Goal: Obtain resource: Obtain resource

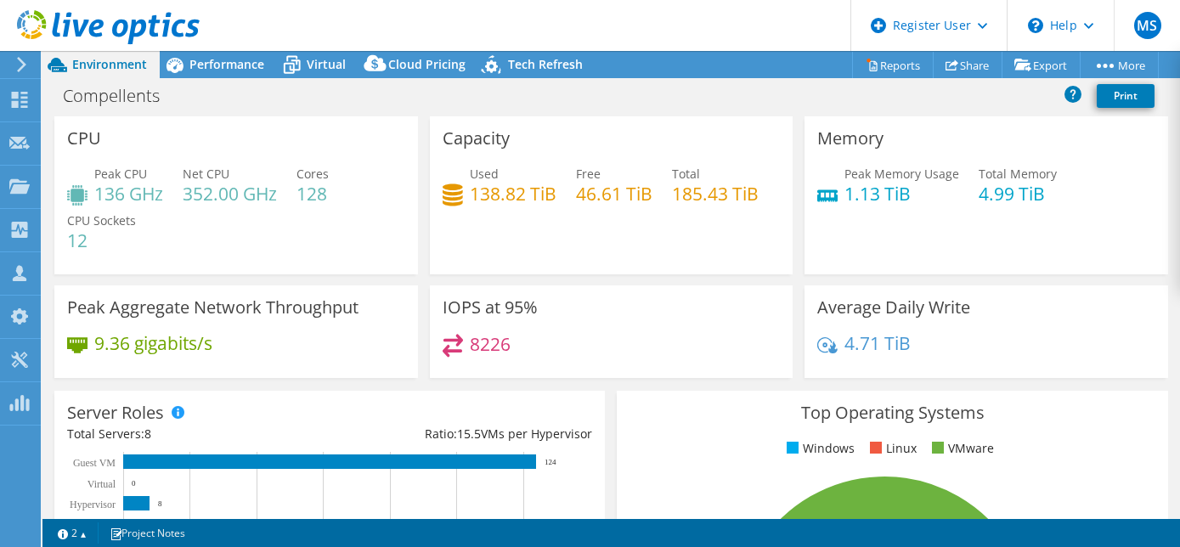
select select "USD"
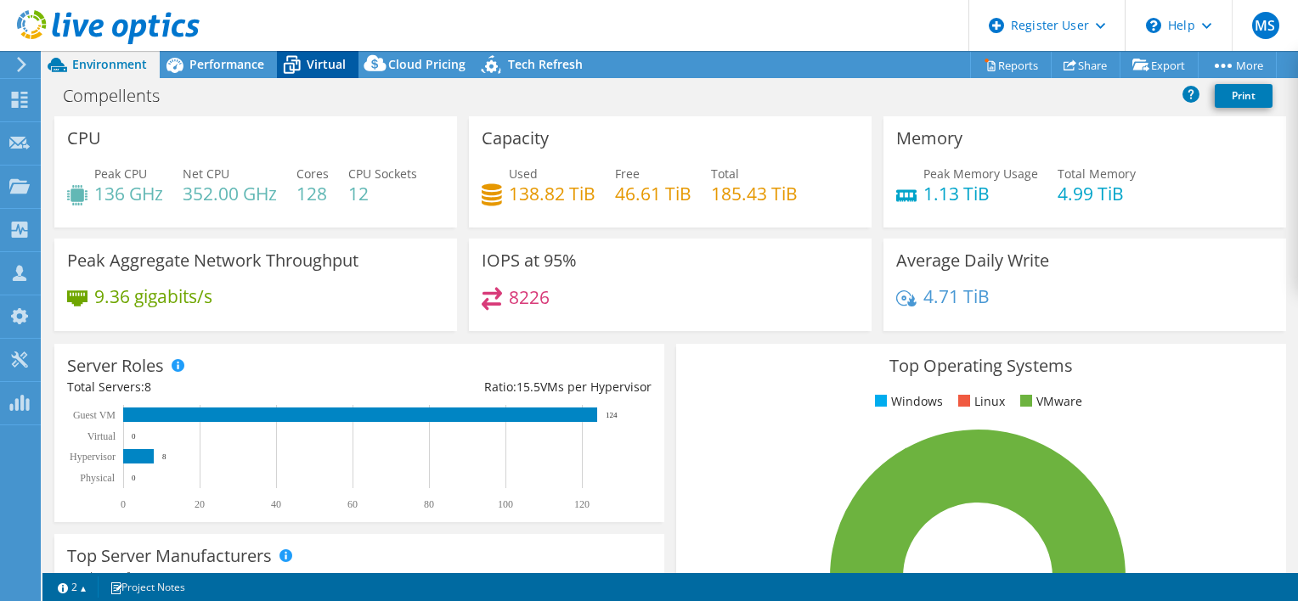
click at [338, 61] on span "Virtual" at bounding box center [326, 64] width 39 height 16
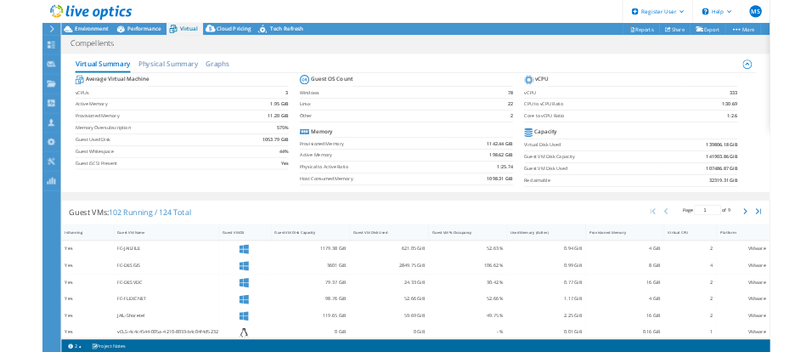
scroll to position [455, 0]
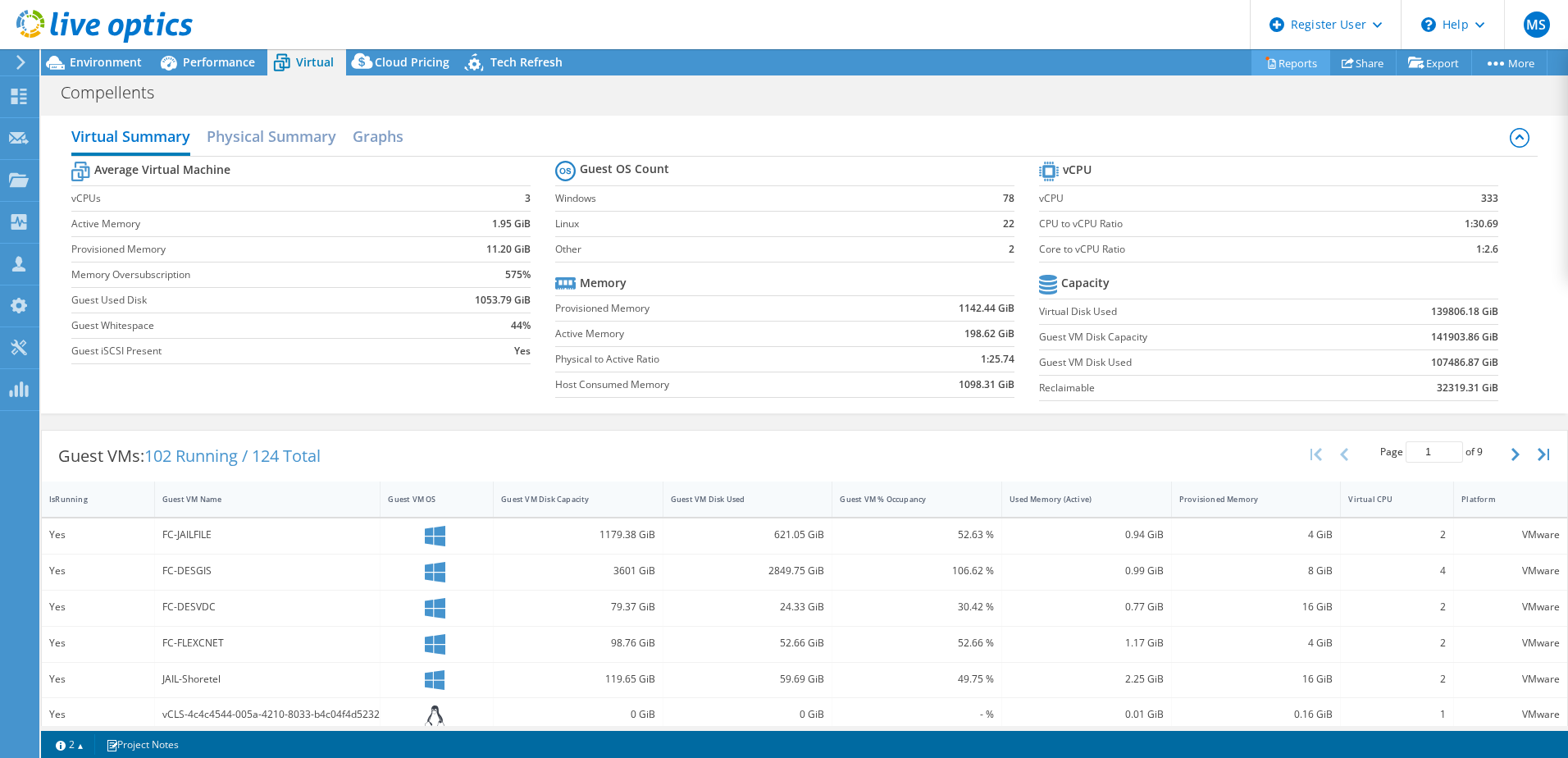
click at [1138, 52] on link "Reports" at bounding box center [1291, 63] width 79 height 25
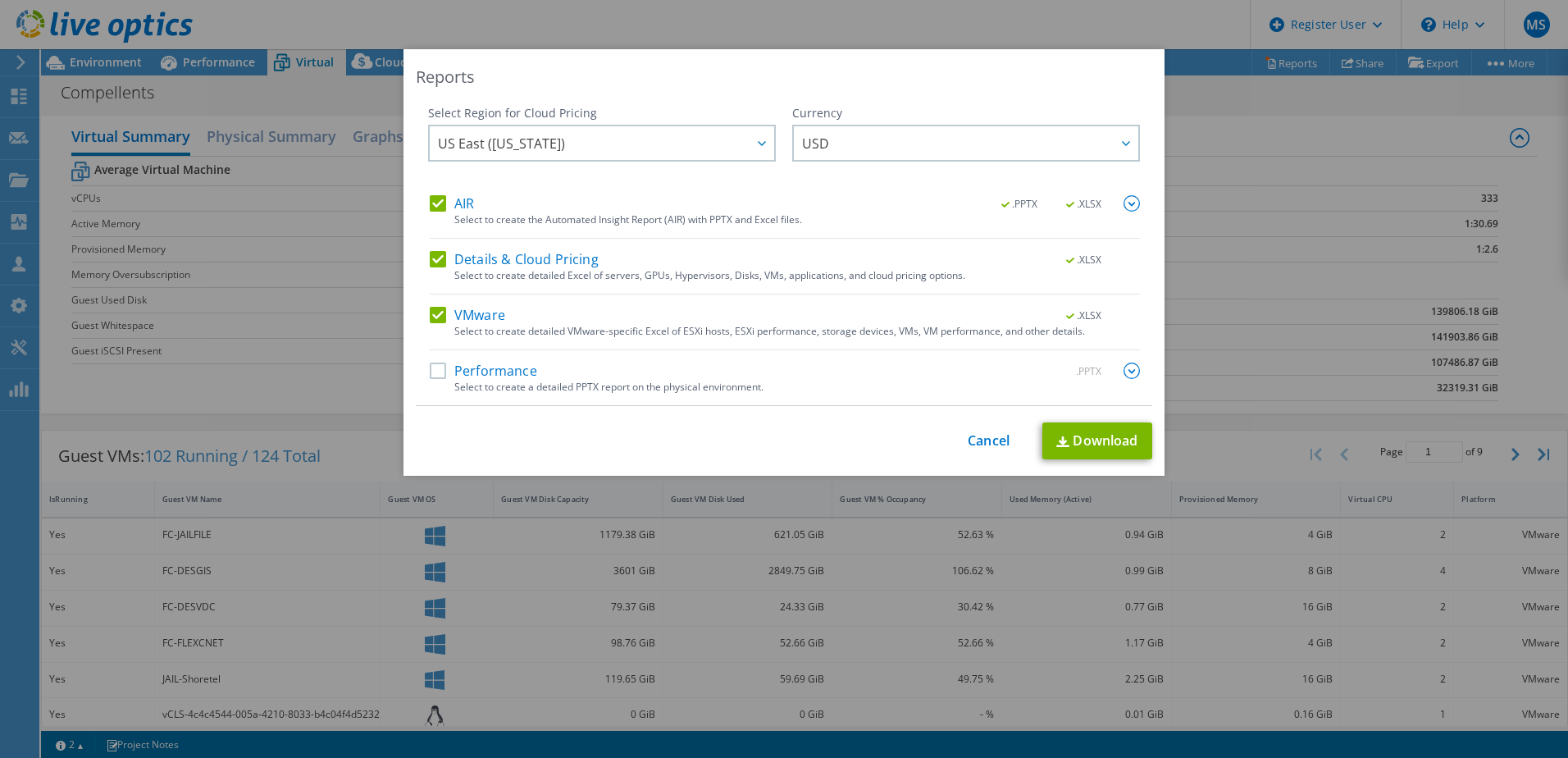
click at [483, 310] on label "VMware" at bounding box center [467, 315] width 75 height 16
click at [0, 0] on input "VMware" at bounding box center [0, 0] width 0 height 0
click at [503, 264] on label "Details & Cloud Pricing" at bounding box center [514, 259] width 169 height 16
click at [0, 0] on input "Details & Cloud Pricing" at bounding box center [0, 0] width 0 height 0
click at [490, 210] on div "AIR .PPTX .XLSX" at bounding box center [785, 205] width 711 height 19
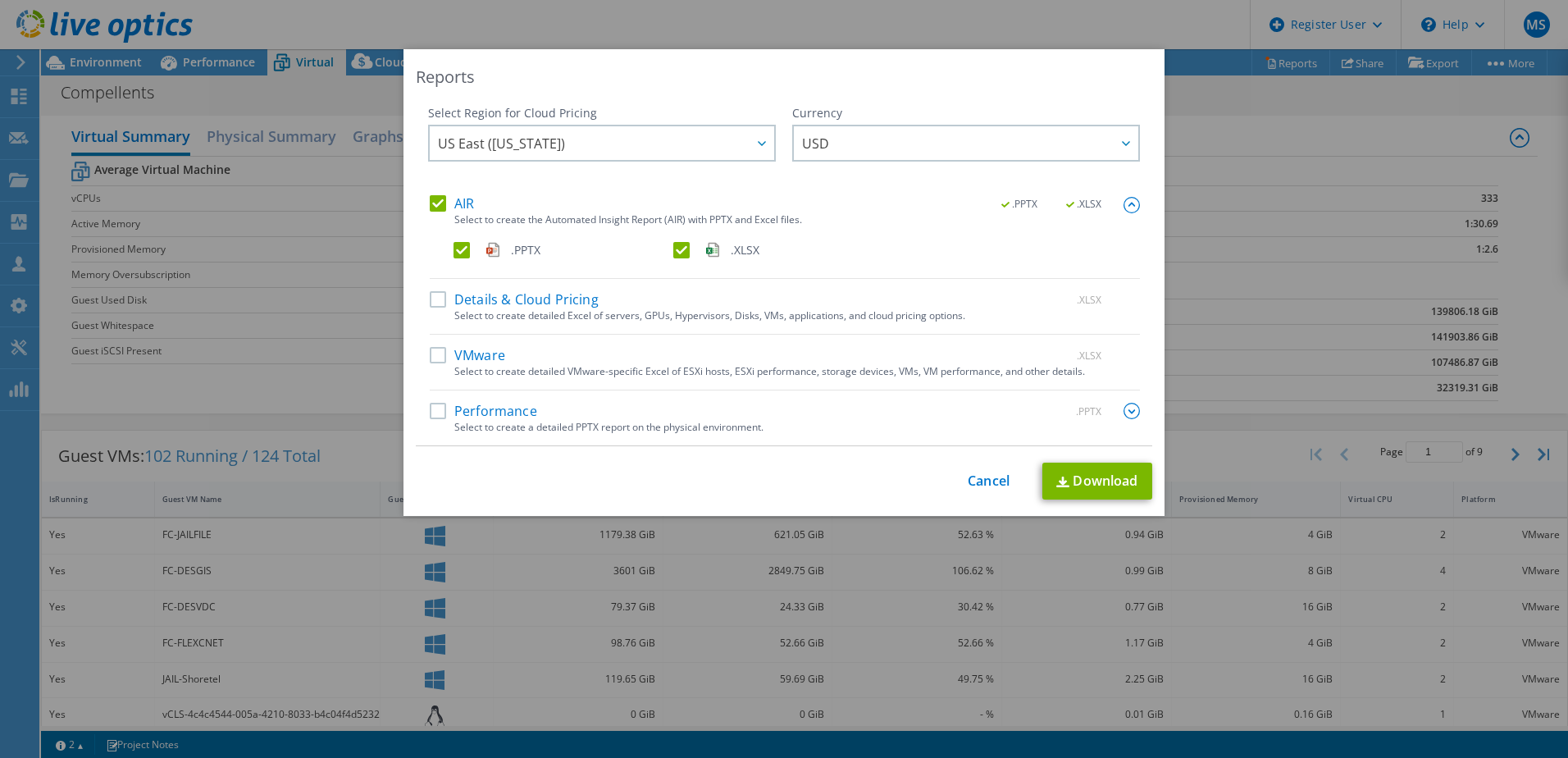
click at [462, 207] on label "AIR" at bounding box center [452, 203] width 44 height 16
click at [0, 0] on input "AIR" at bounding box center [0, 0] width 0 height 0
click at [473, 348] on label "VMware" at bounding box center [467, 354] width 75 height 16
click at [0, 0] on input "VMware" at bounding box center [0, 0] width 0 height 0
click at [1093, 478] on link "Download" at bounding box center [1098, 481] width 110 height 37
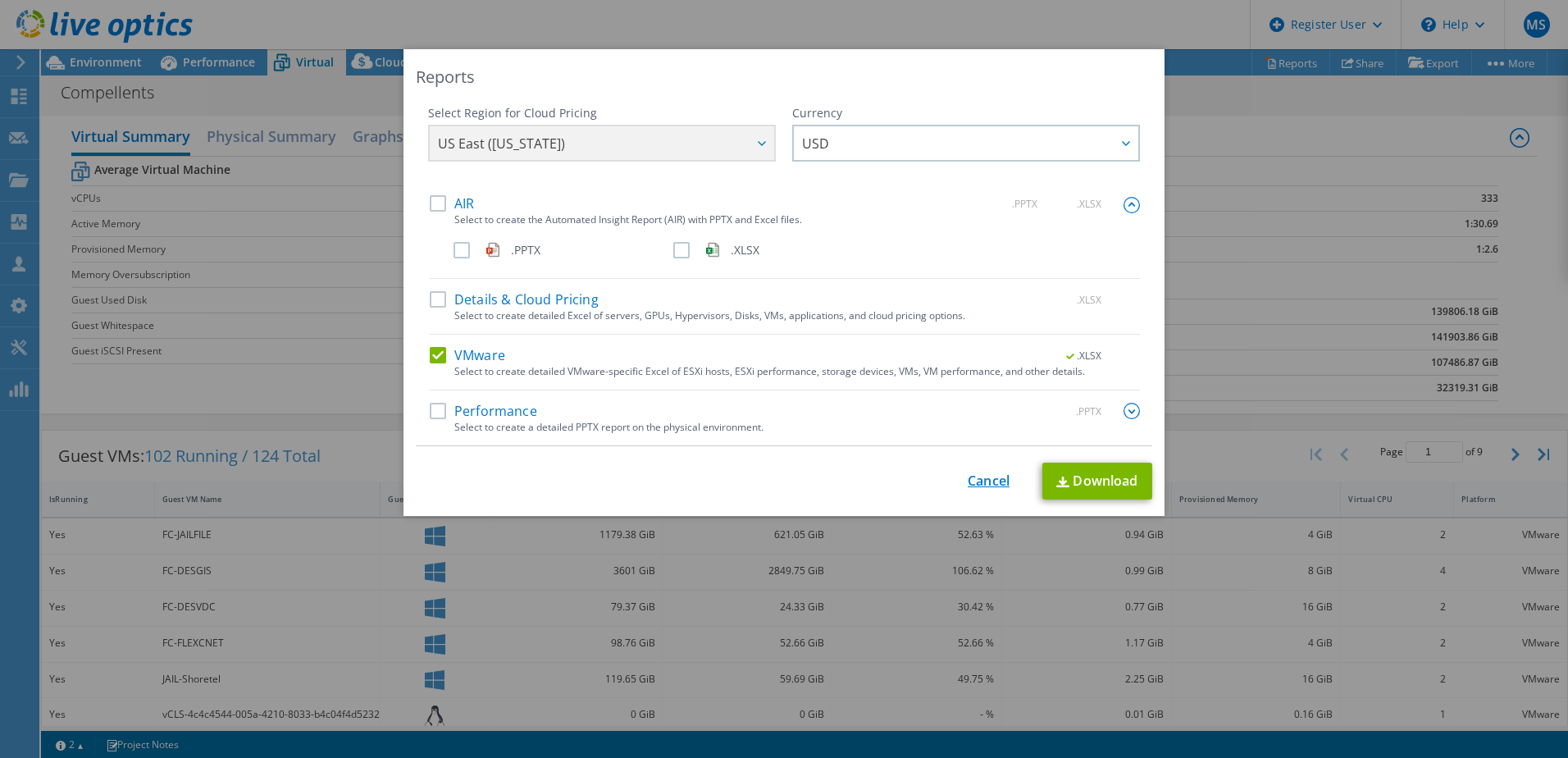
click at [983, 483] on link "Cancel" at bounding box center [988, 481] width 42 height 15
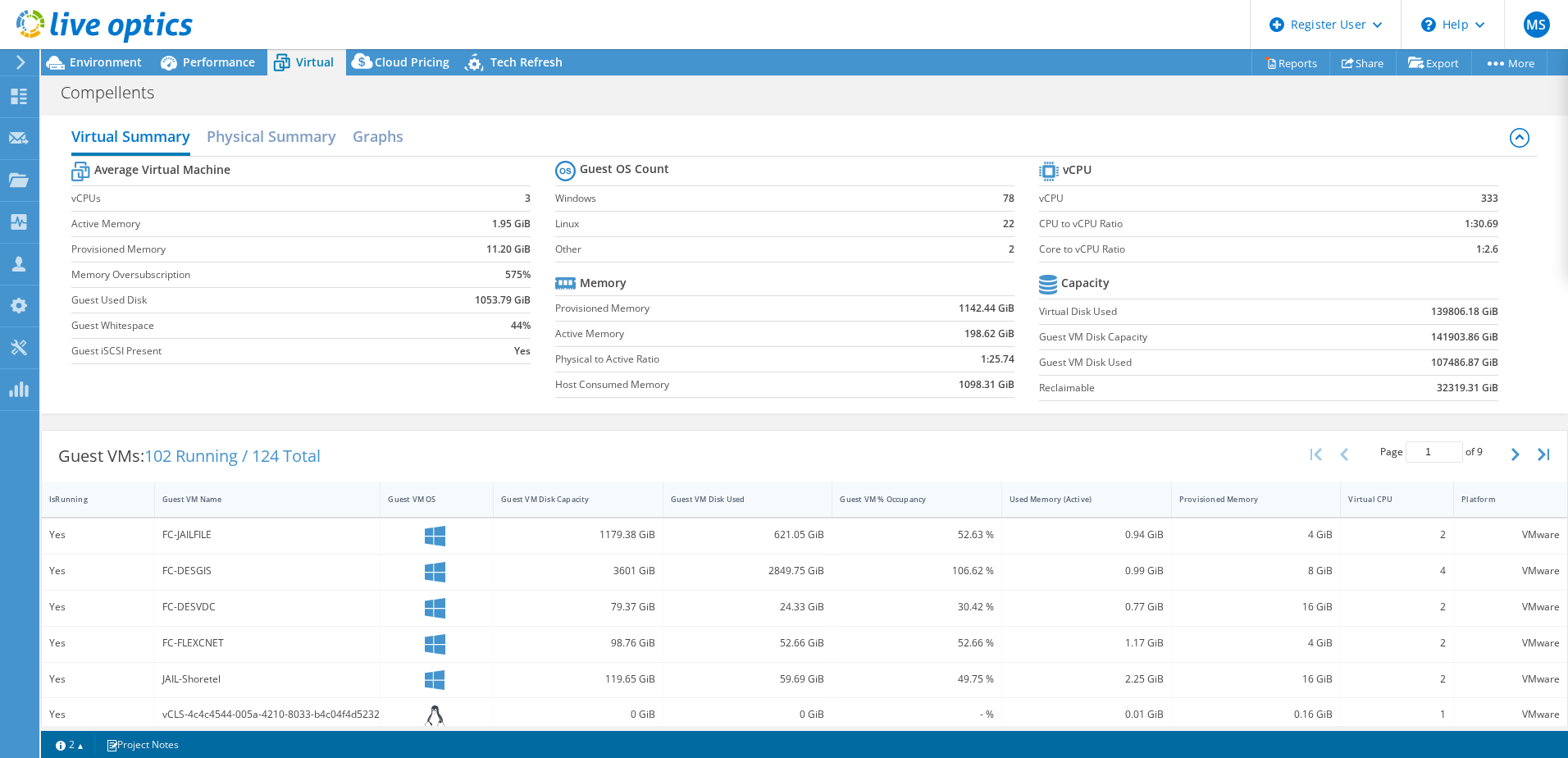
click at [100, 52] on div at bounding box center [97, 27] width 193 height 55
click at [98, 62] on span "Environment" at bounding box center [105, 62] width 72 height 15
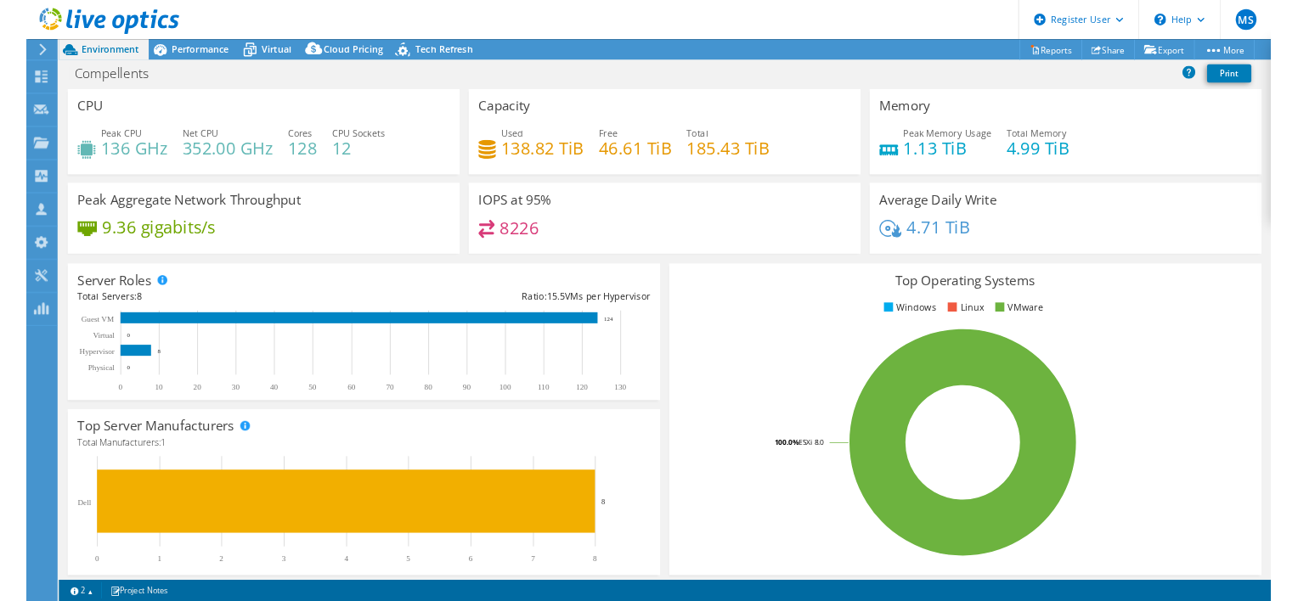
scroll to position [451, 0]
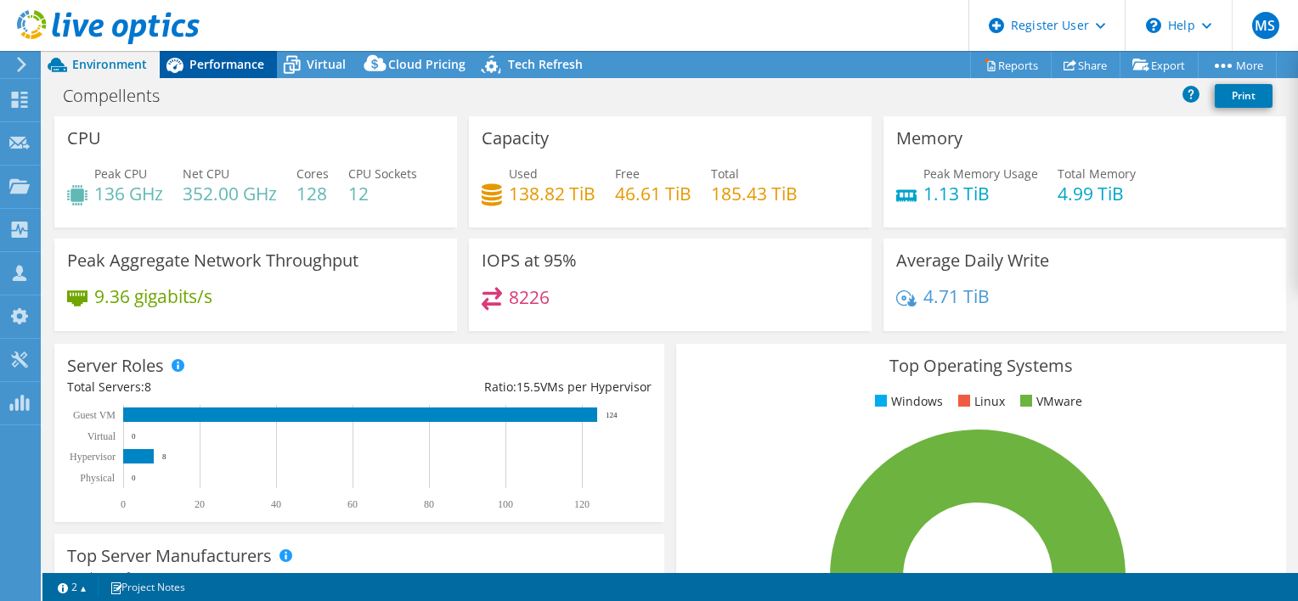
click at [240, 68] on span "Performance" at bounding box center [226, 64] width 75 height 16
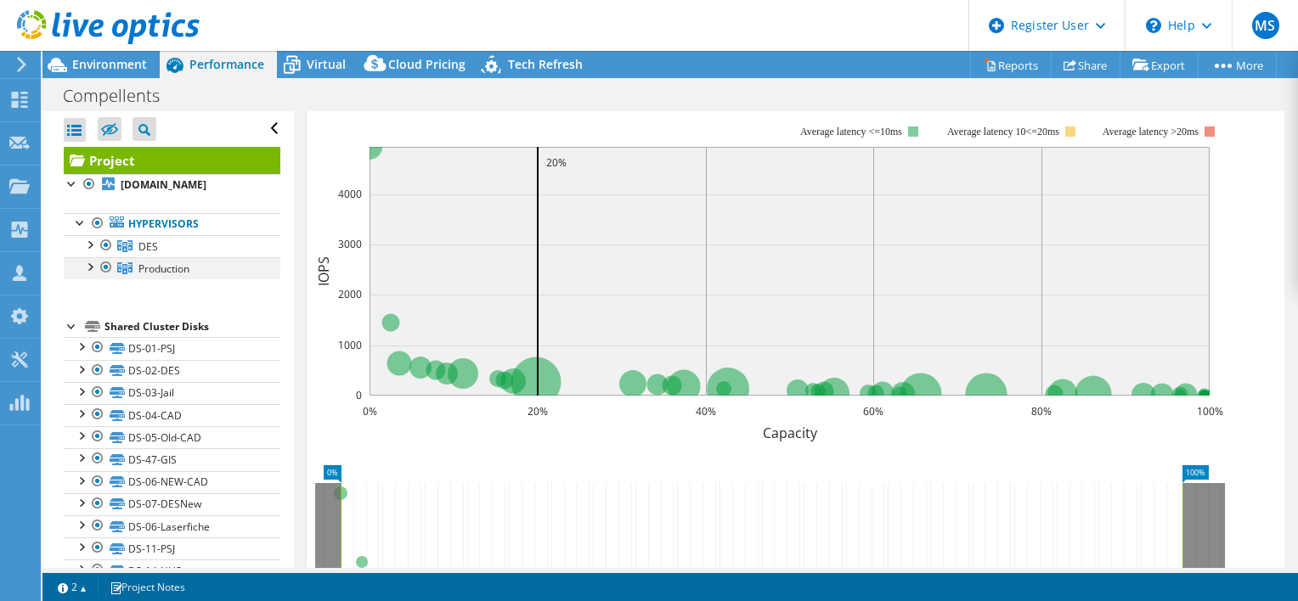
click at [106, 278] on div at bounding box center [106, 267] width 17 height 20
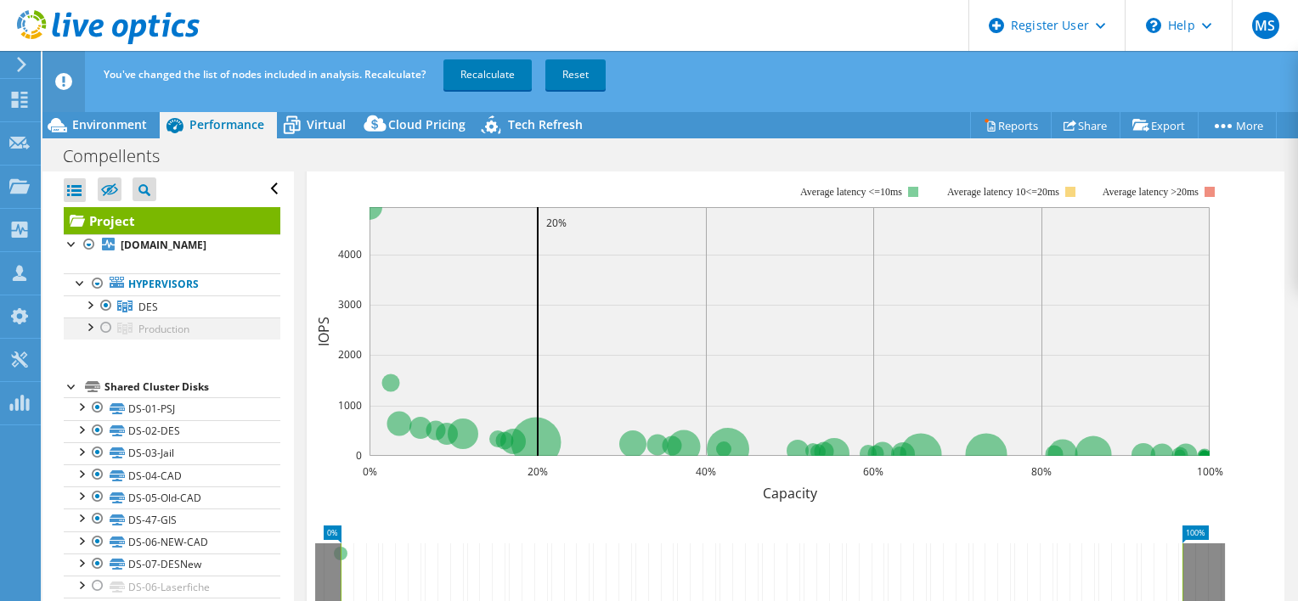
click at [105, 338] on div at bounding box center [106, 328] width 17 height 20
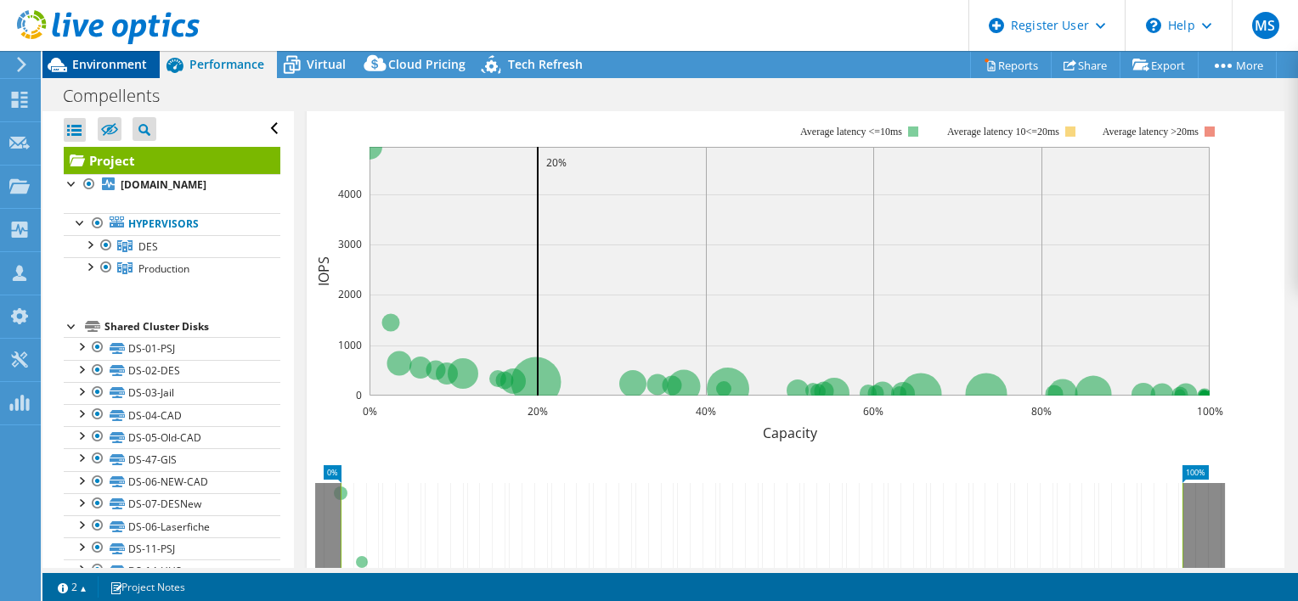
click at [116, 61] on span "Environment" at bounding box center [109, 64] width 75 height 16
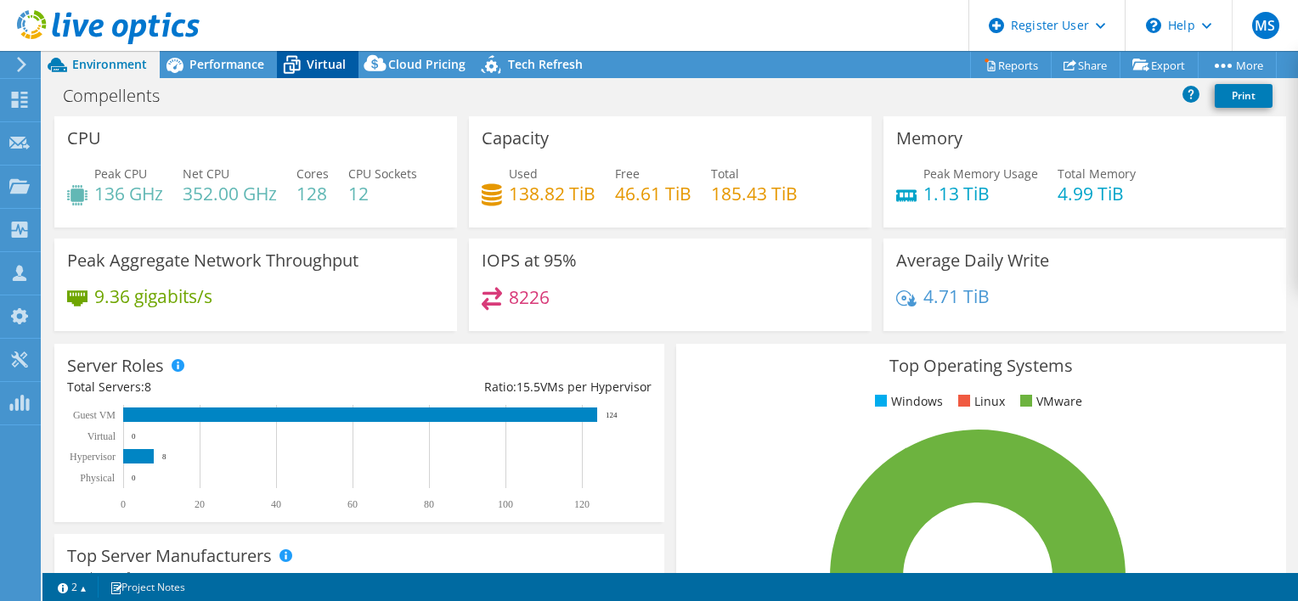
click at [336, 57] on span "Virtual" at bounding box center [326, 64] width 39 height 16
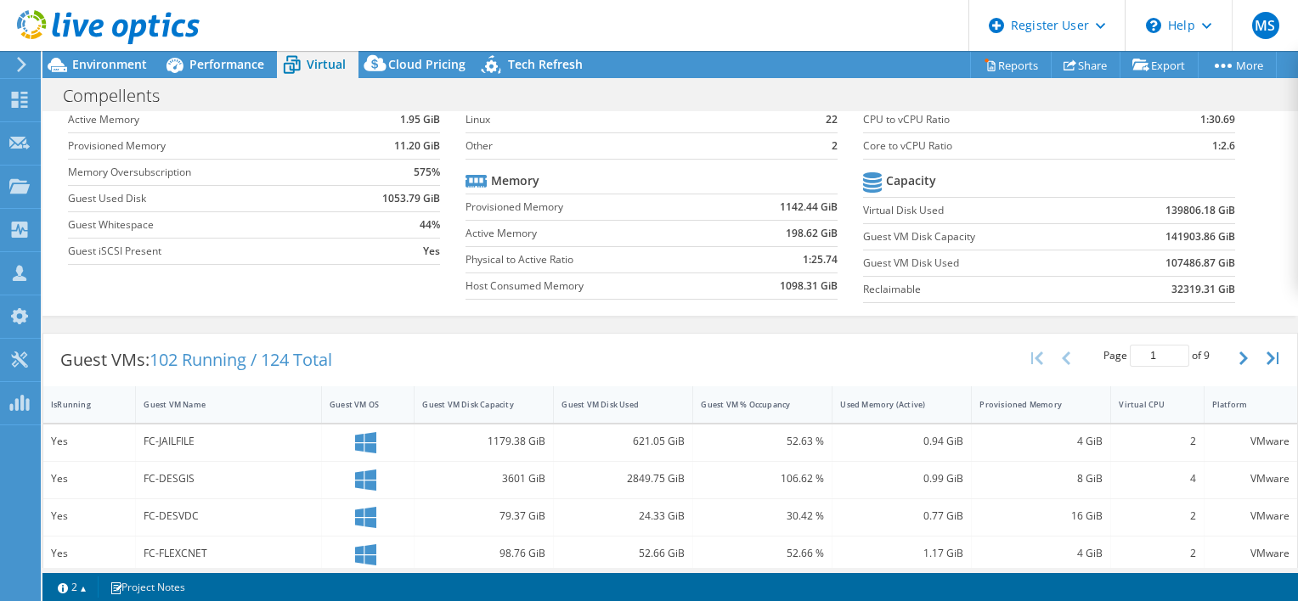
scroll to position [107, 0]
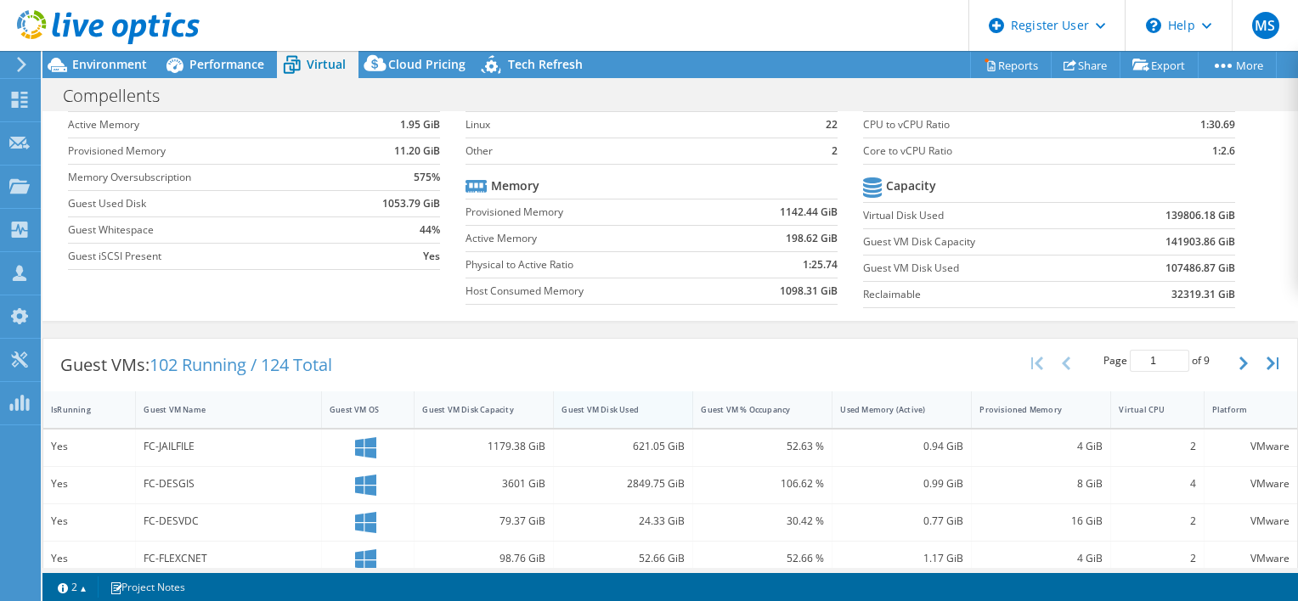
click at [655, 409] on div "Guest VM Disk Used" at bounding box center [613, 409] width 103 height 11
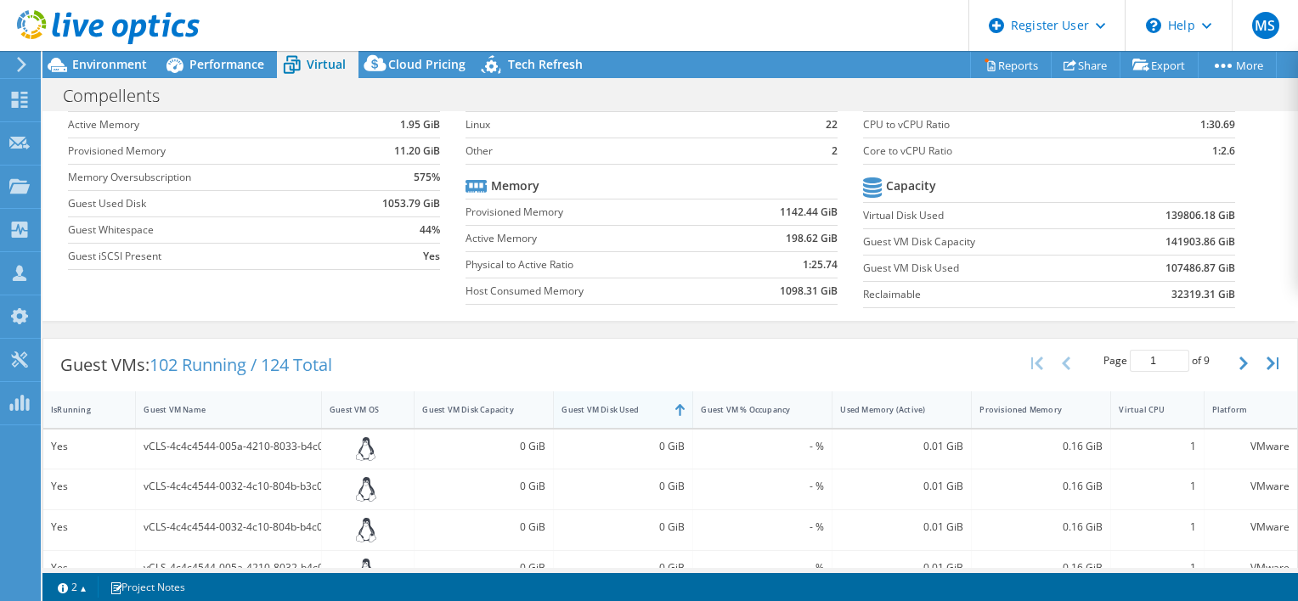
click at [630, 410] on div "Guest VM Disk Used" at bounding box center [613, 409] width 103 height 11
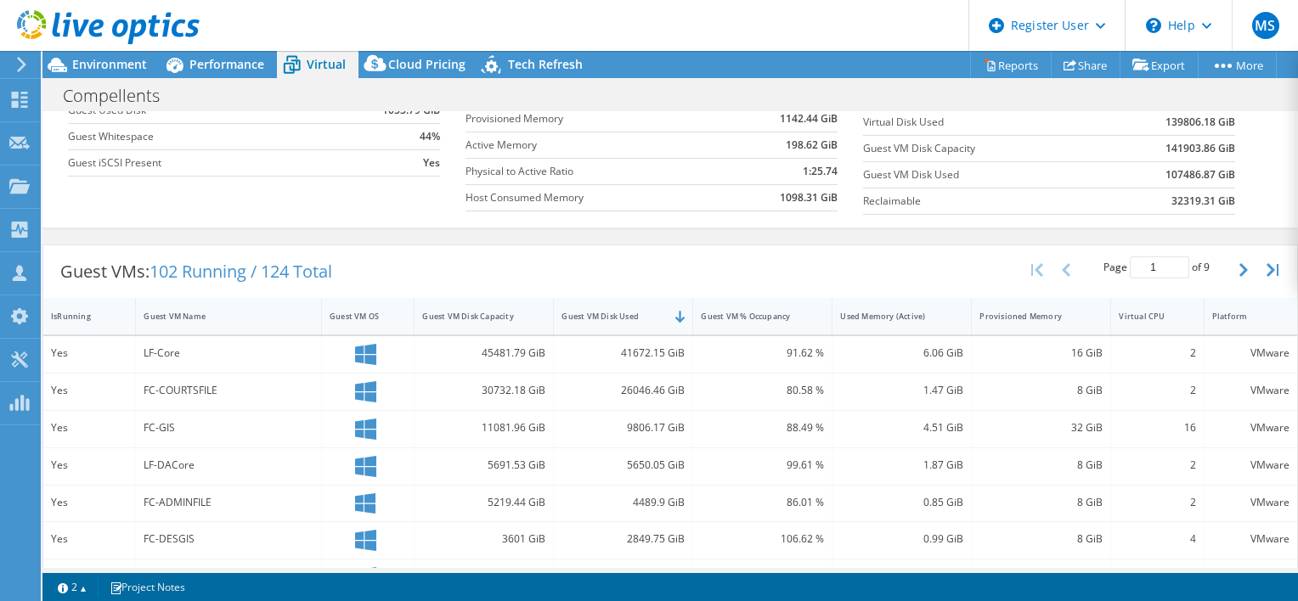
scroll to position [201, 0]
click at [469, 313] on div "Guest VM Disk Capacity" at bounding box center [473, 315] width 103 height 11
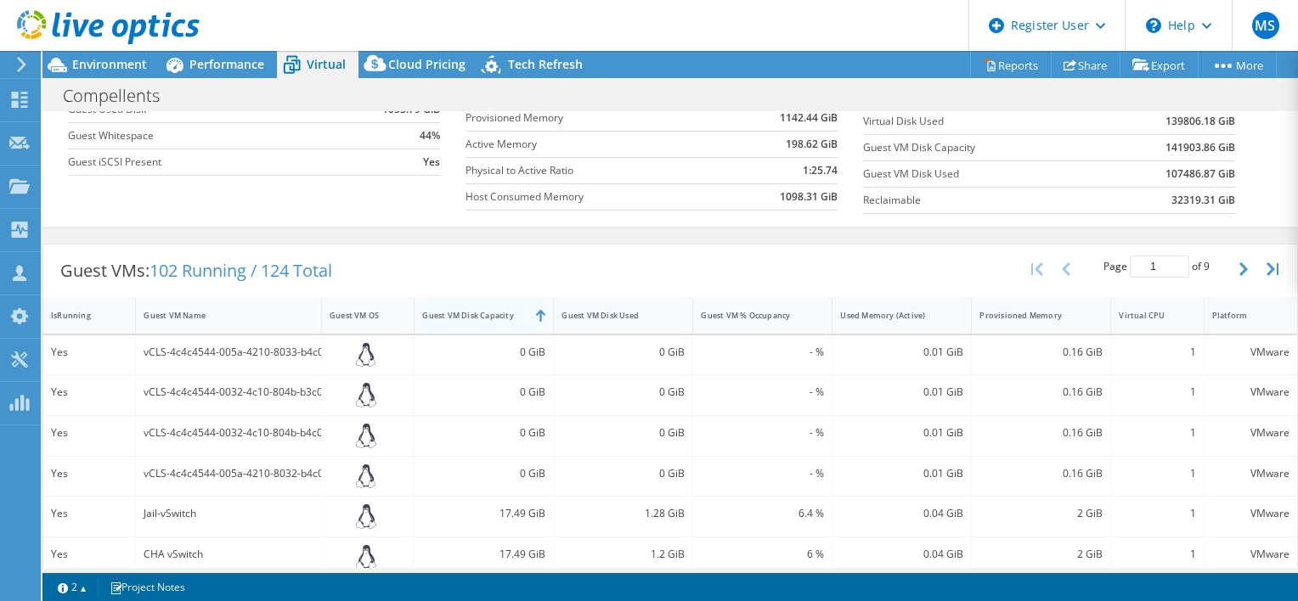
click at [469, 313] on div "Guest VM Disk Capacity" at bounding box center [473, 315] width 103 height 11
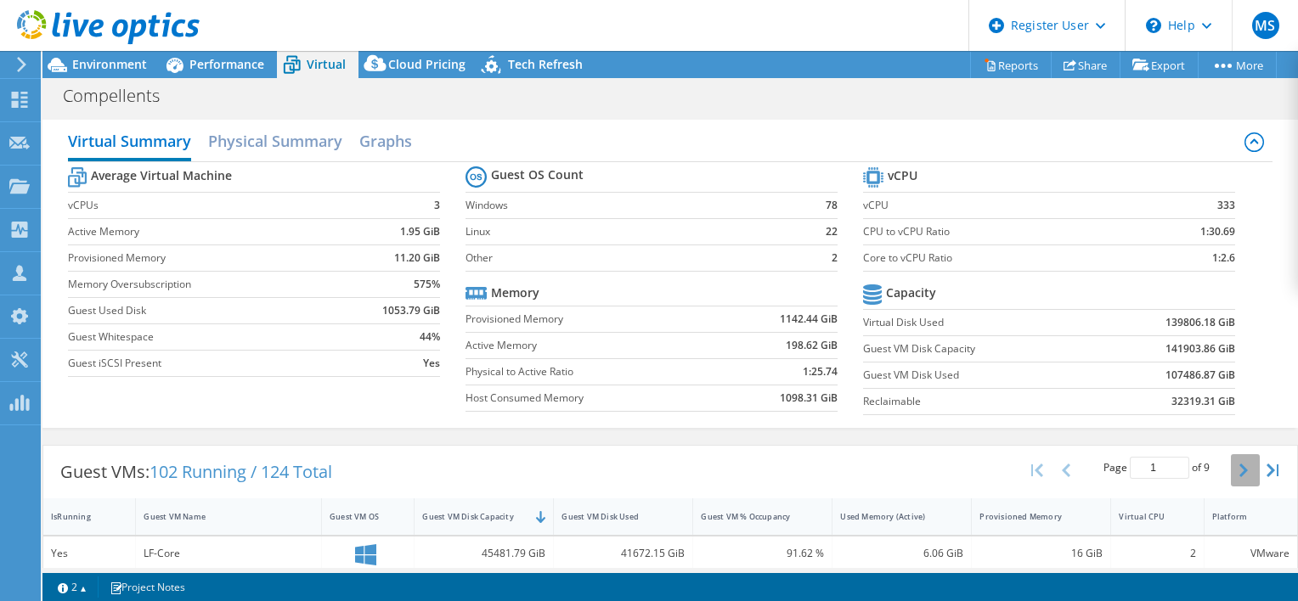
scroll to position [0, 0]
click at [1179, 467] on icon "button" at bounding box center [1243, 471] width 8 height 14
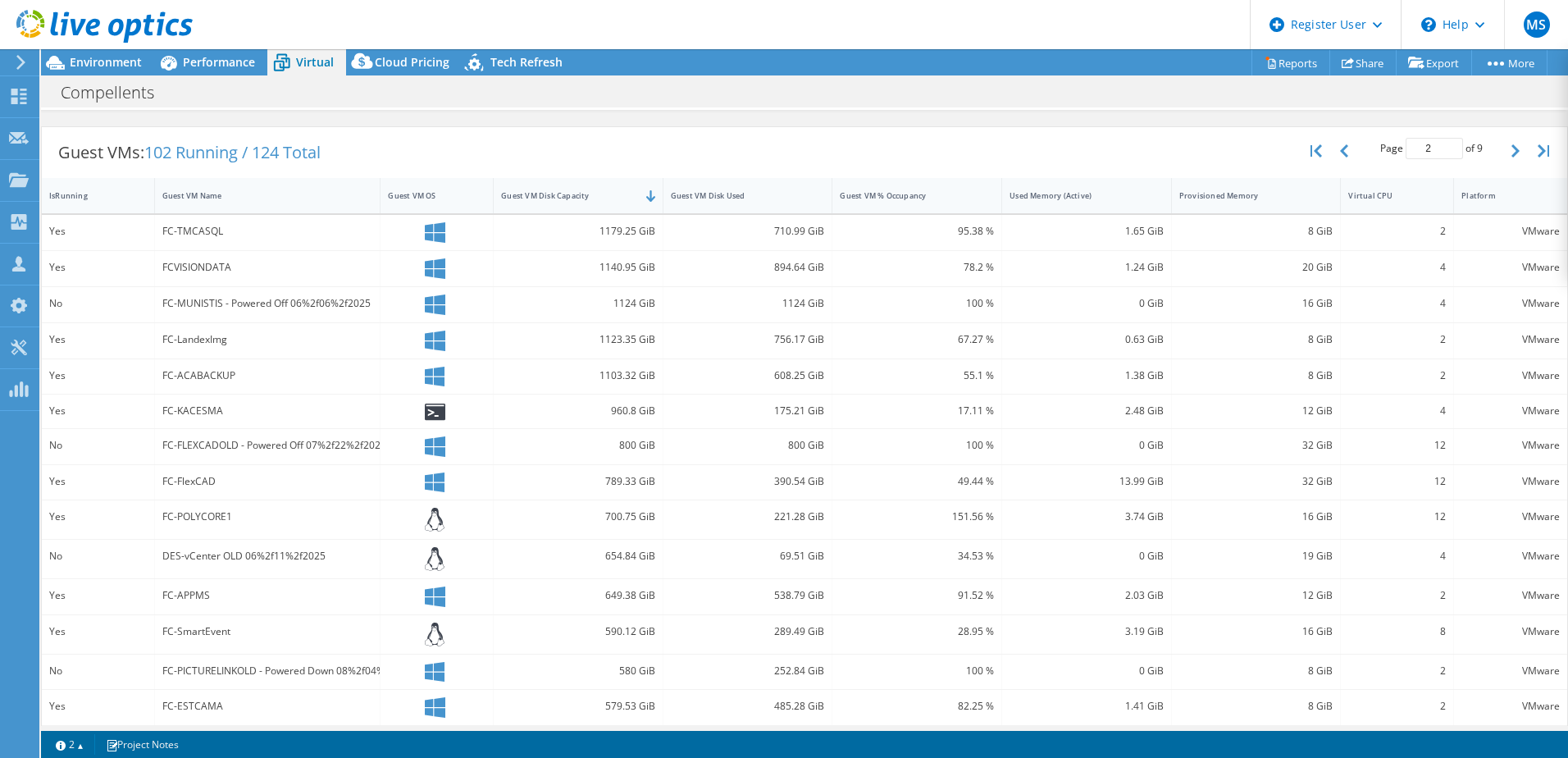
scroll to position [348, 0]
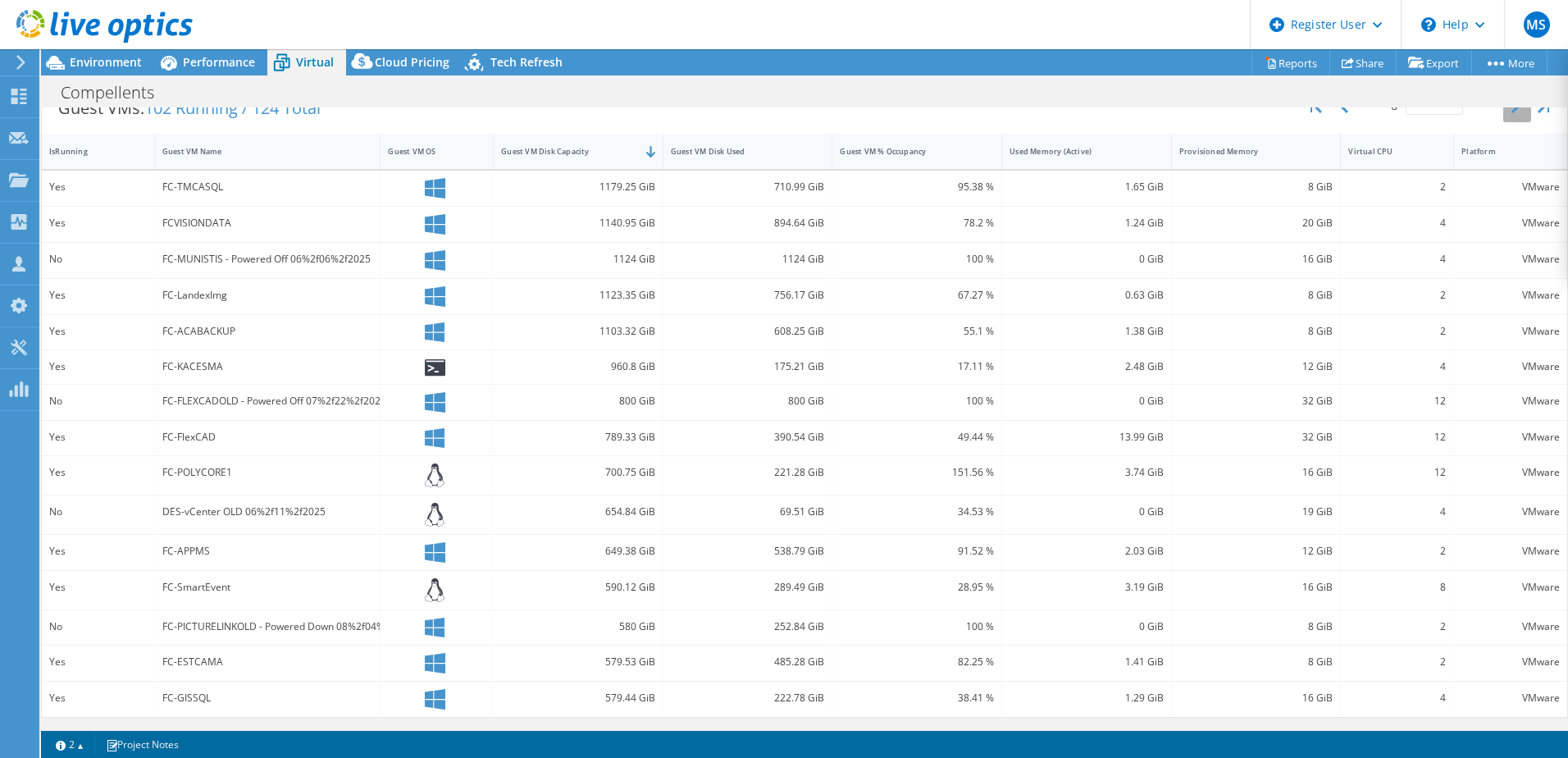
click at [1138, 106] on button "button" at bounding box center [1517, 106] width 28 height 31
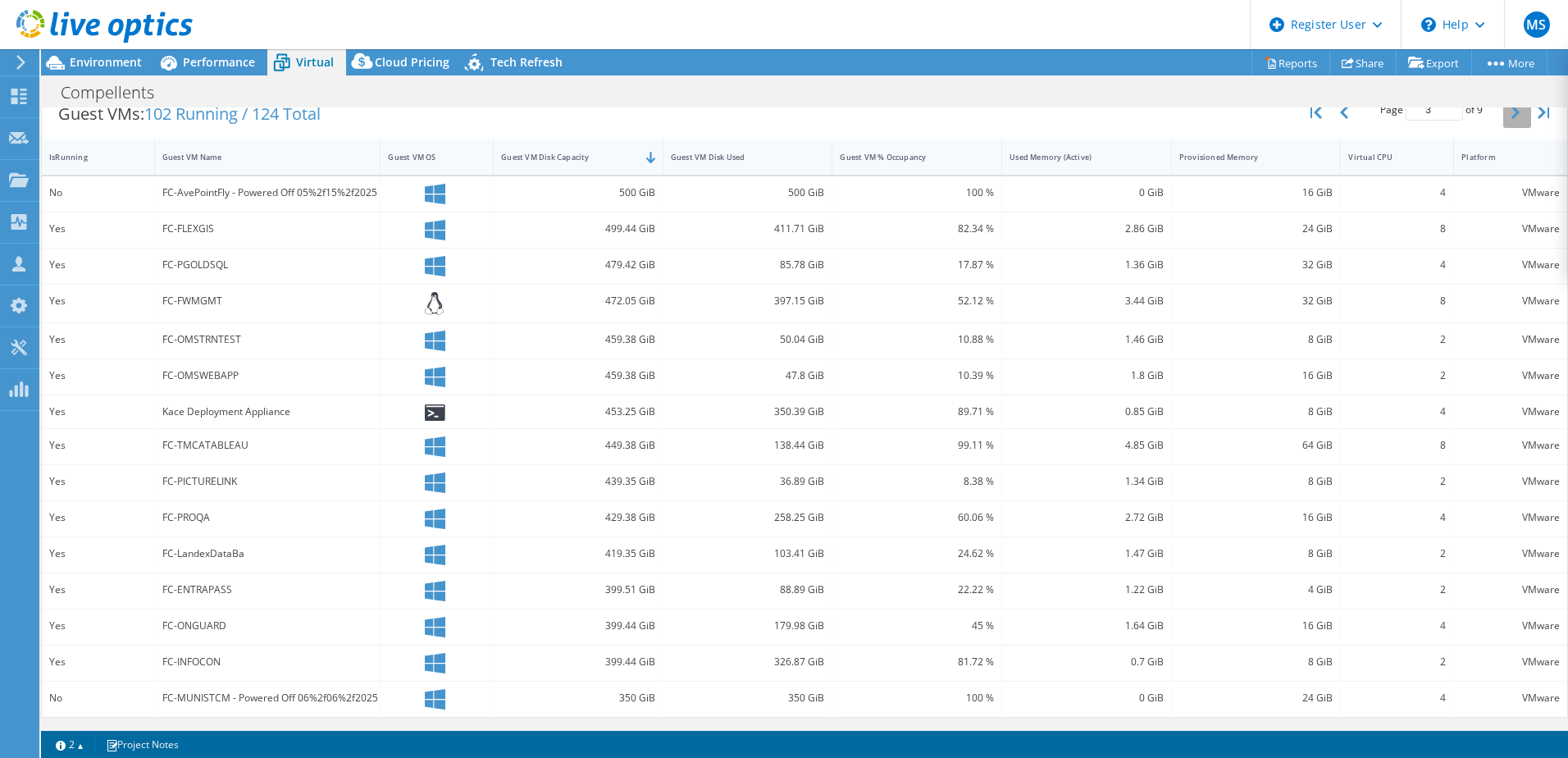
scroll to position [342, 0]
click at [1138, 117] on icon "button" at bounding box center [1516, 113] width 8 height 14
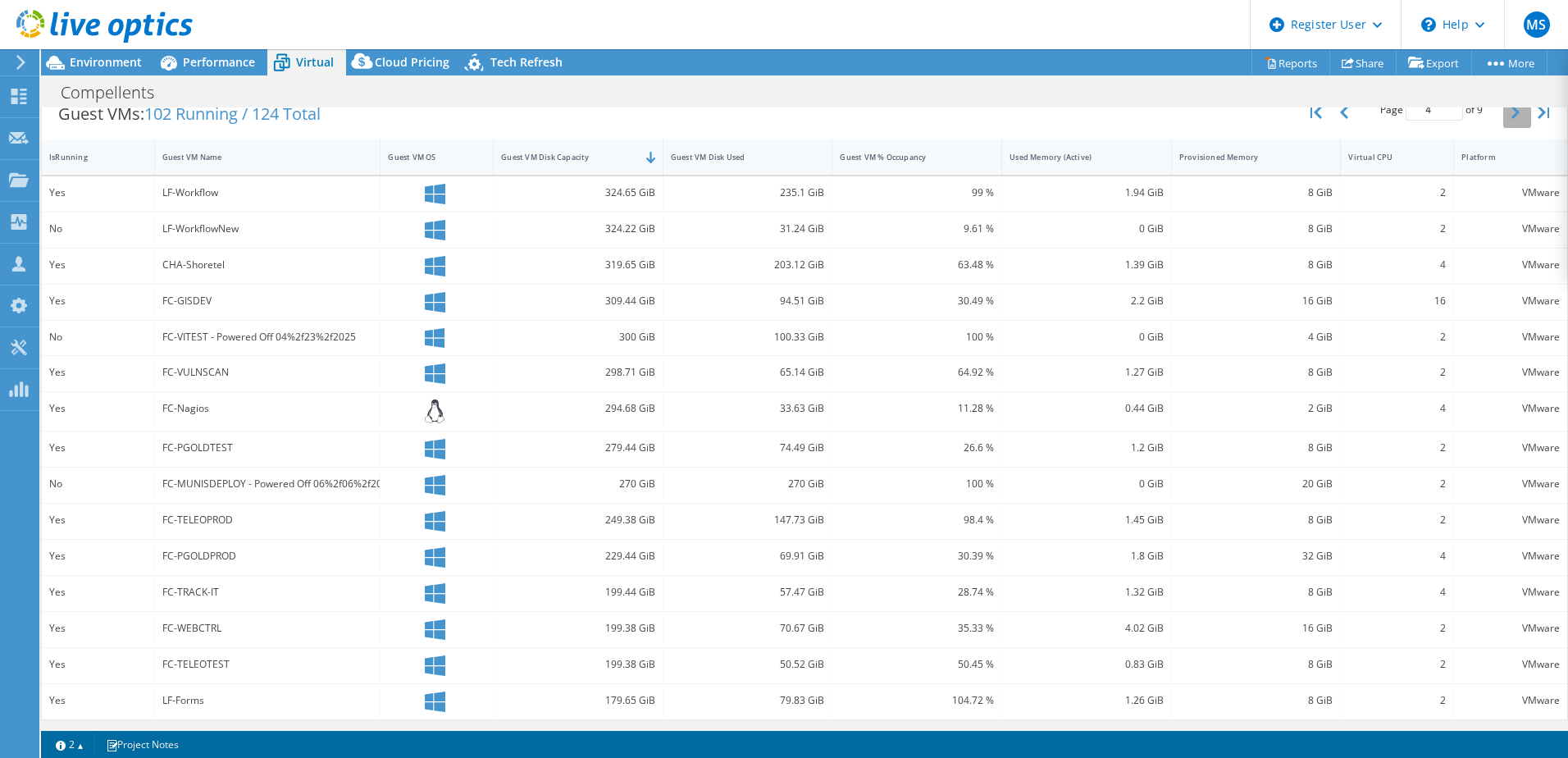
scroll to position [345, 0]
click at [1138, 117] on button "button" at bounding box center [1517, 110] width 28 height 31
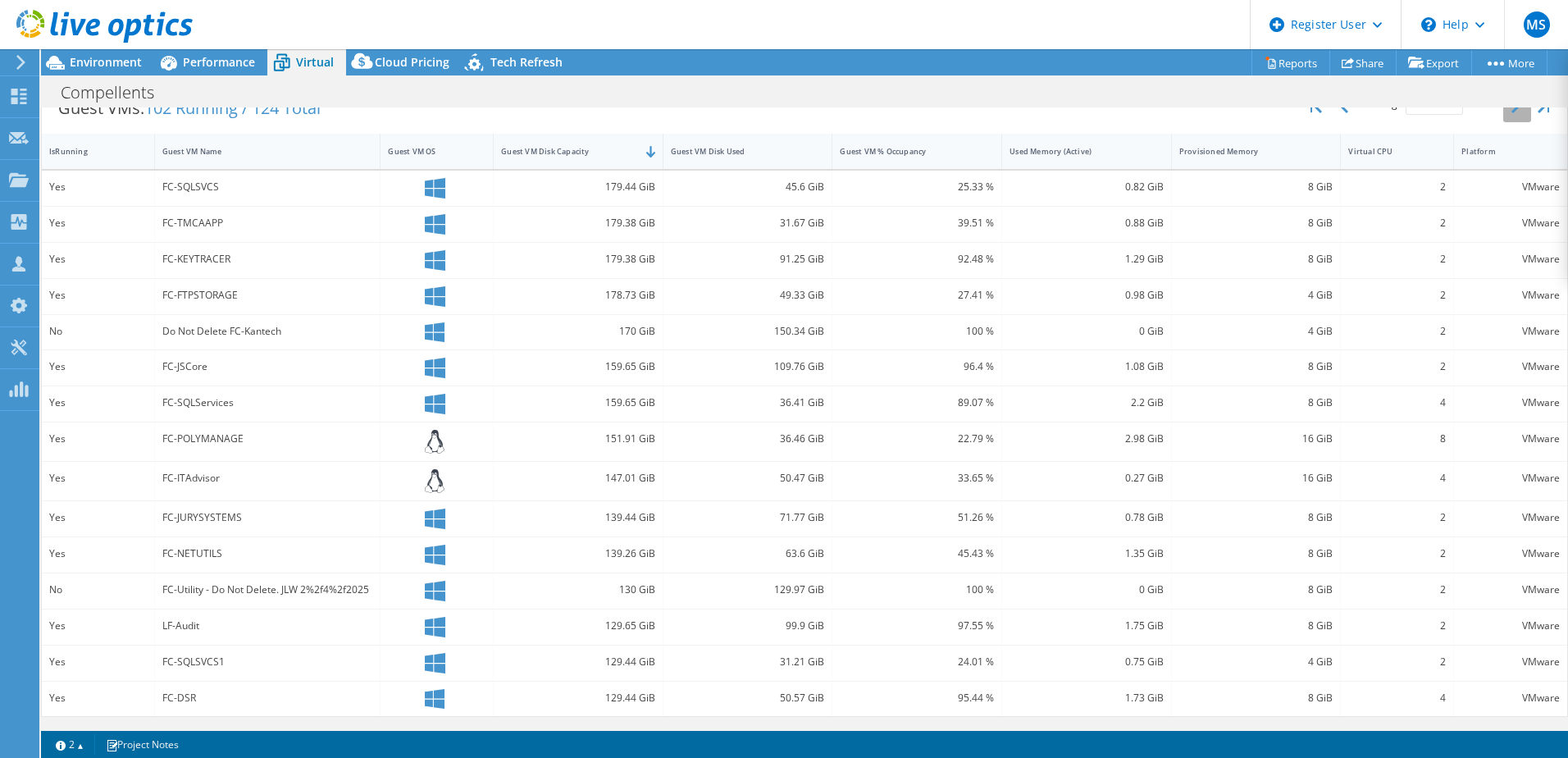
click at [1138, 117] on button "button" at bounding box center [1517, 106] width 28 height 31
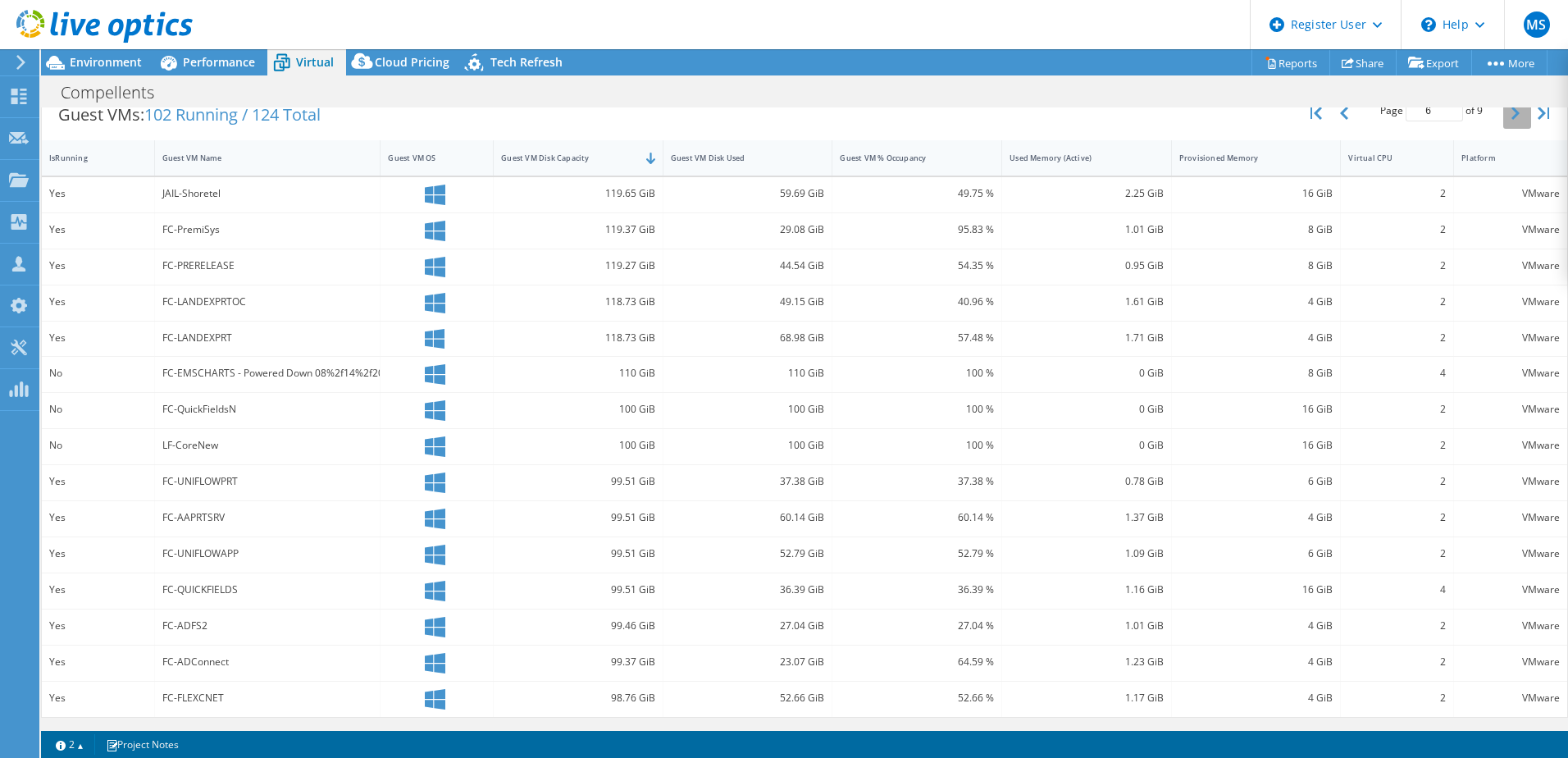
click at [1138, 117] on icon "button" at bounding box center [1516, 113] width 8 height 14
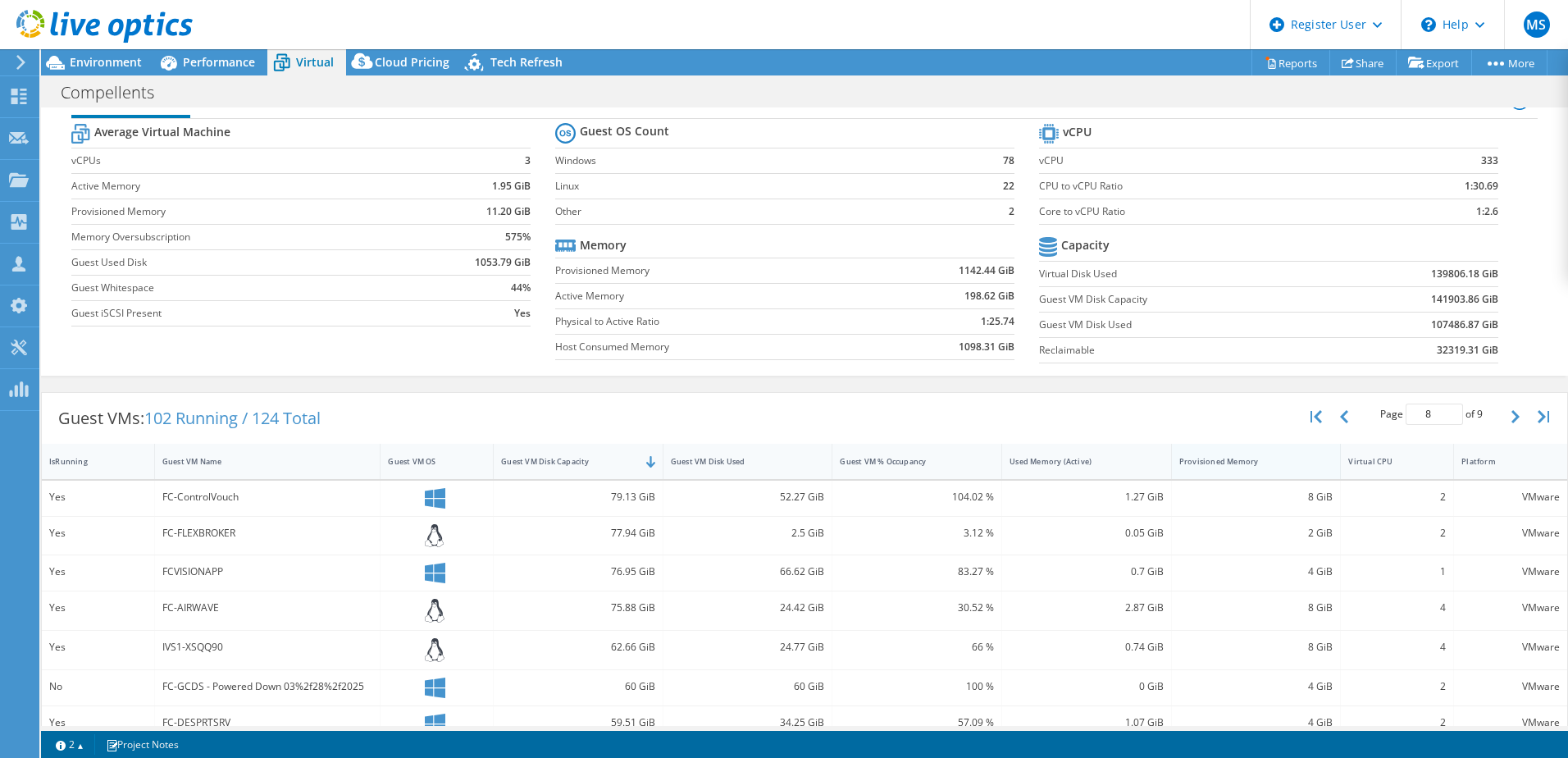
scroll to position [36, 0]
click at [1138, 423] on button "button" at bounding box center [1318, 418] width 28 height 31
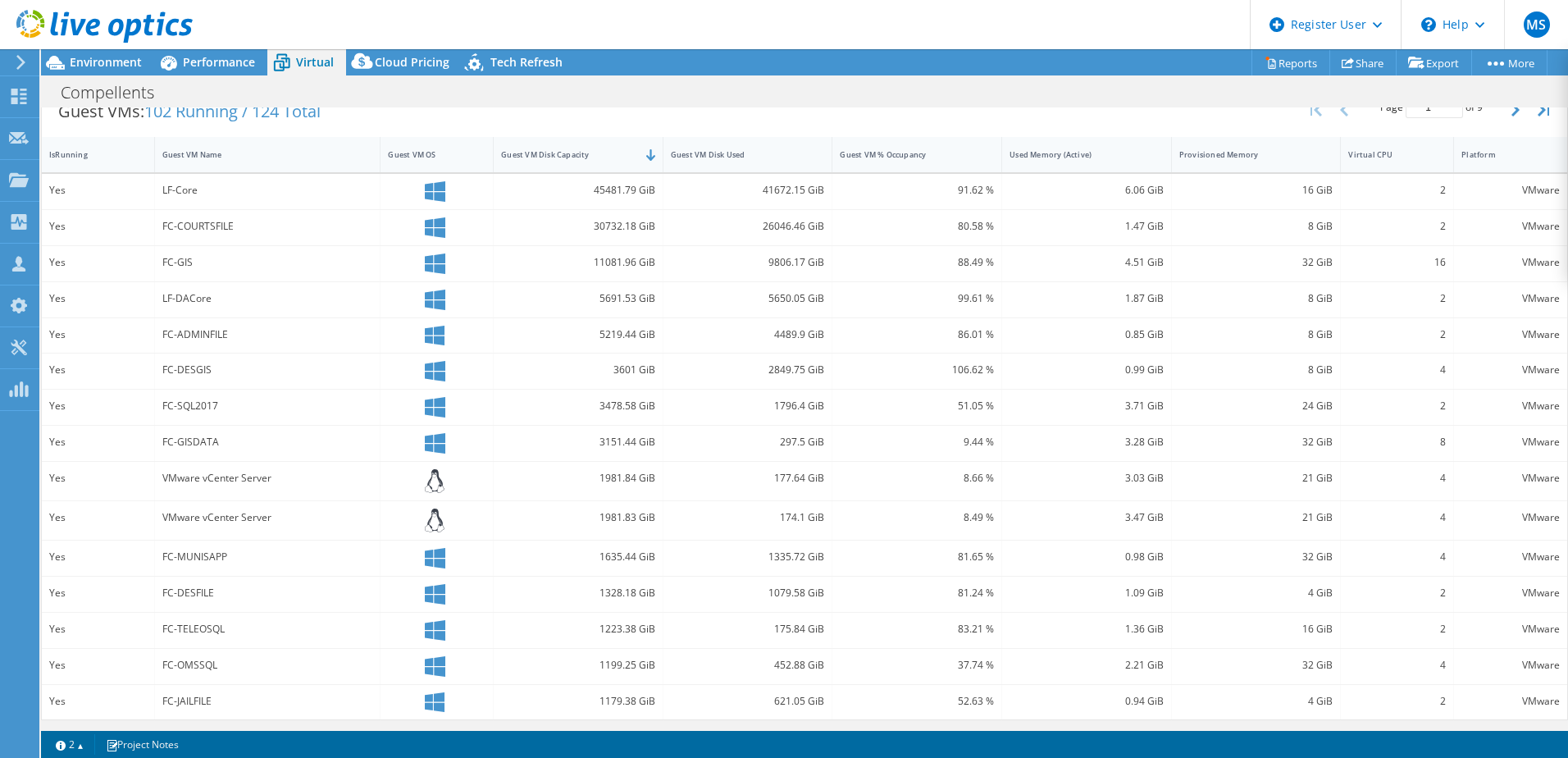
scroll to position [347, 0]
click at [323, 527] on div "VMware vCenter Server" at bounding box center [268, 519] width 226 height 39
click at [1138, 118] on button "button" at bounding box center [1517, 107] width 28 height 31
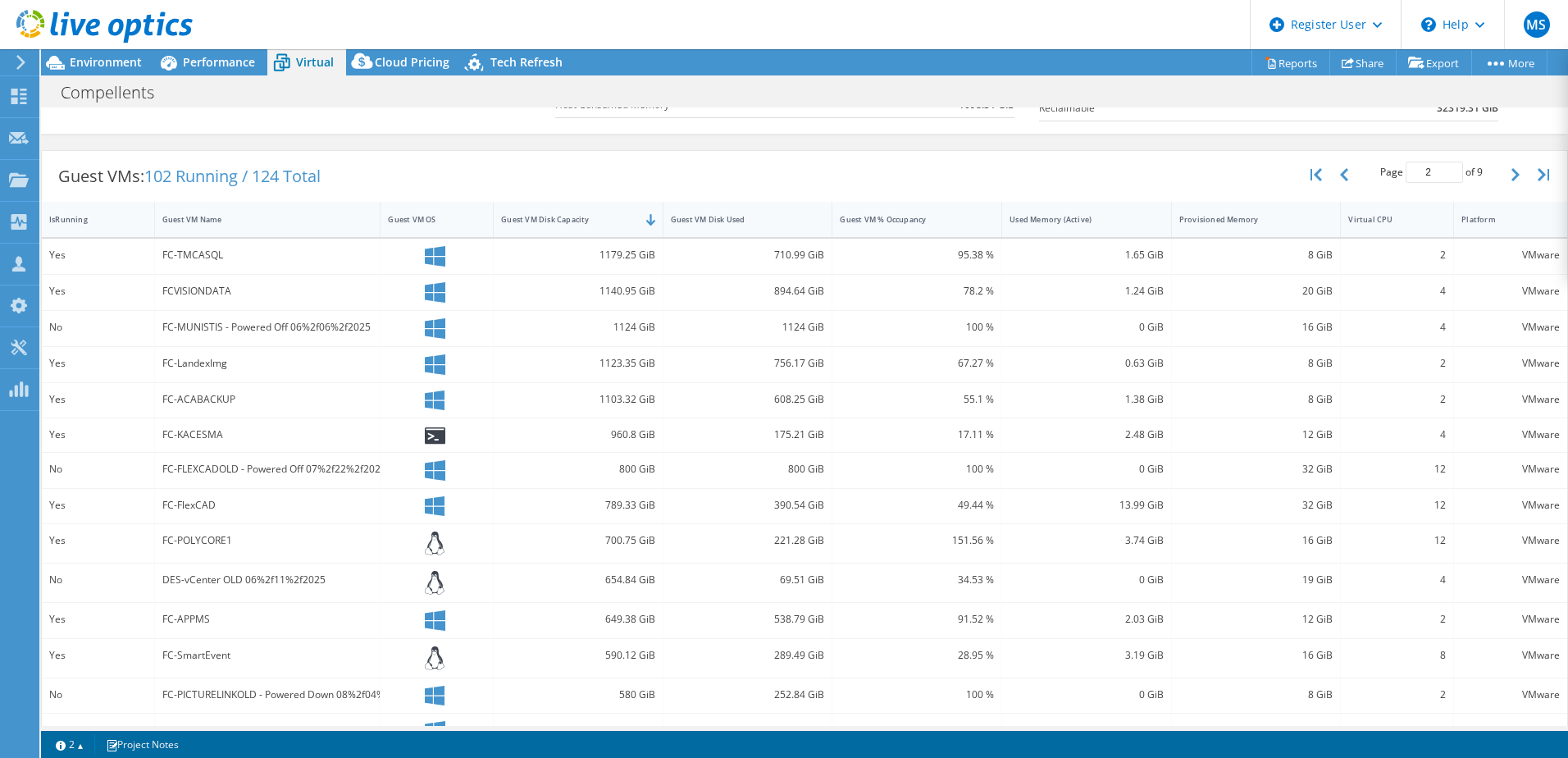
scroll to position [348, 0]
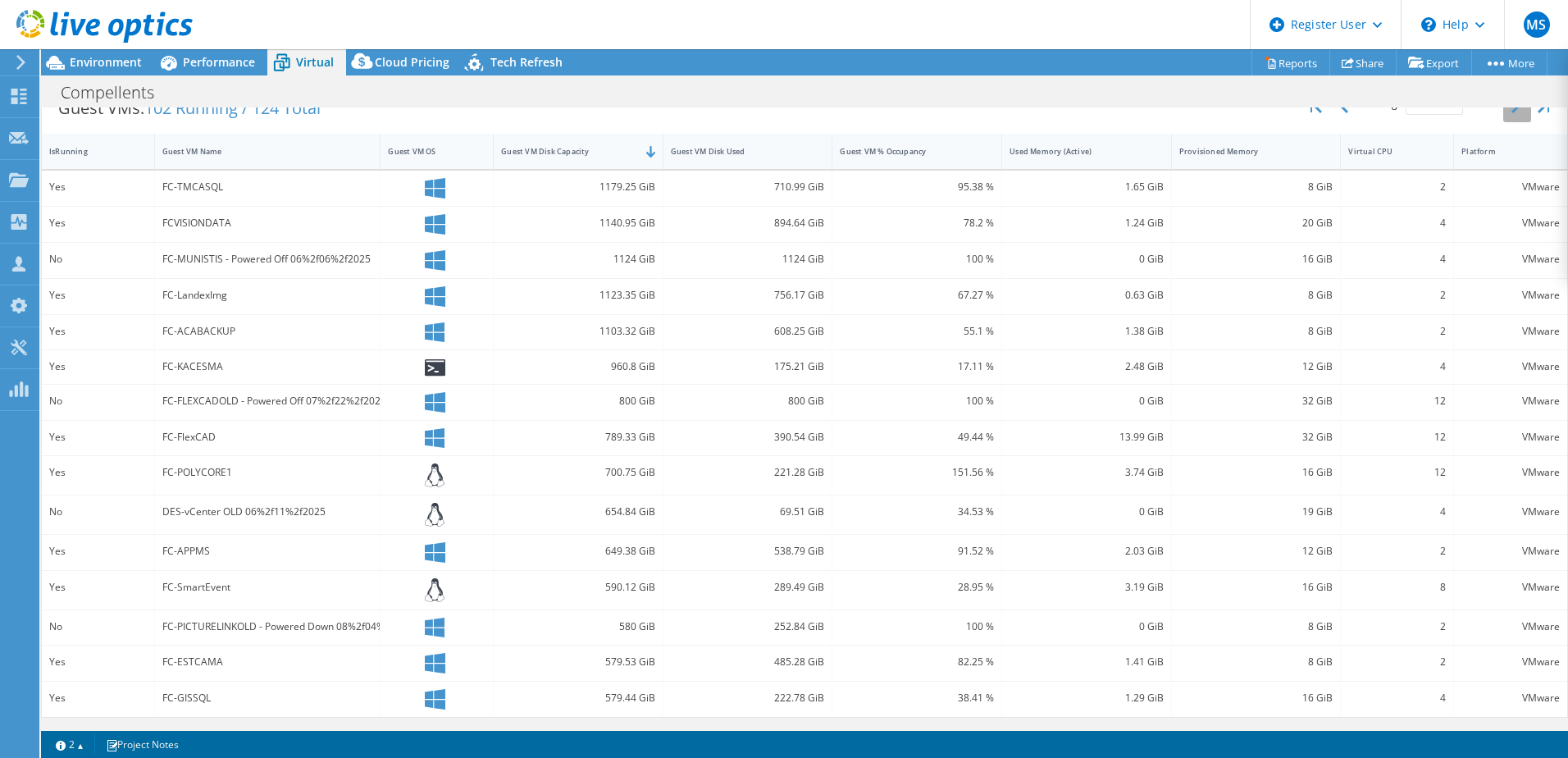
click at [1138, 107] on icon "button" at bounding box center [1516, 107] width 8 height 14
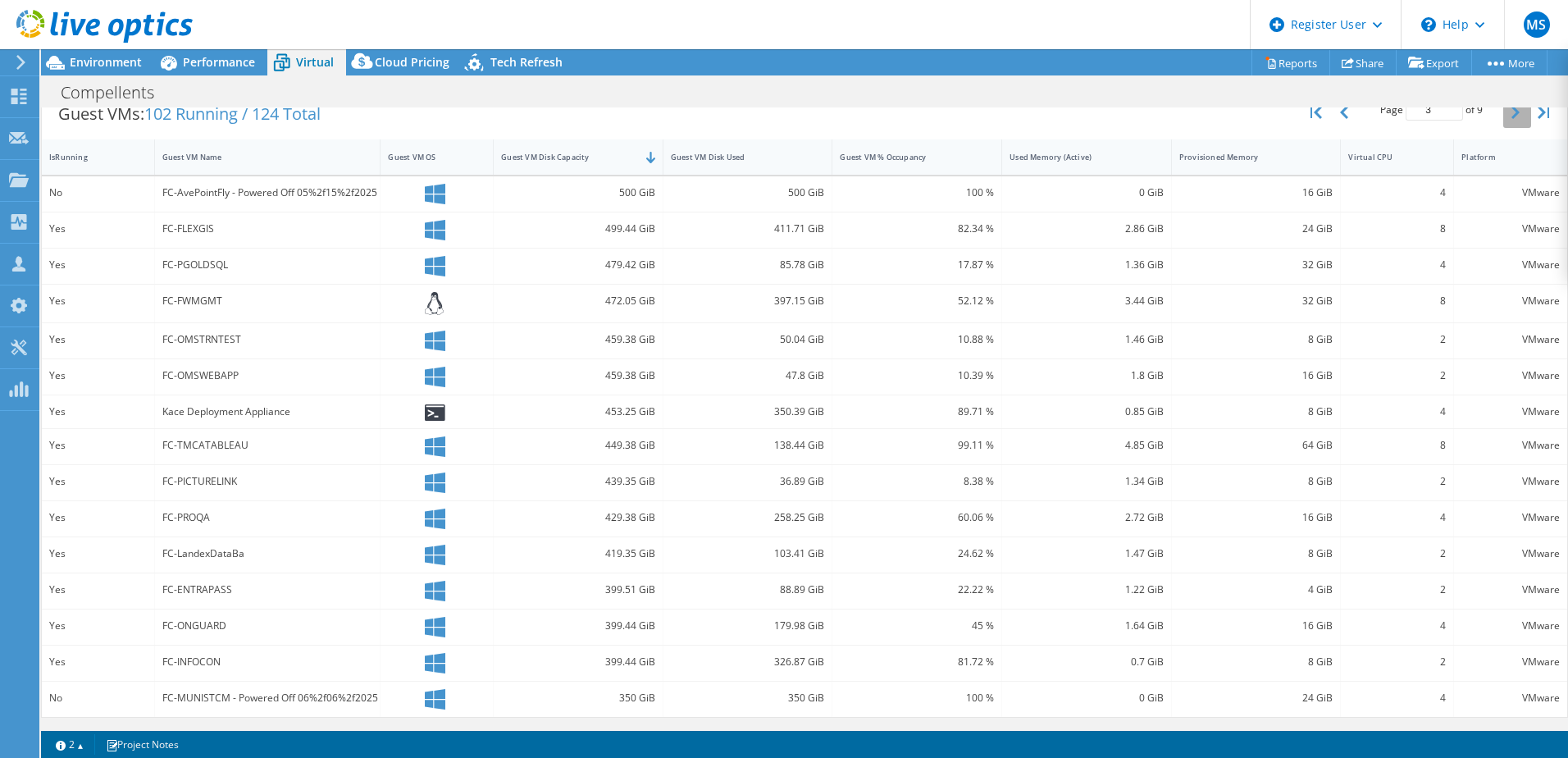
scroll to position [342, 0]
click at [1138, 111] on icon "button" at bounding box center [1516, 113] width 8 height 14
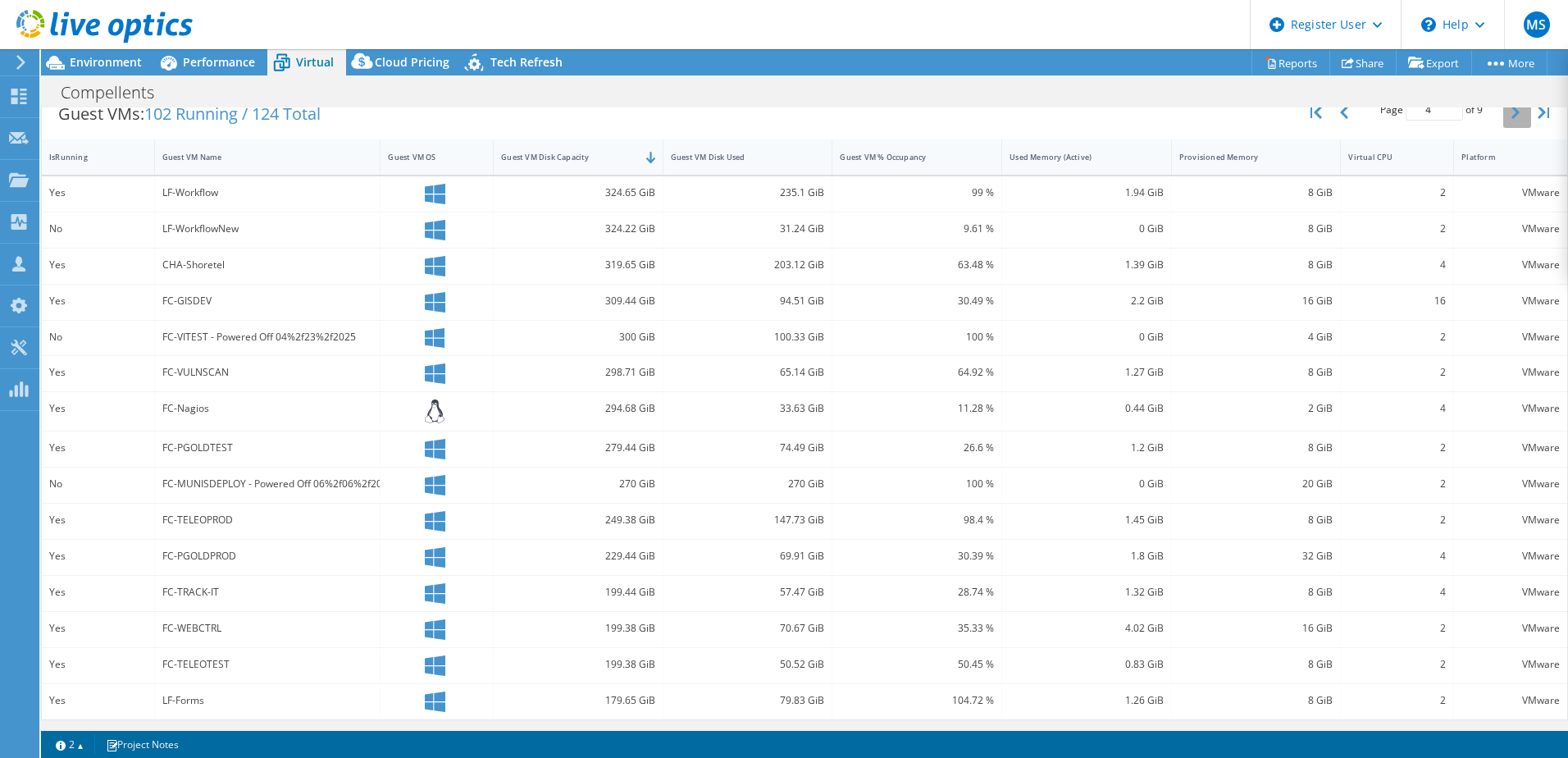
scroll to position [345, 0]
click at [1138, 111] on icon "button" at bounding box center [1516, 110] width 8 height 14
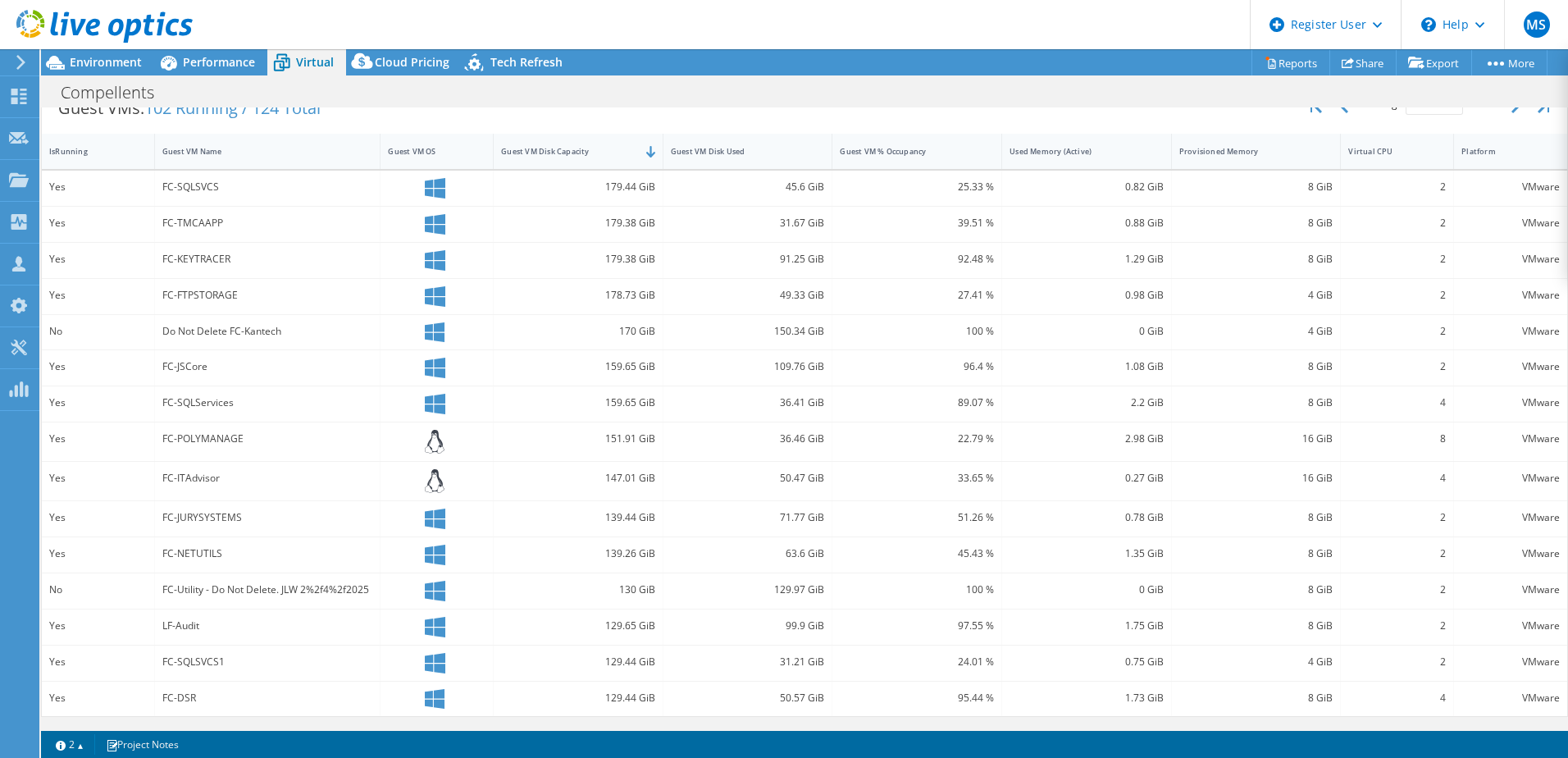
scroll to position [347, 0]
click at [1138, 112] on button "button" at bounding box center [1517, 107] width 28 height 31
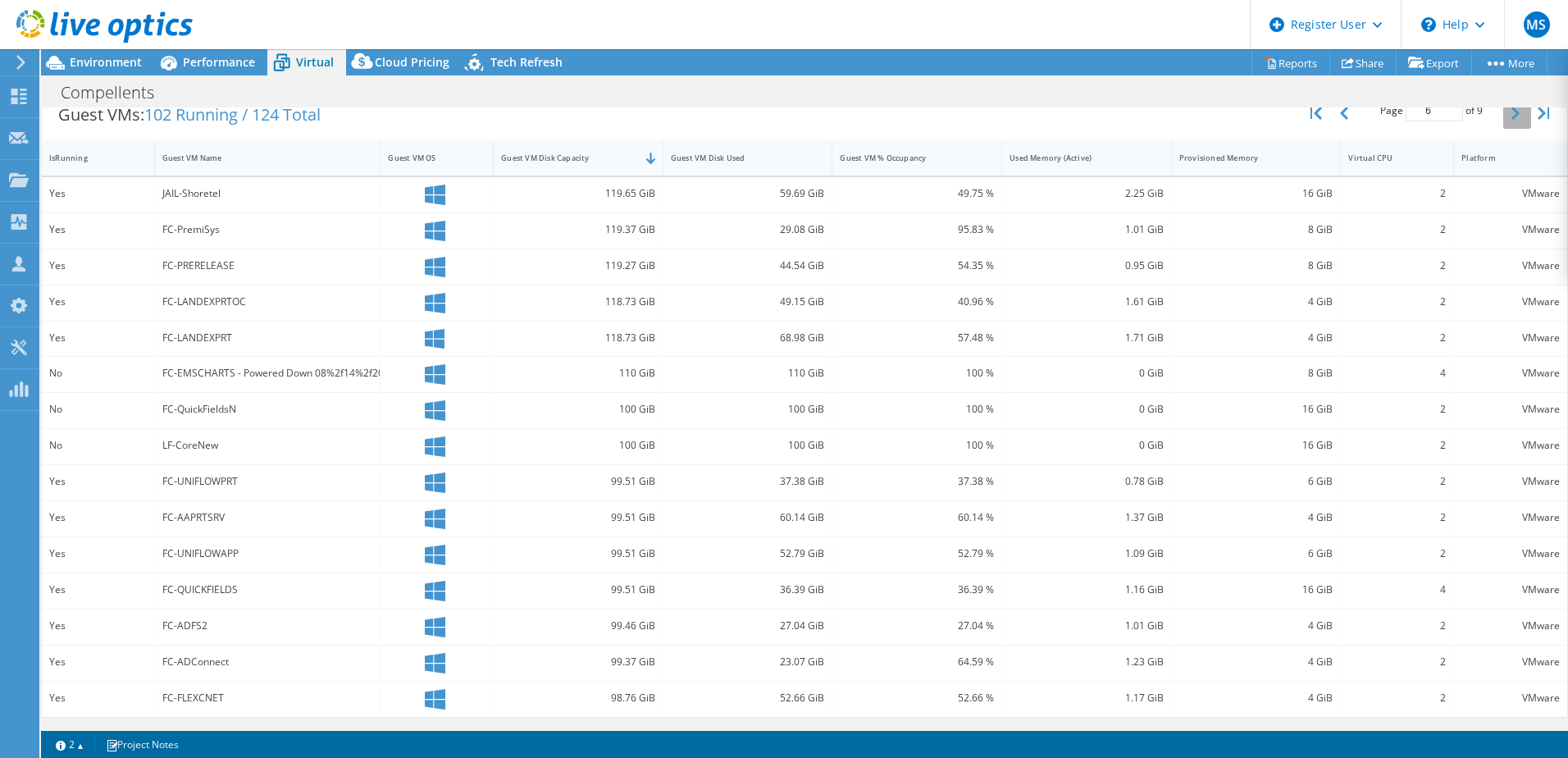
click at [1138, 116] on button "button" at bounding box center [1517, 113] width 28 height 31
click at [1138, 117] on icon "button" at bounding box center [1516, 113] width 8 height 14
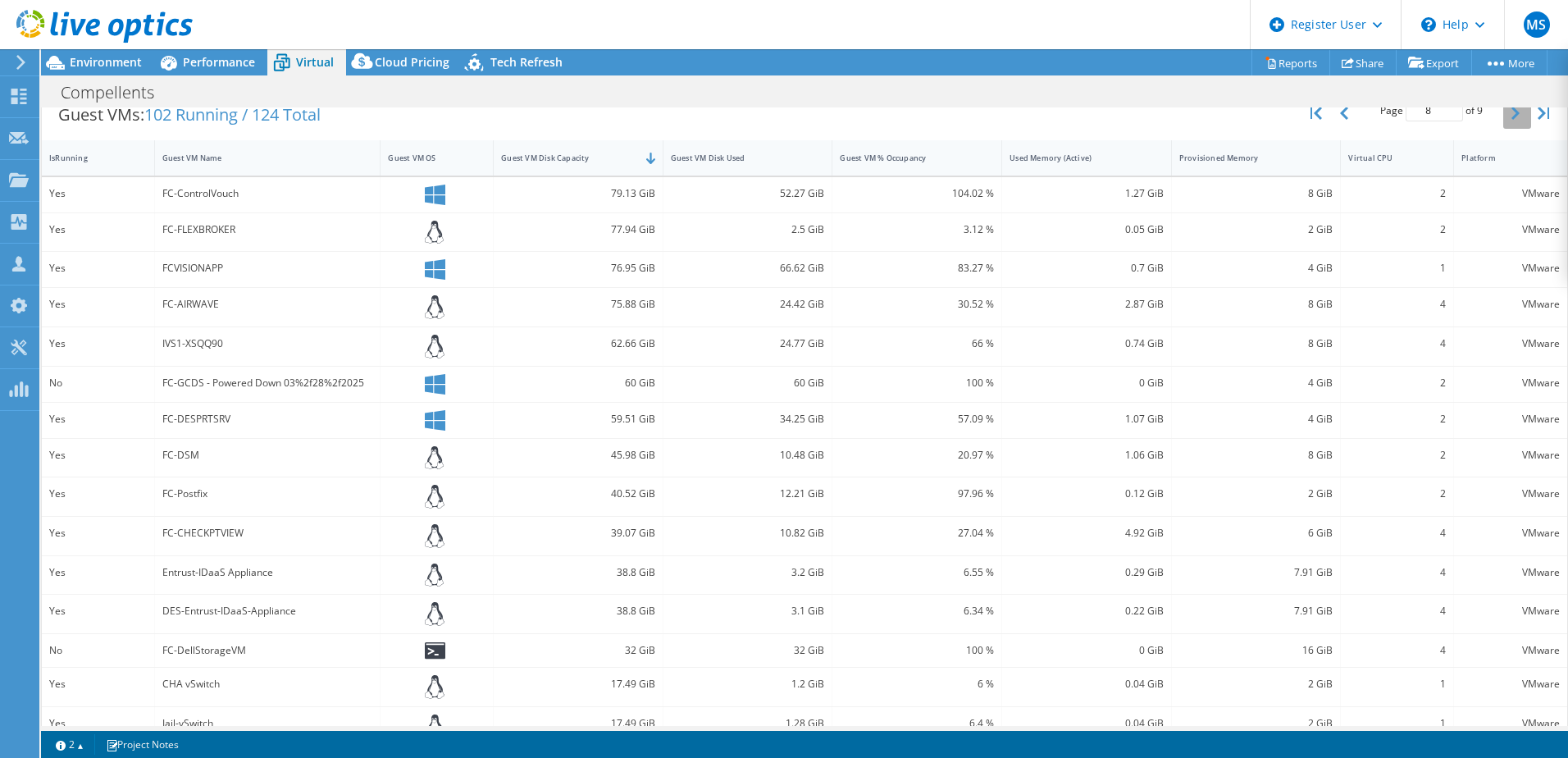
scroll to position [347, 0]
click at [1138, 117] on button "button" at bounding box center [1517, 107] width 28 height 31
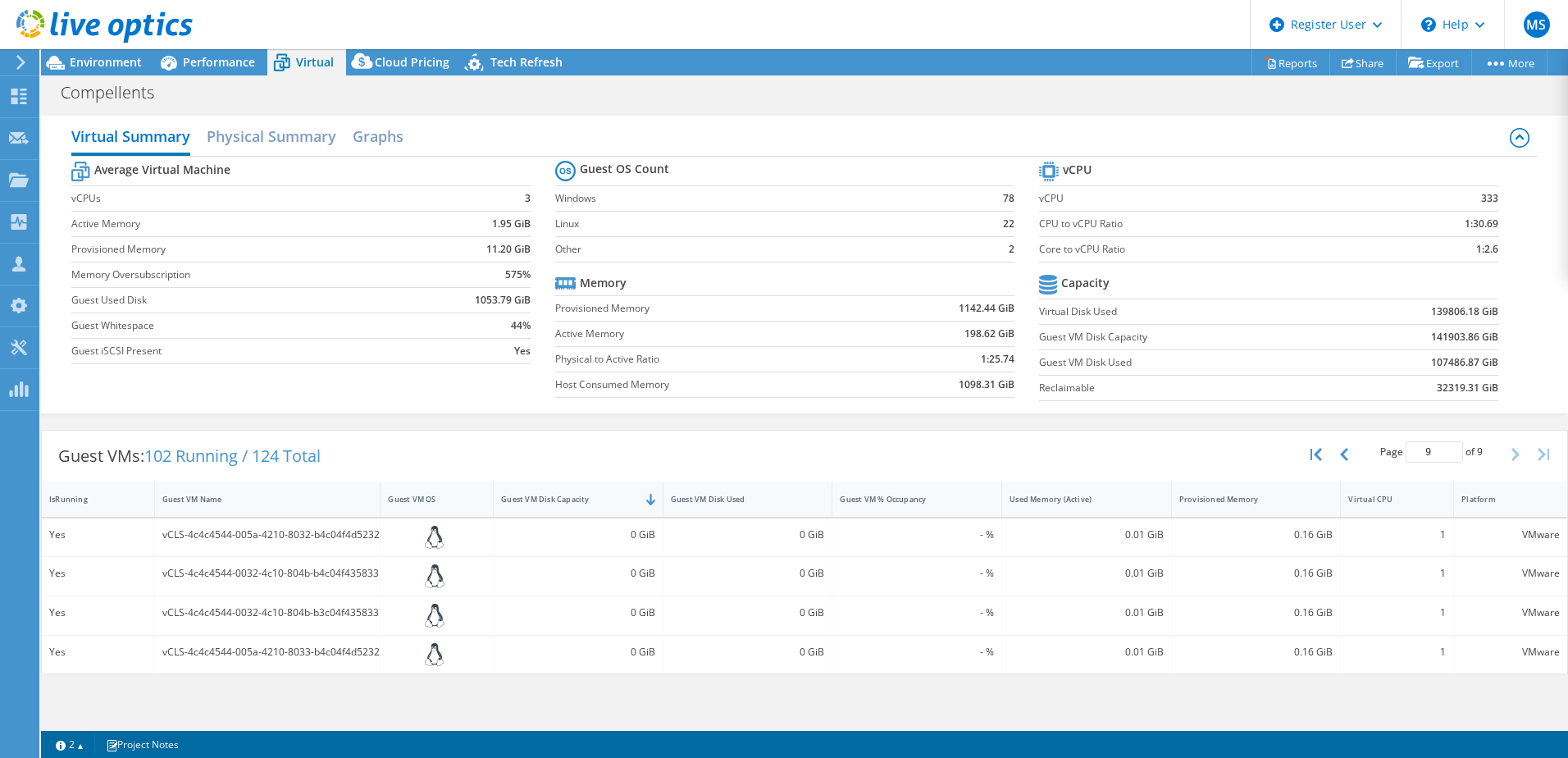
scroll to position [0, 0]
click at [764, 507] on div "Guest VM Disk Used" at bounding box center [738, 499] width 150 height 25
type input "1"
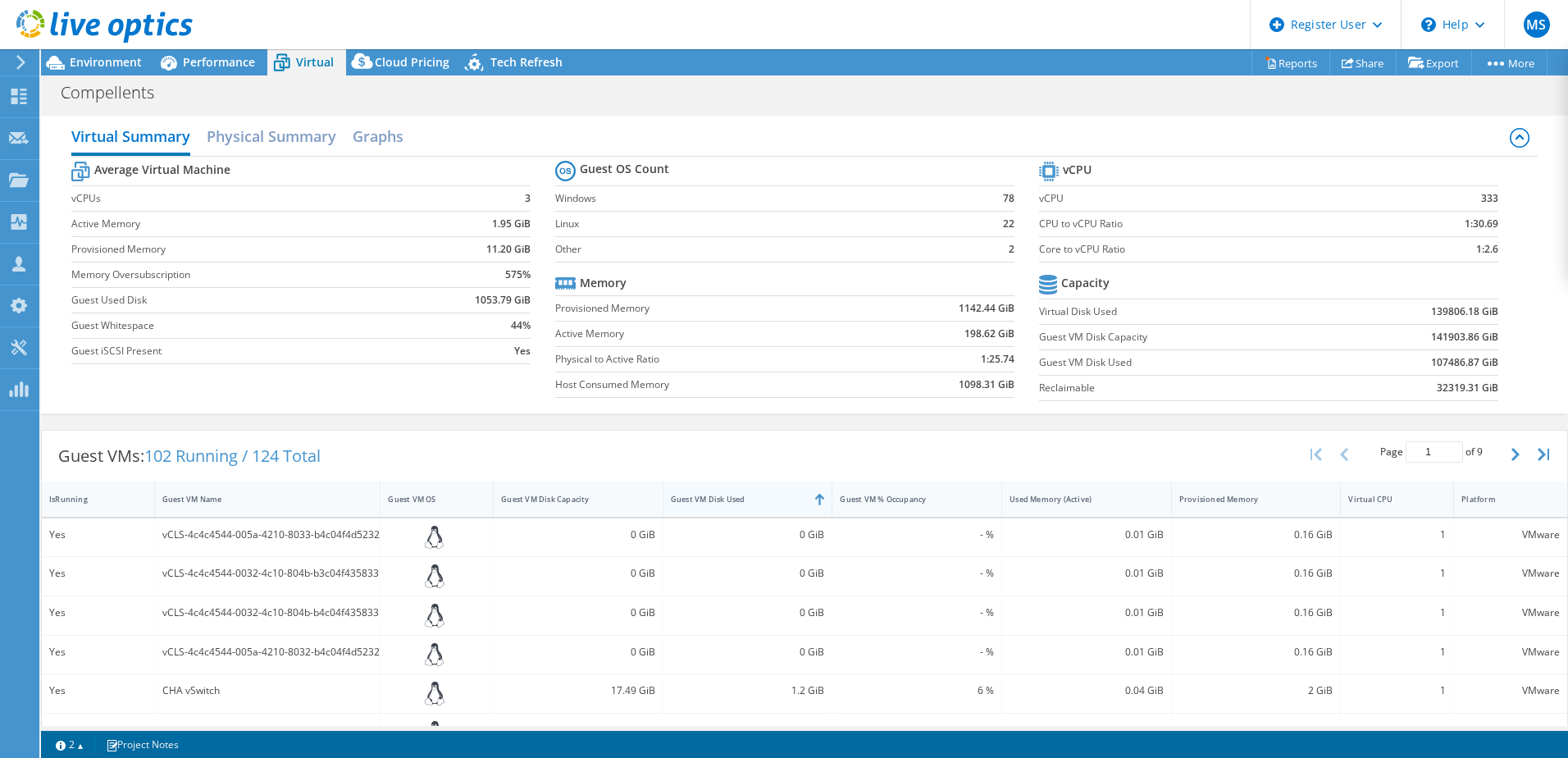
click at [764, 507] on div "Guest VM Disk Used" at bounding box center [738, 499] width 150 height 25
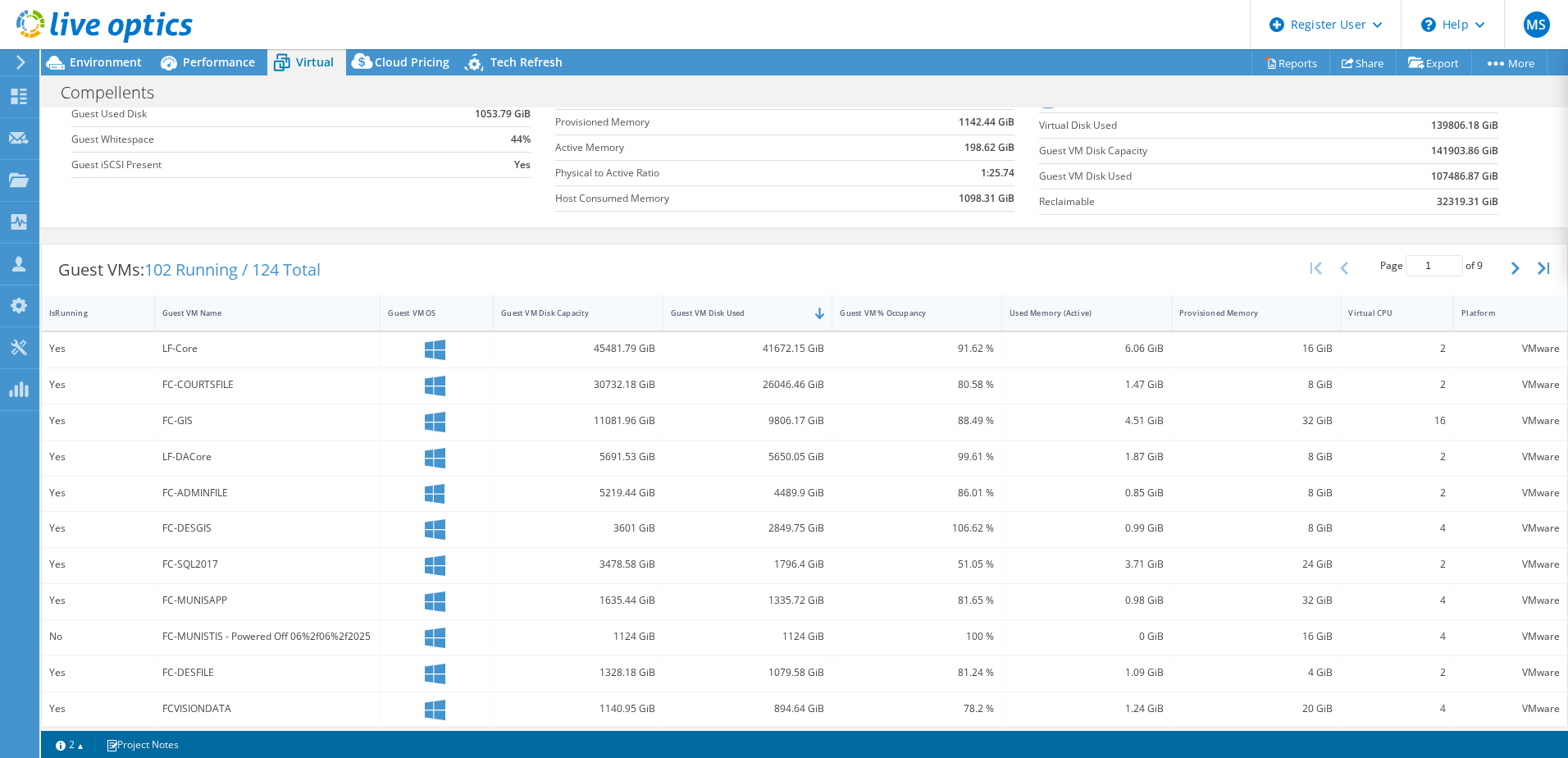
scroll to position [255, 0]
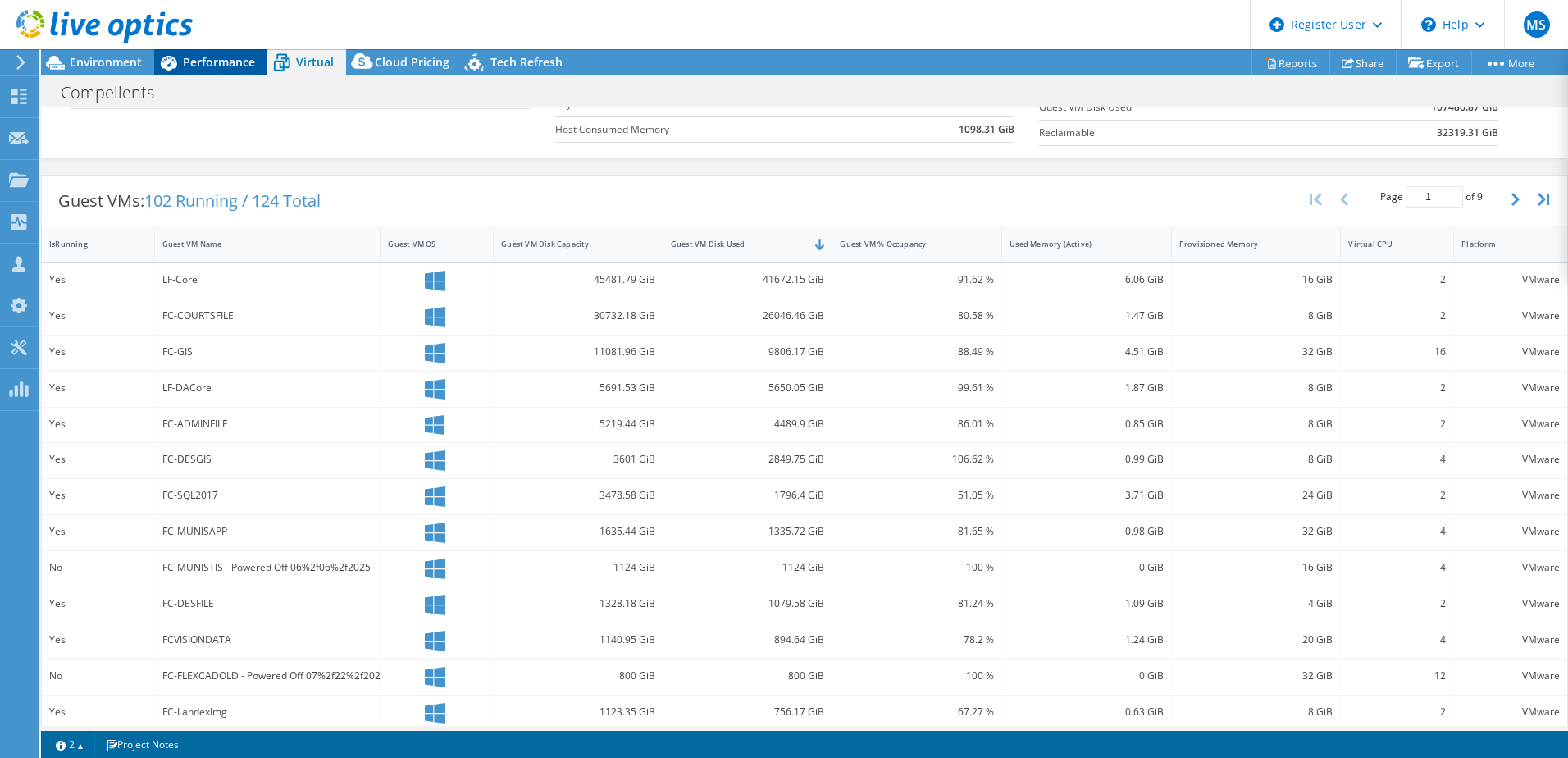
click at [200, 65] on span "Performance" at bounding box center [218, 62] width 72 height 15
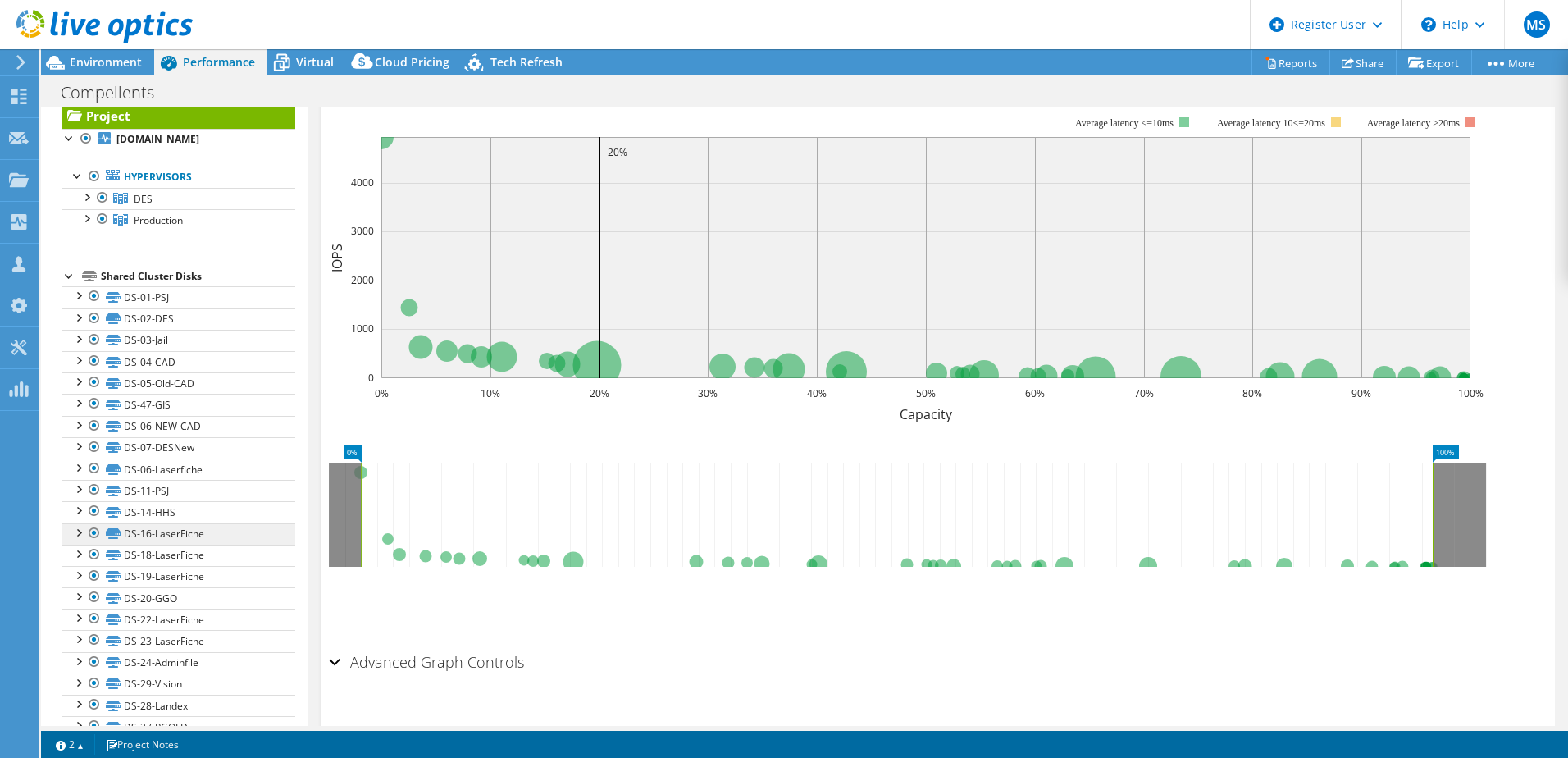
scroll to position [141, 0]
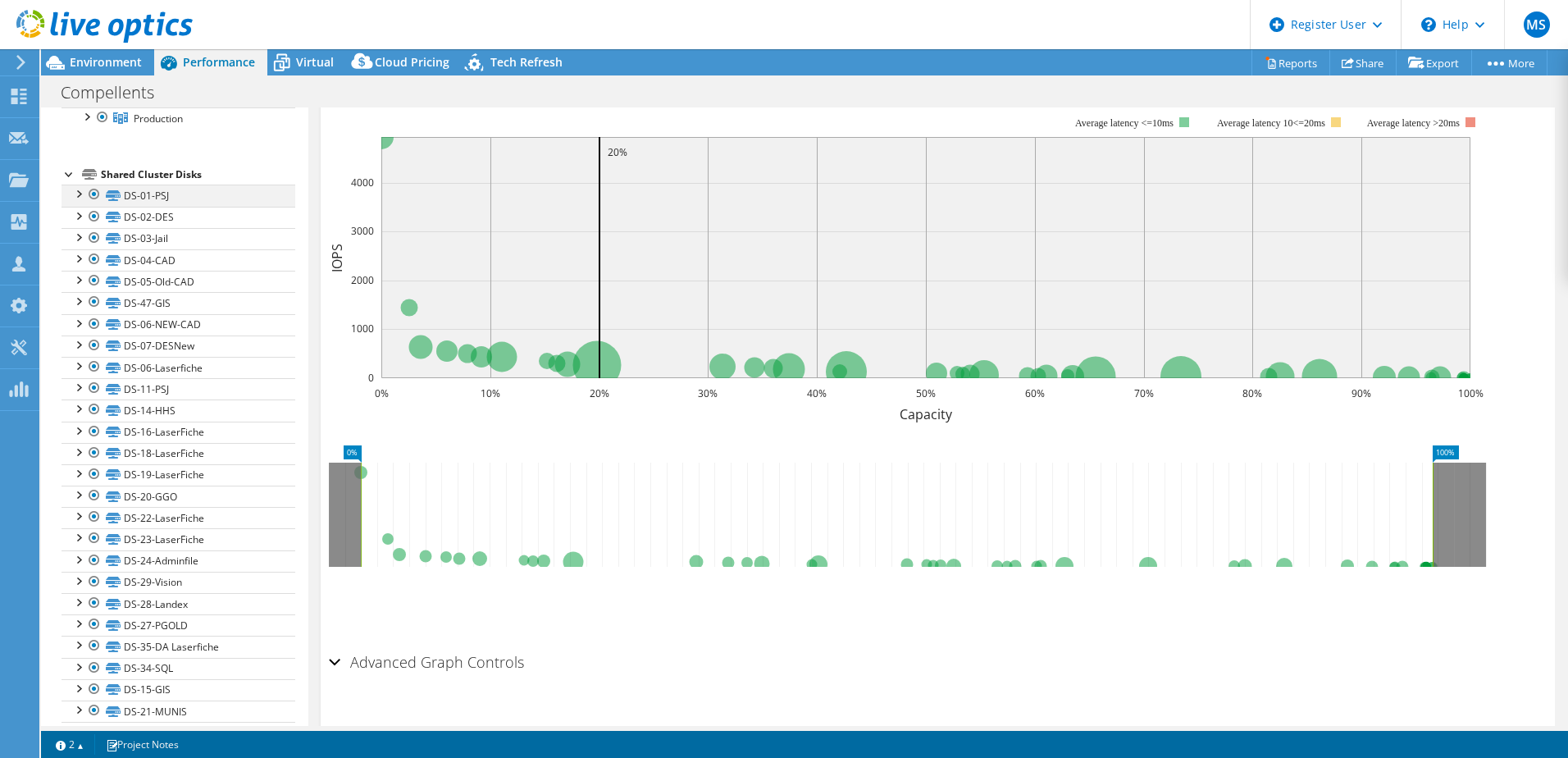
click at [95, 194] on div at bounding box center [94, 194] width 16 height 19
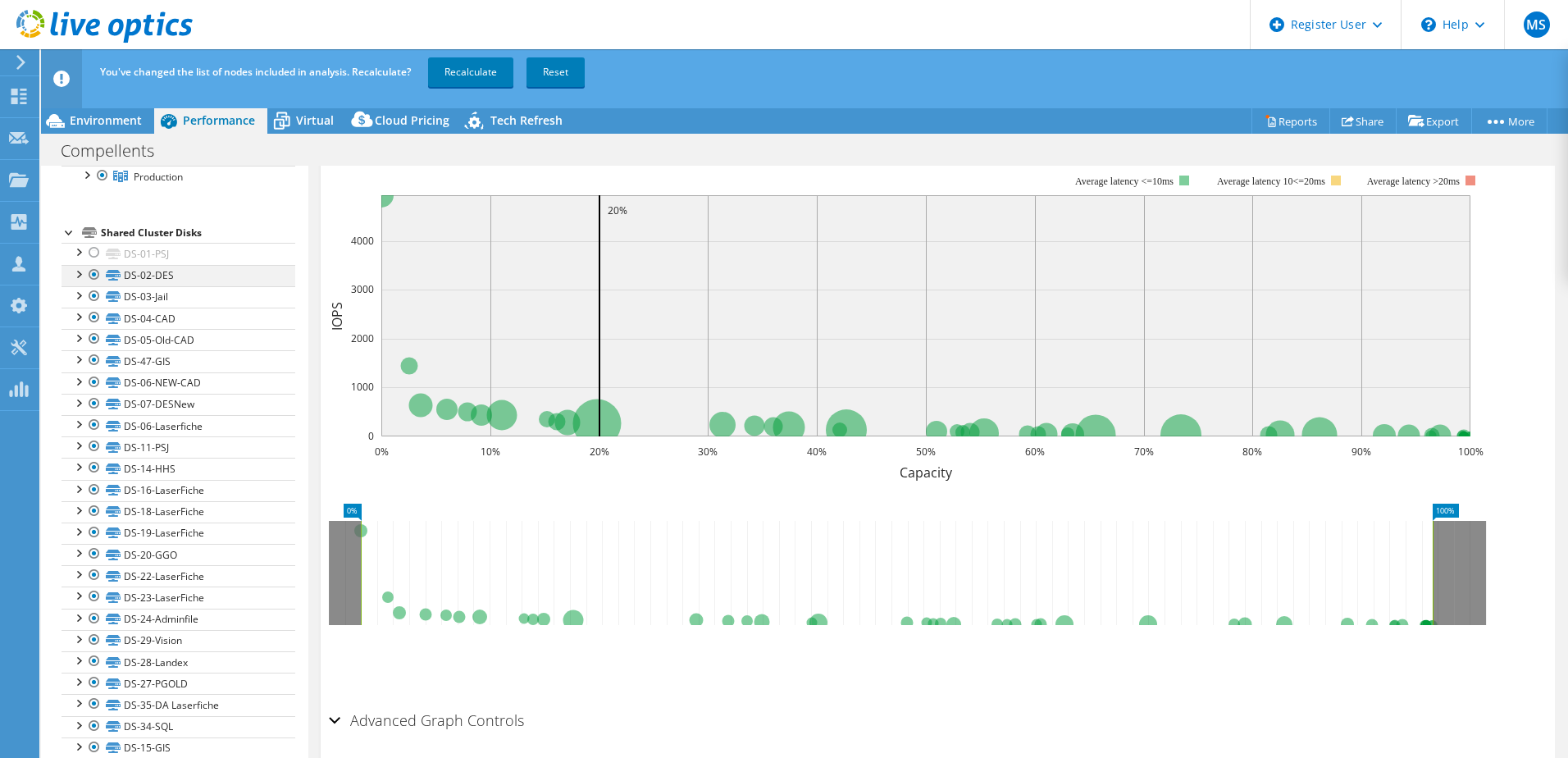
click at [93, 269] on div at bounding box center [94, 274] width 16 height 19
click at [93, 295] on div at bounding box center [94, 295] width 16 height 19
click at [93, 320] on div at bounding box center [94, 318] width 16 height 19
click at [94, 343] on div at bounding box center [94, 339] width 16 height 19
click at [93, 359] on div at bounding box center [94, 360] width 16 height 19
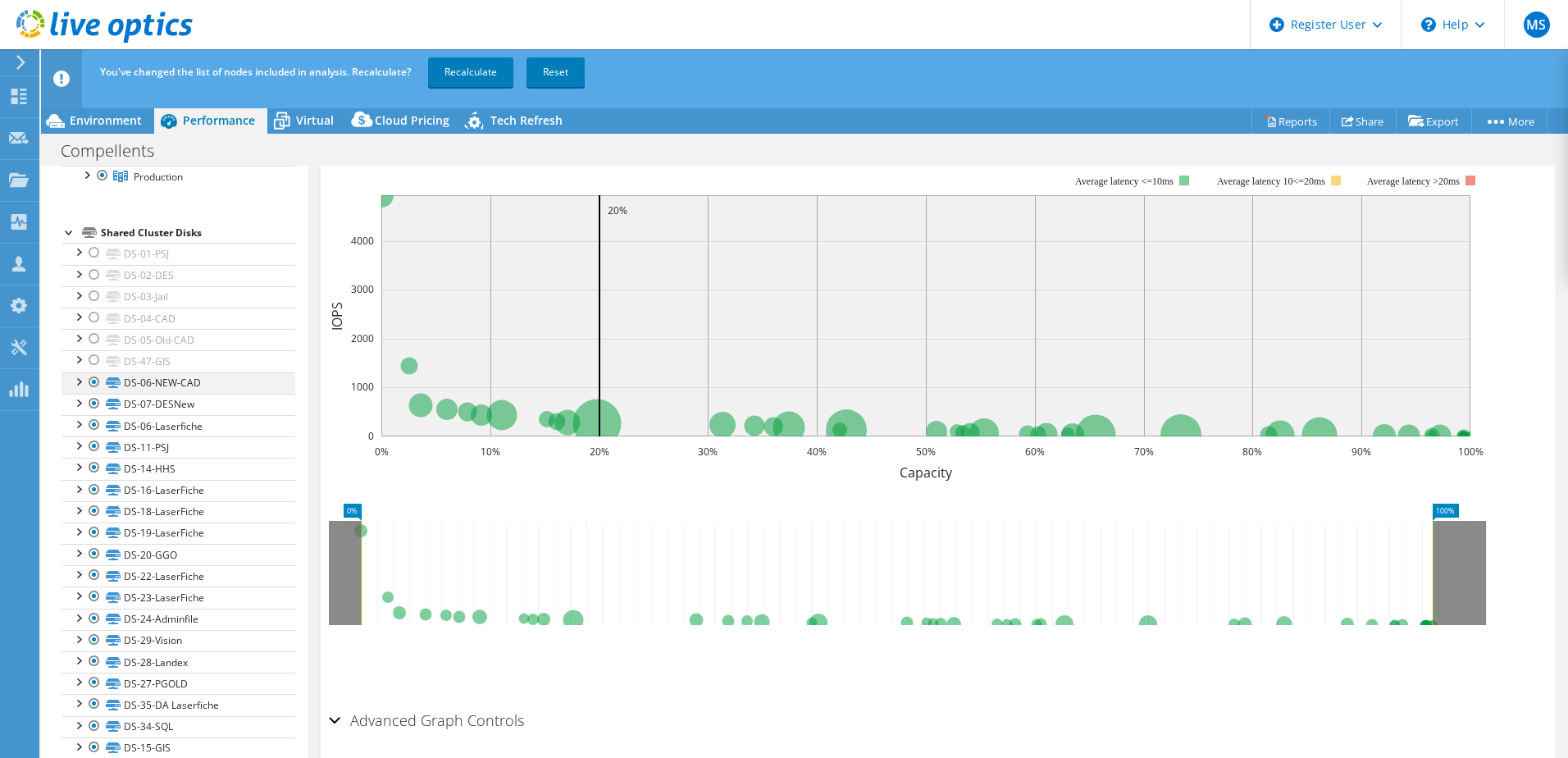
click at [93, 379] on div at bounding box center [94, 382] width 16 height 19
click at [98, 403] on div at bounding box center [94, 404] width 16 height 19
click at [86, 450] on div at bounding box center [94, 446] width 16 height 19
click at [89, 467] on div at bounding box center [94, 467] width 16 height 19
click at [91, 527] on div at bounding box center [94, 553] width 16 height 19
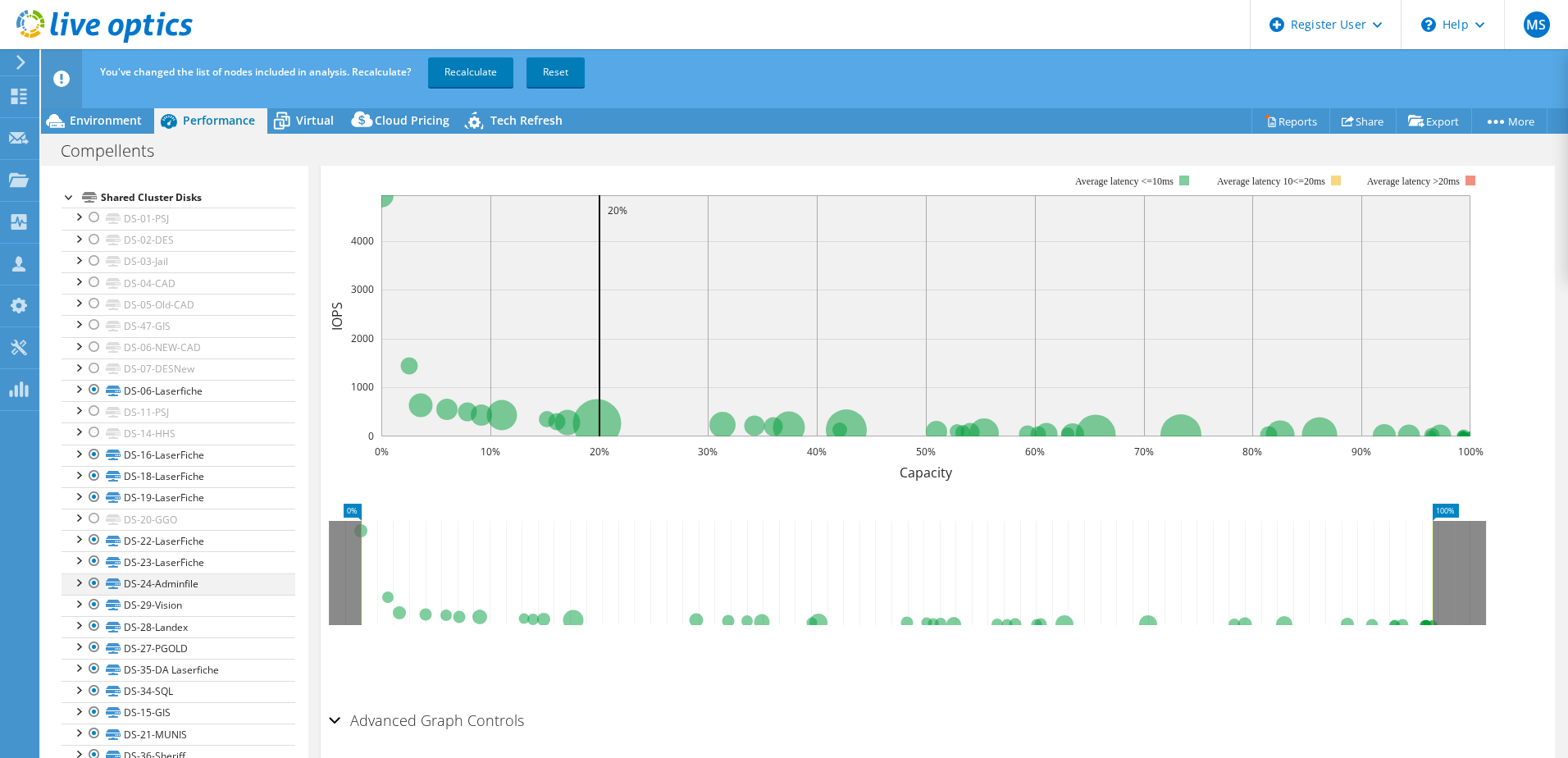
scroll to position [215, 0]
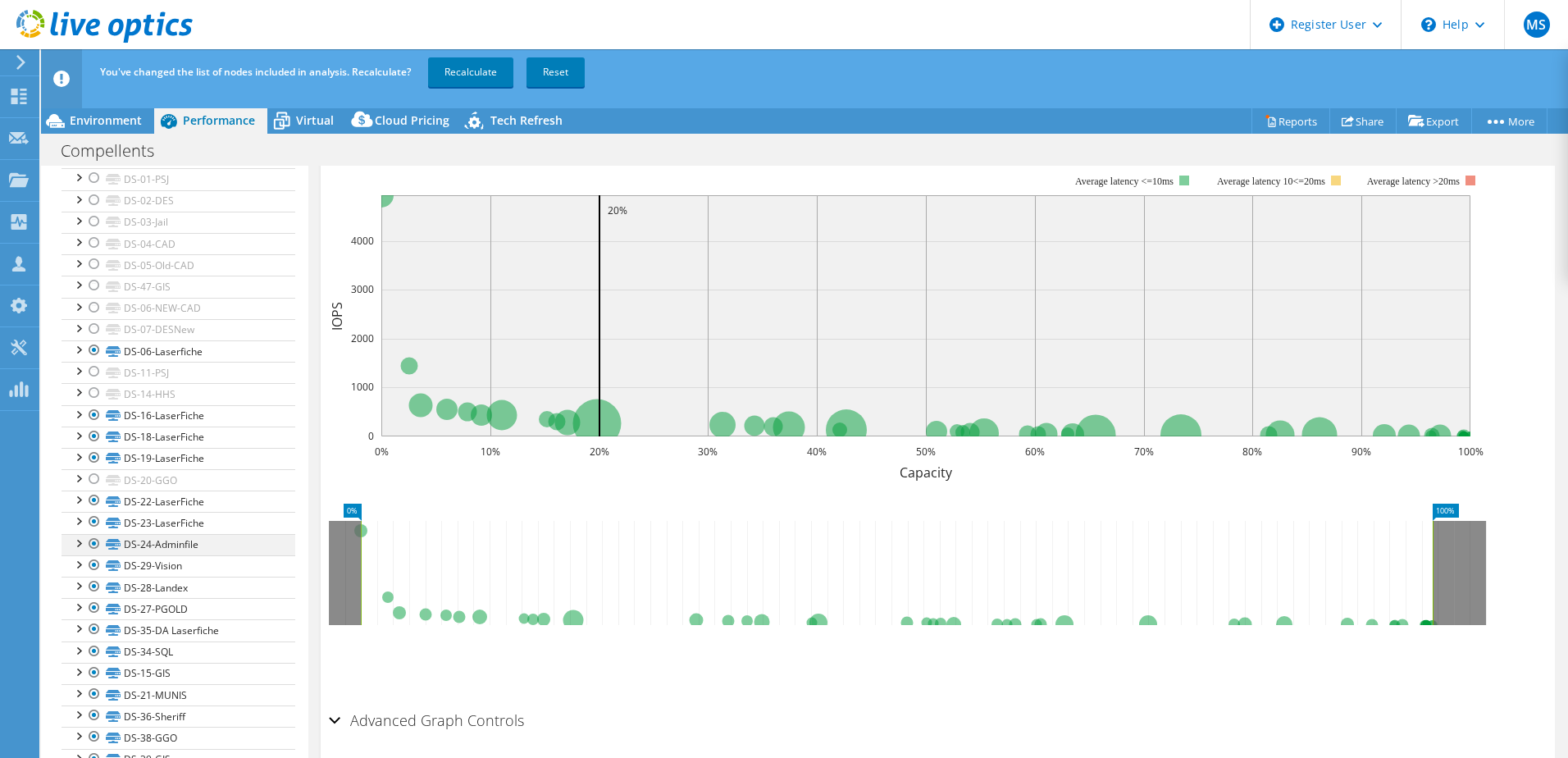
click at [93, 527] on div at bounding box center [94, 544] width 16 height 19
click at [92, 527] on div at bounding box center [94, 565] width 16 height 19
click at [92, 527] on div at bounding box center [94, 586] width 16 height 19
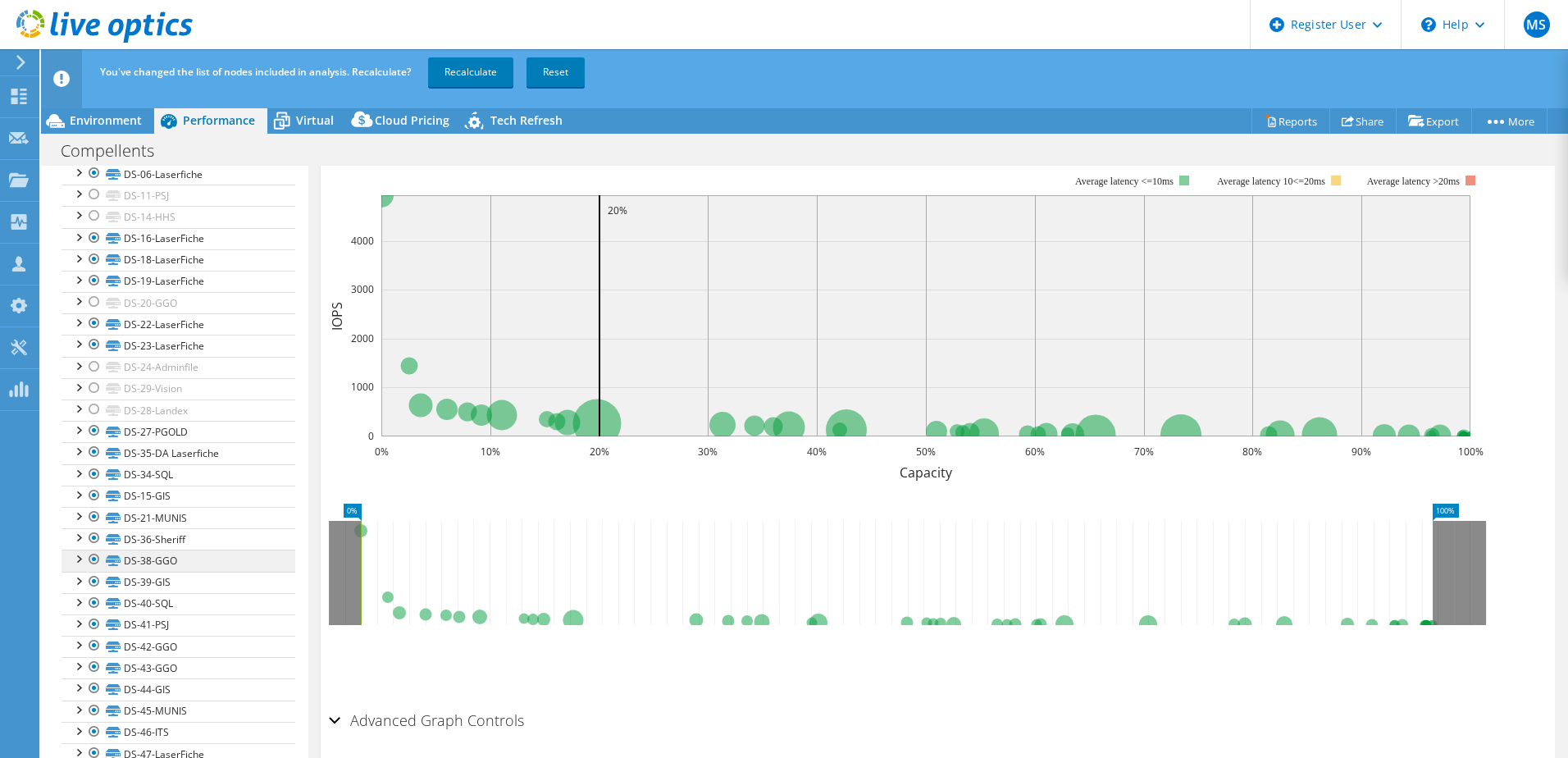
scroll to position [422, 0]
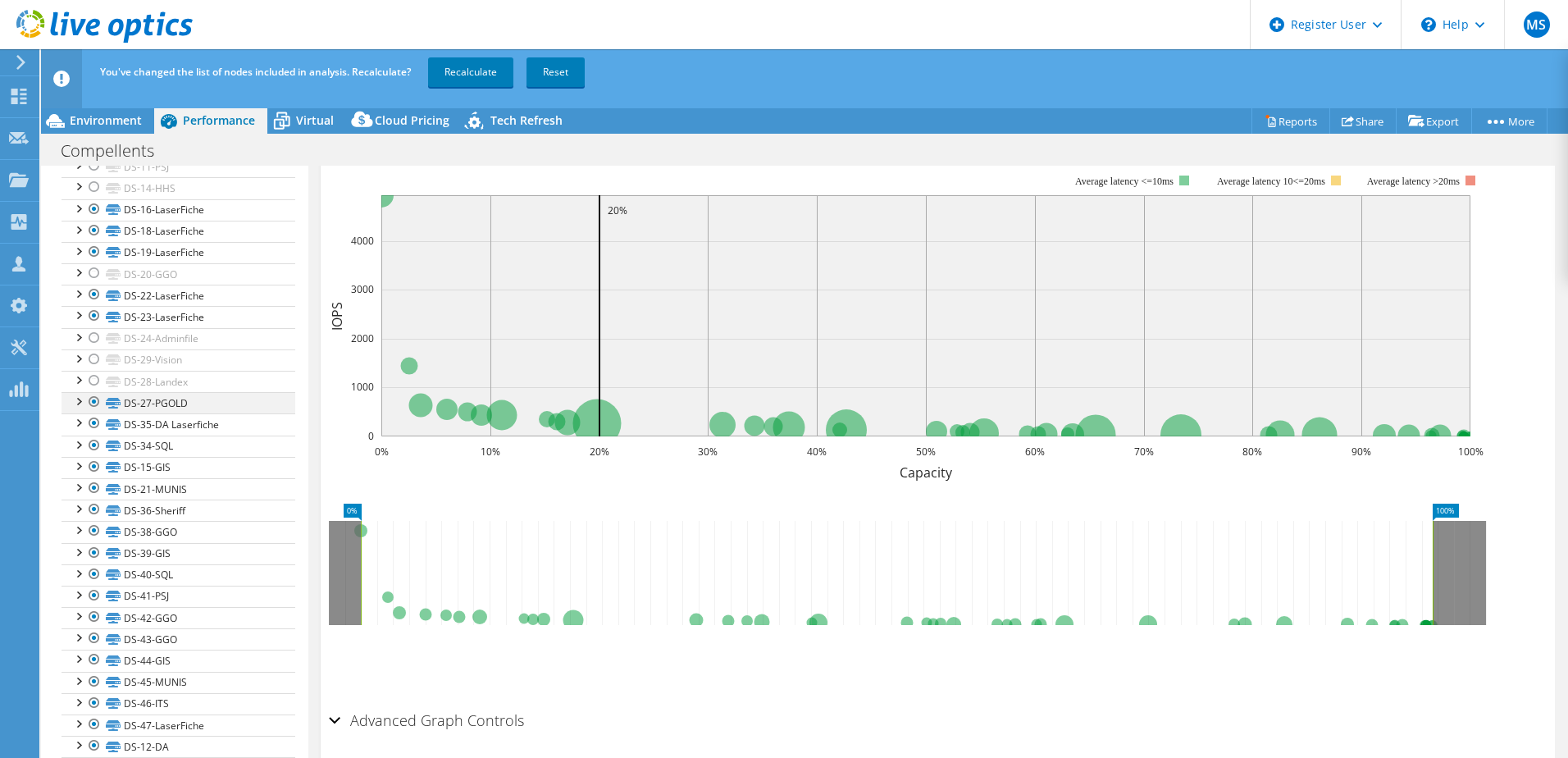
click at [92, 401] on div at bounding box center [94, 402] width 16 height 19
click at [96, 493] on div at bounding box center [94, 488] width 16 height 19
click at [94, 527] on div at bounding box center [94, 530] width 16 height 19
click at [95, 527] on div at bounding box center [94, 574] width 16 height 19
click at [95, 527] on div at bounding box center [94, 596] width 16 height 19
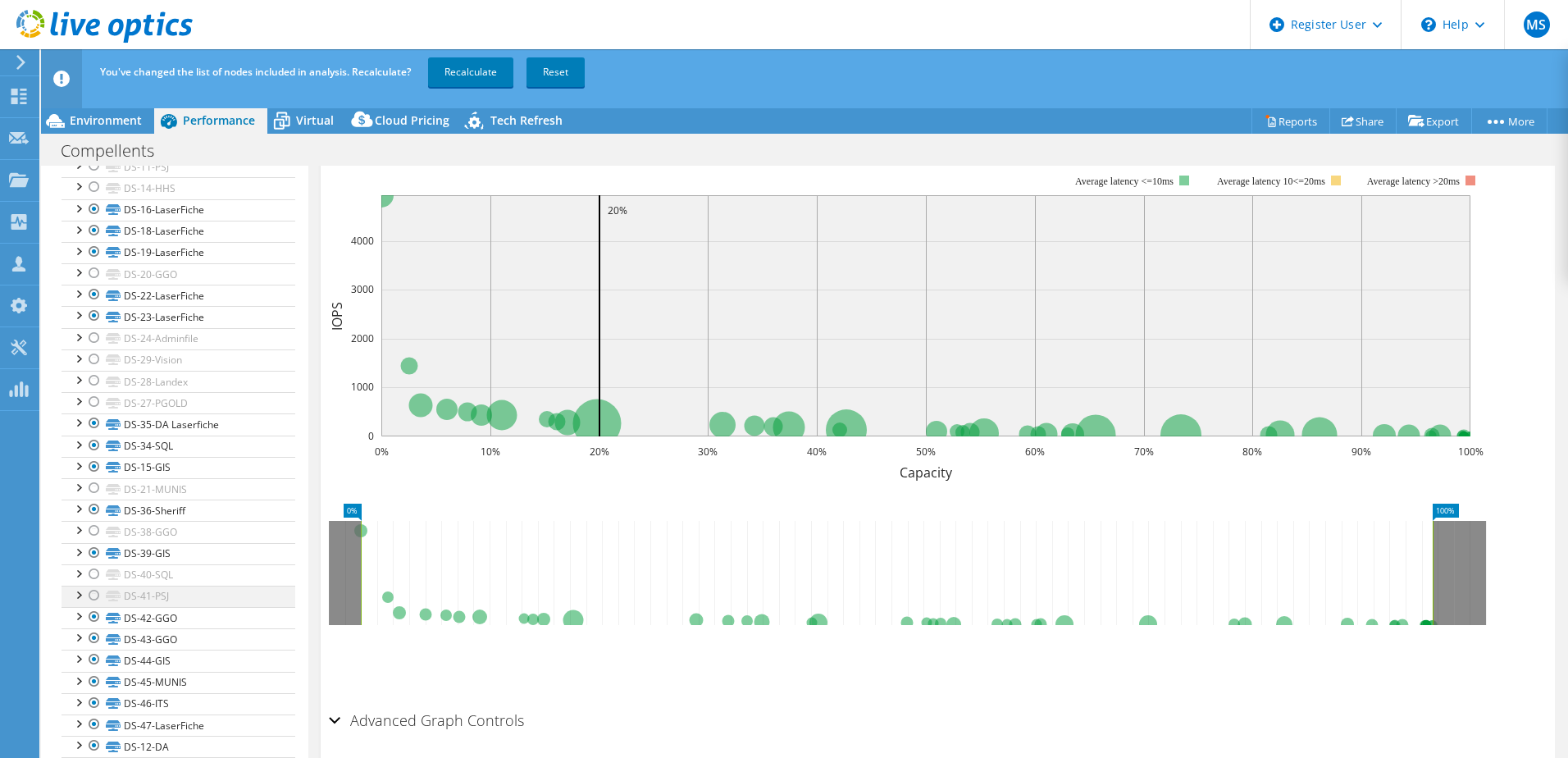
scroll to position [479, 0]
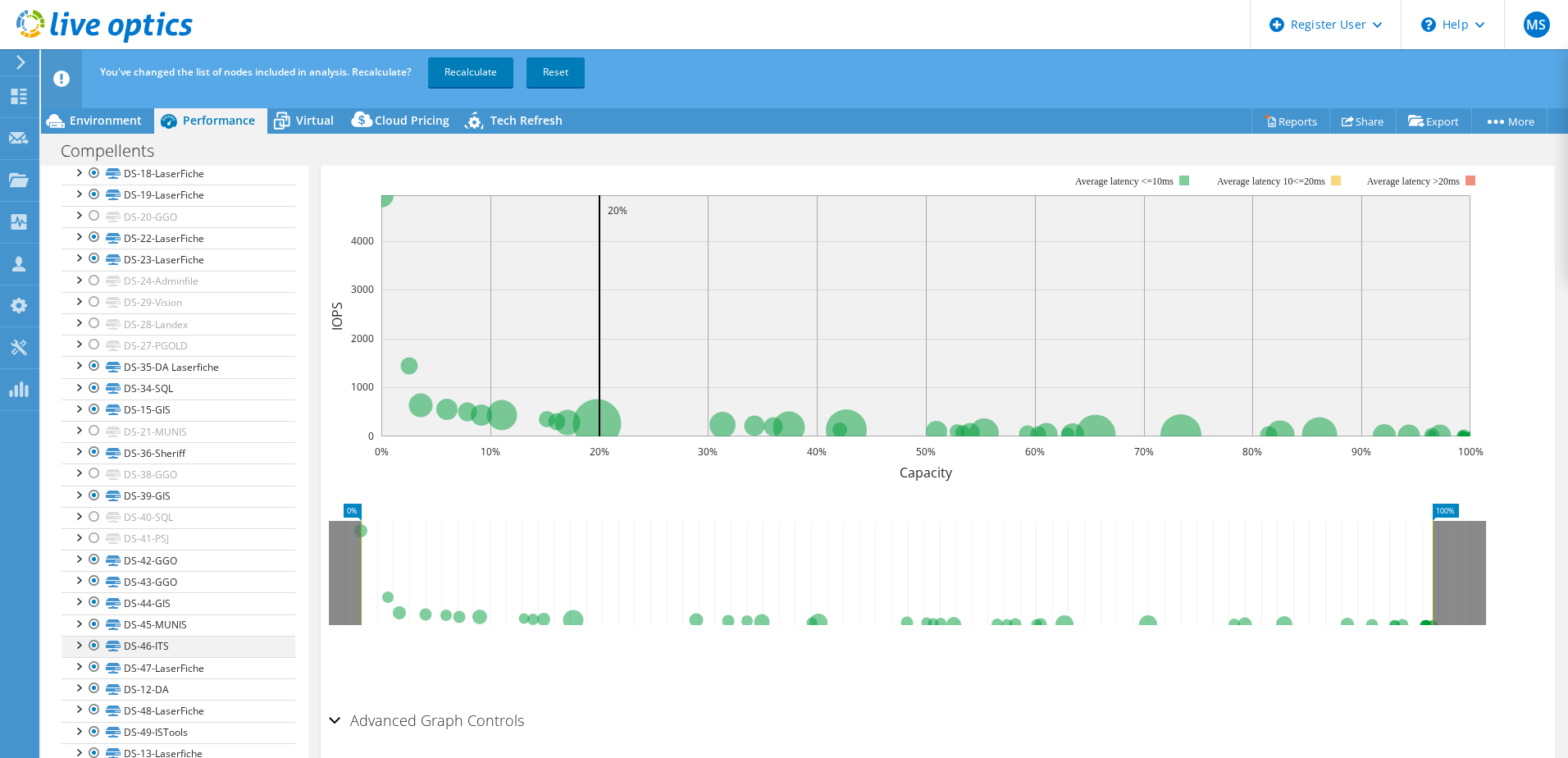
click at [92, 527] on div at bounding box center [94, 645] width 16 height 19
click at [90, 527] on div at bounding box center [94, 624] width 16 height 19
drag, startPoint x: 93, startPoint y: 603, endPoint x: 94, endPoint y: 580, distance: 23.0
click at [94, 527] on ul "DS-01-PSJ DS-01-PSJ | [DOMAIN_NAME] DS-01-PSJ | [DOMAIN_NAME]" at bounding box center [179, 334] width 234 height 859
click at [94, 527] on div at bounding box center [94, 580] width 16 height 19
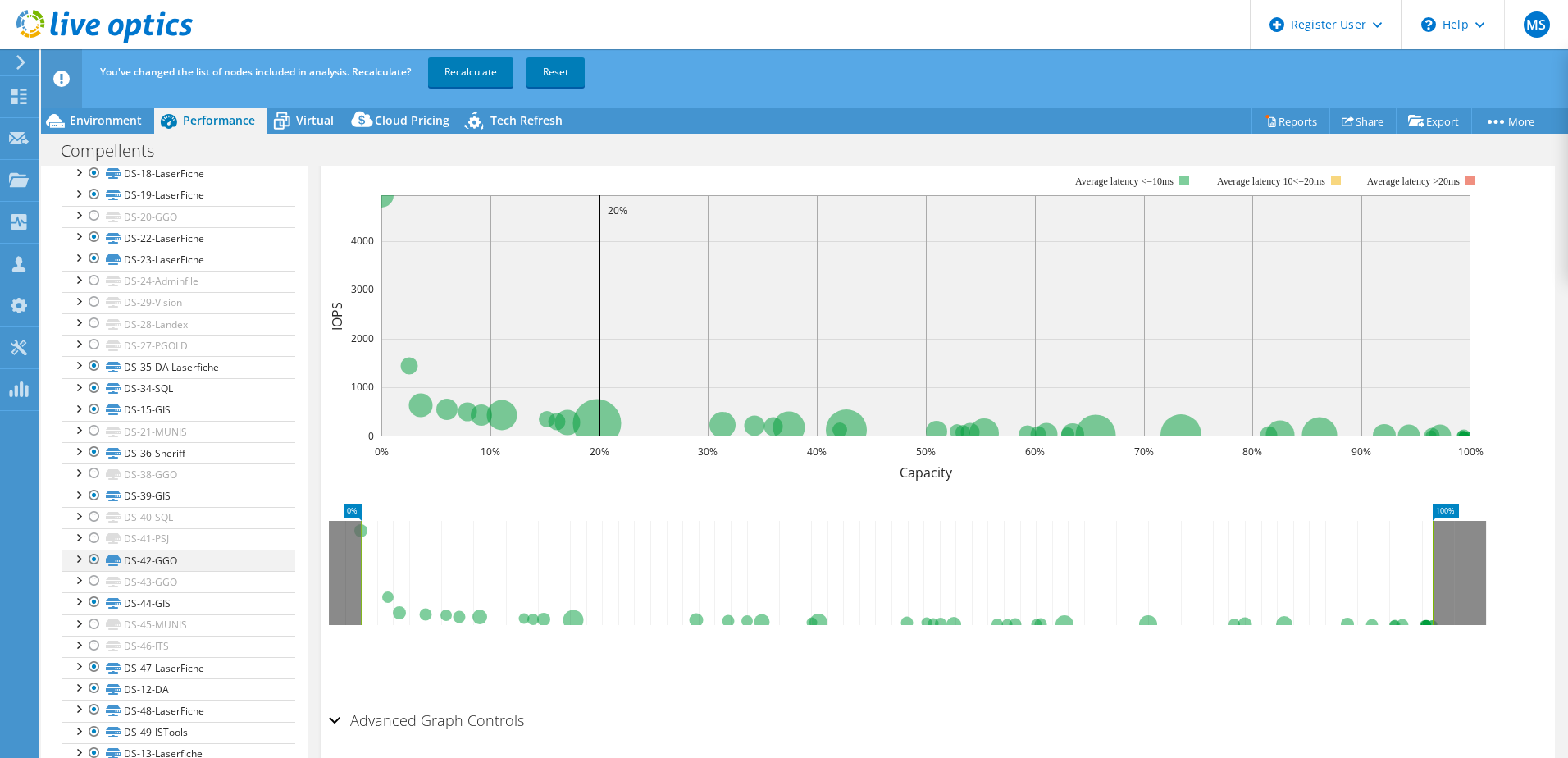
click at [95, 527] on div at bounding box center [94, 559] width 16 height 19
click at [93, 527] on div at bounding box center [94, 688] width 16 height 19
click at [94, 527] on div at bounding box center [94, 732] width 16 height 19
click at [92, 452] on div at bounding box center [94, 452] width 16 height 19
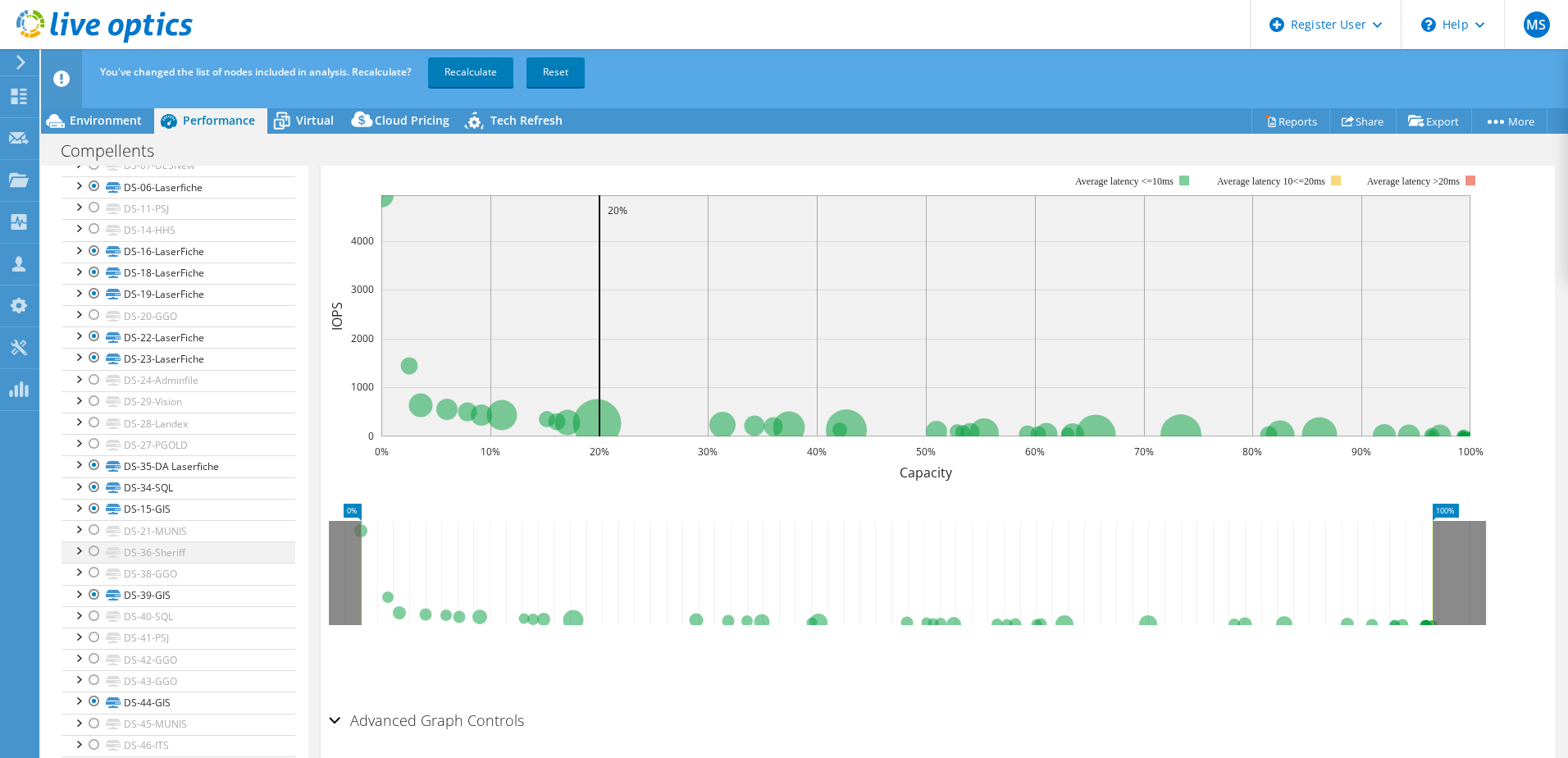
scroll to position [379, 0]
click at [90, 485] on div at bounding box center [94, 488] width 16 height 19
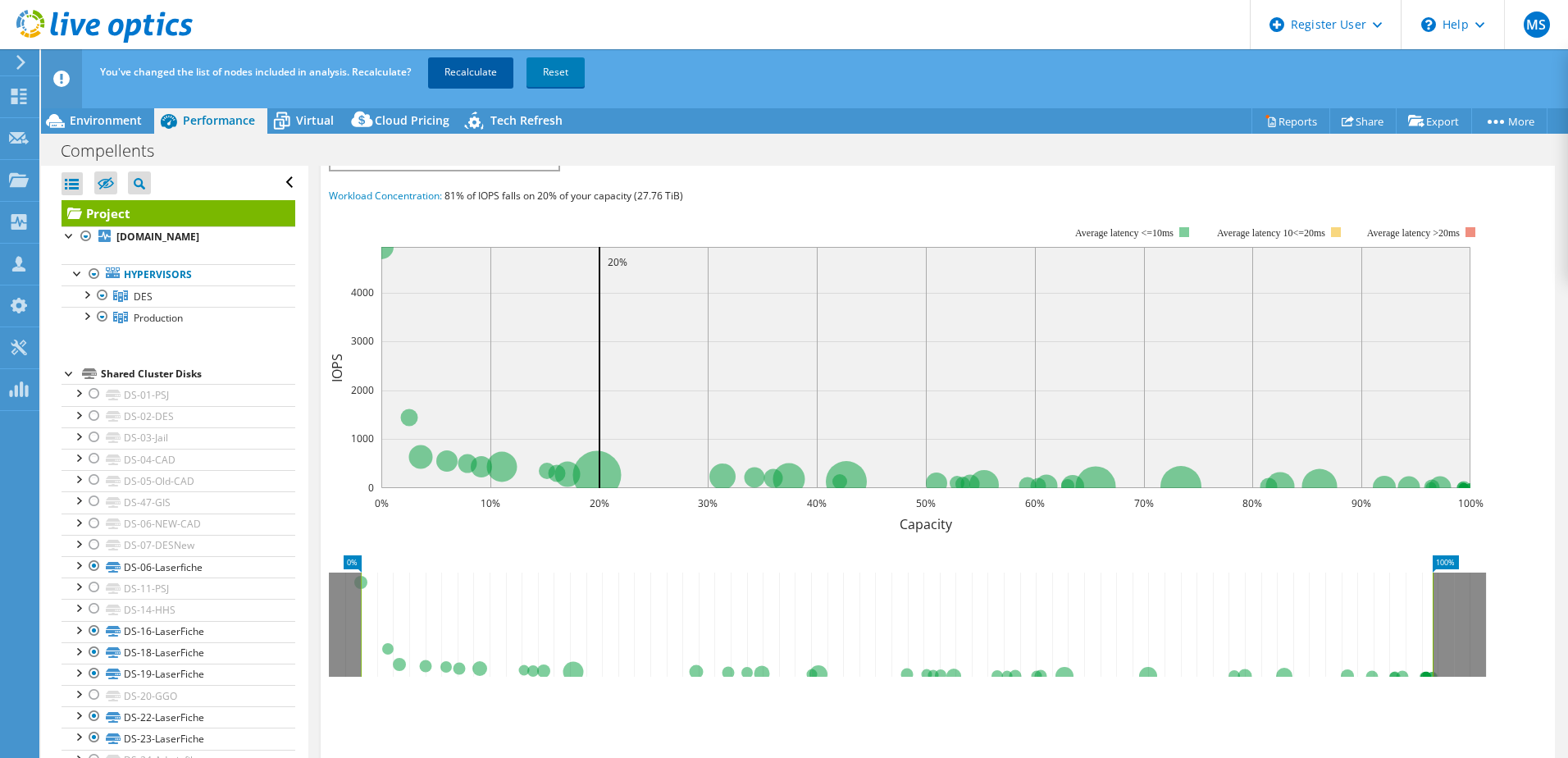
scroll to position [374, 0]
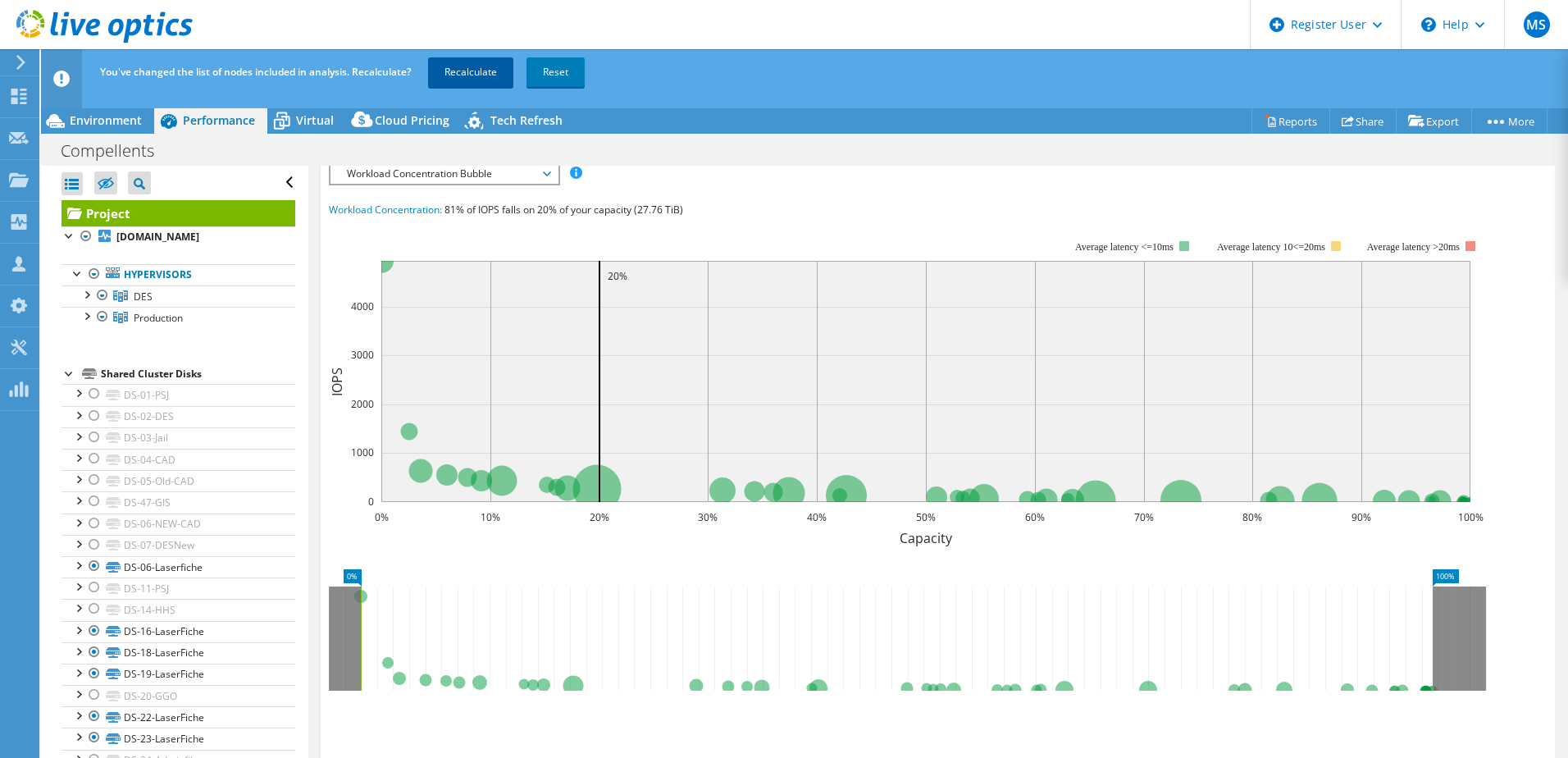
click at [469, 61] on link "Recalculate" at bounding box center [470, 71] width 85 height 30
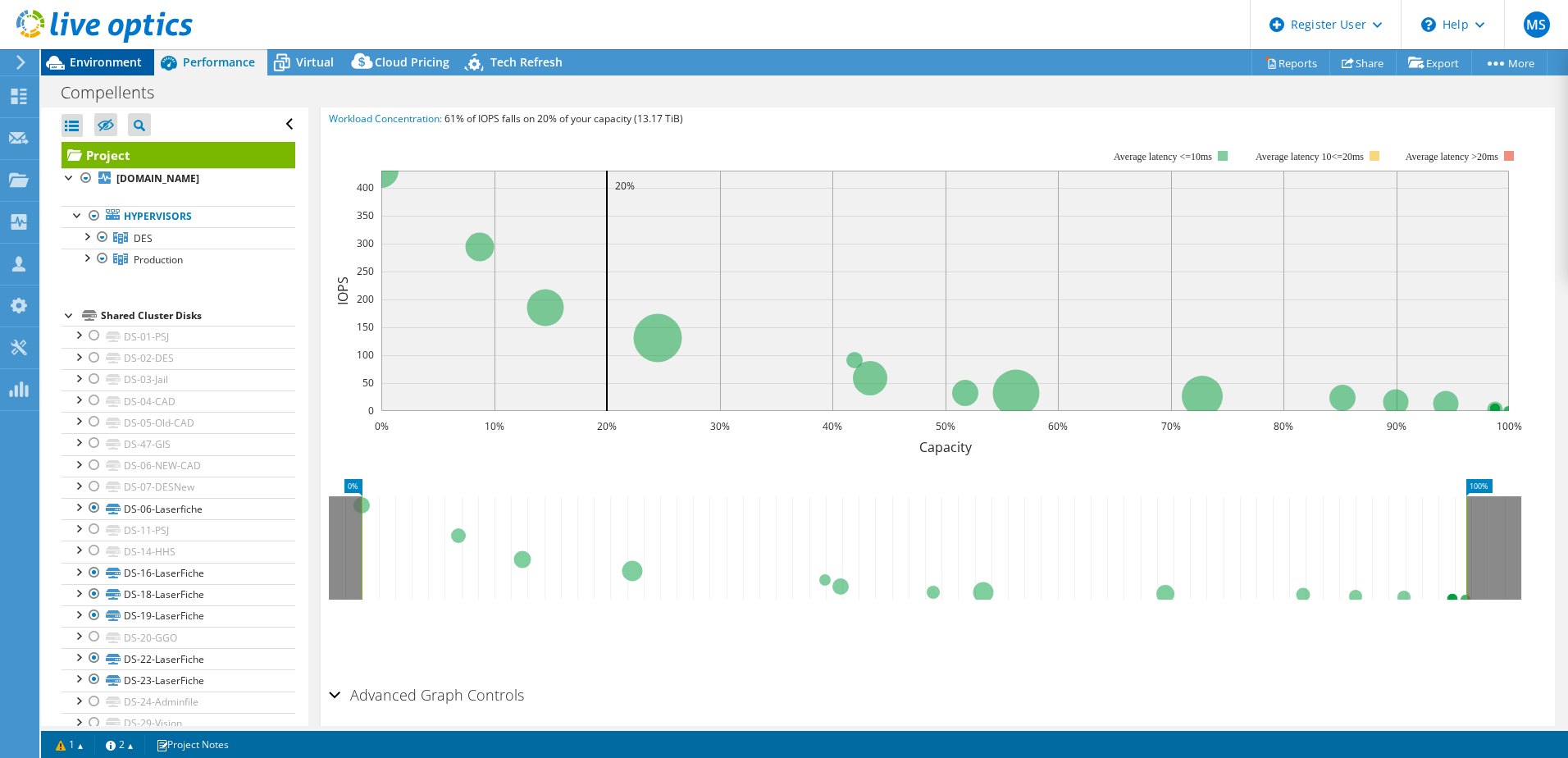
click at [128, 65] on span "Environment" at bounding box center [105, 62] width 72 height 15
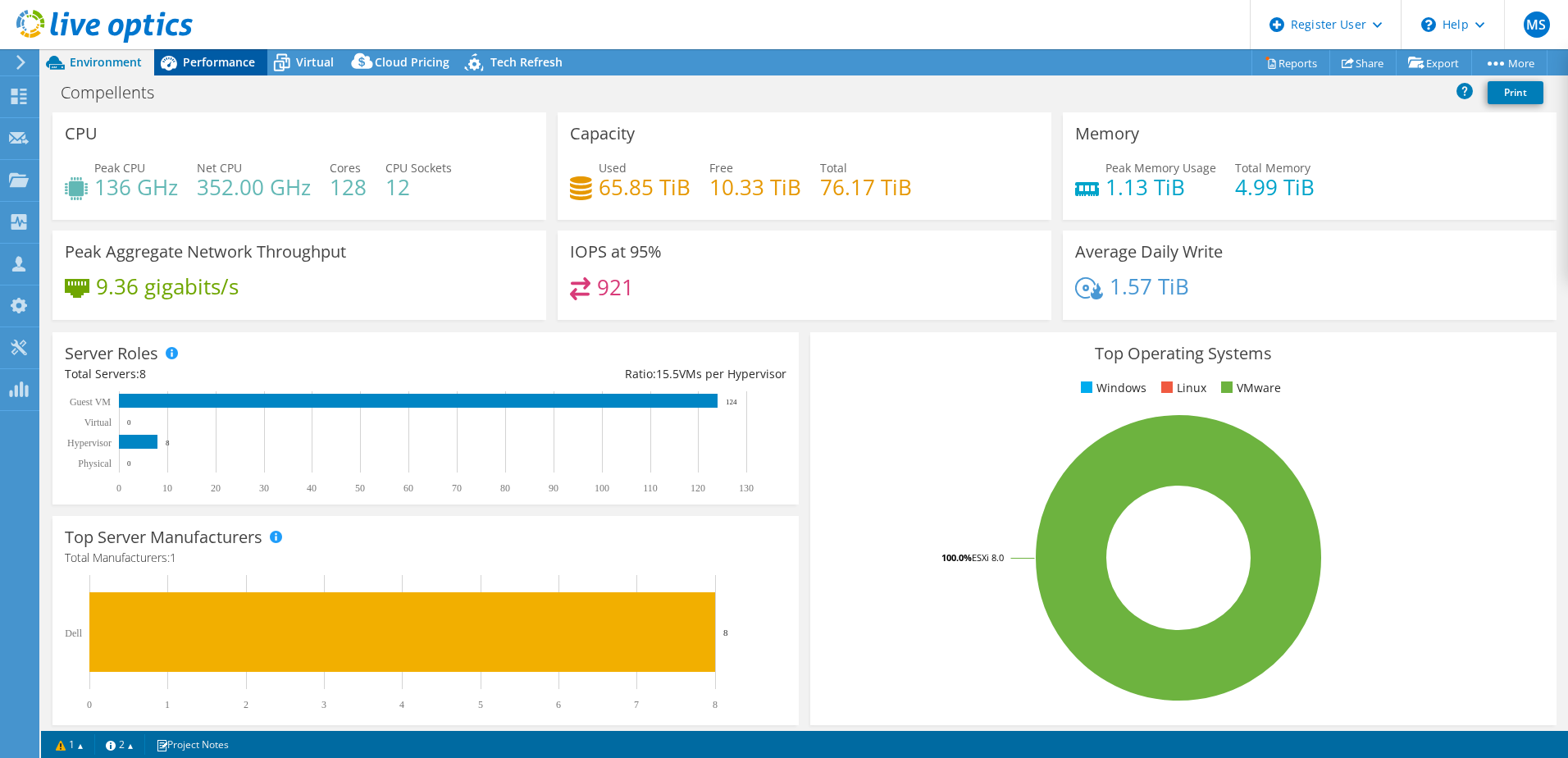
click at [220, 70] on div "Performance" at bounding box center [210, 62] width 113 height 26
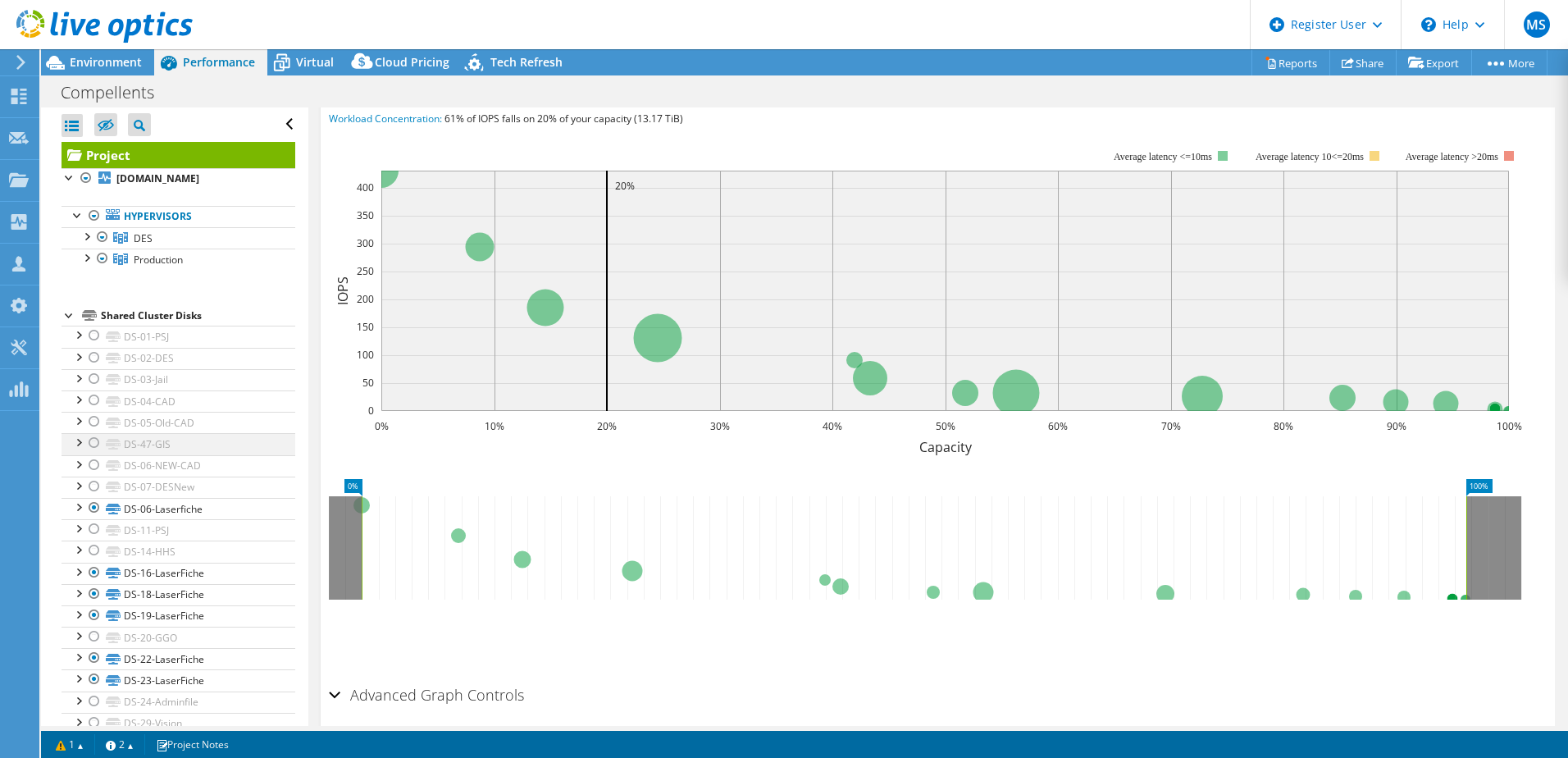
click at [91, 442] on div at bounding box center [94, 443] width 16 height 19
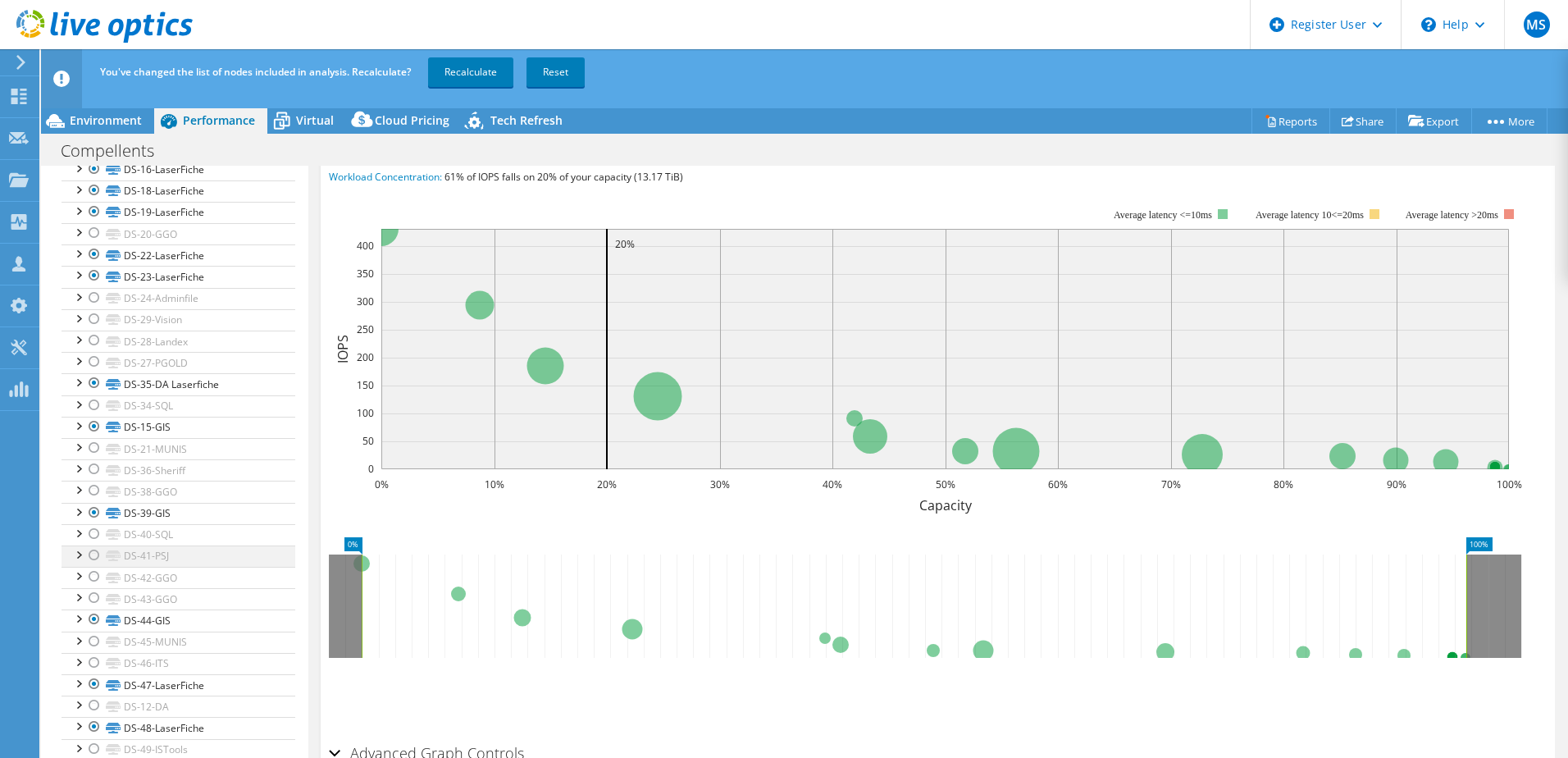
scroll to position [479, 0]
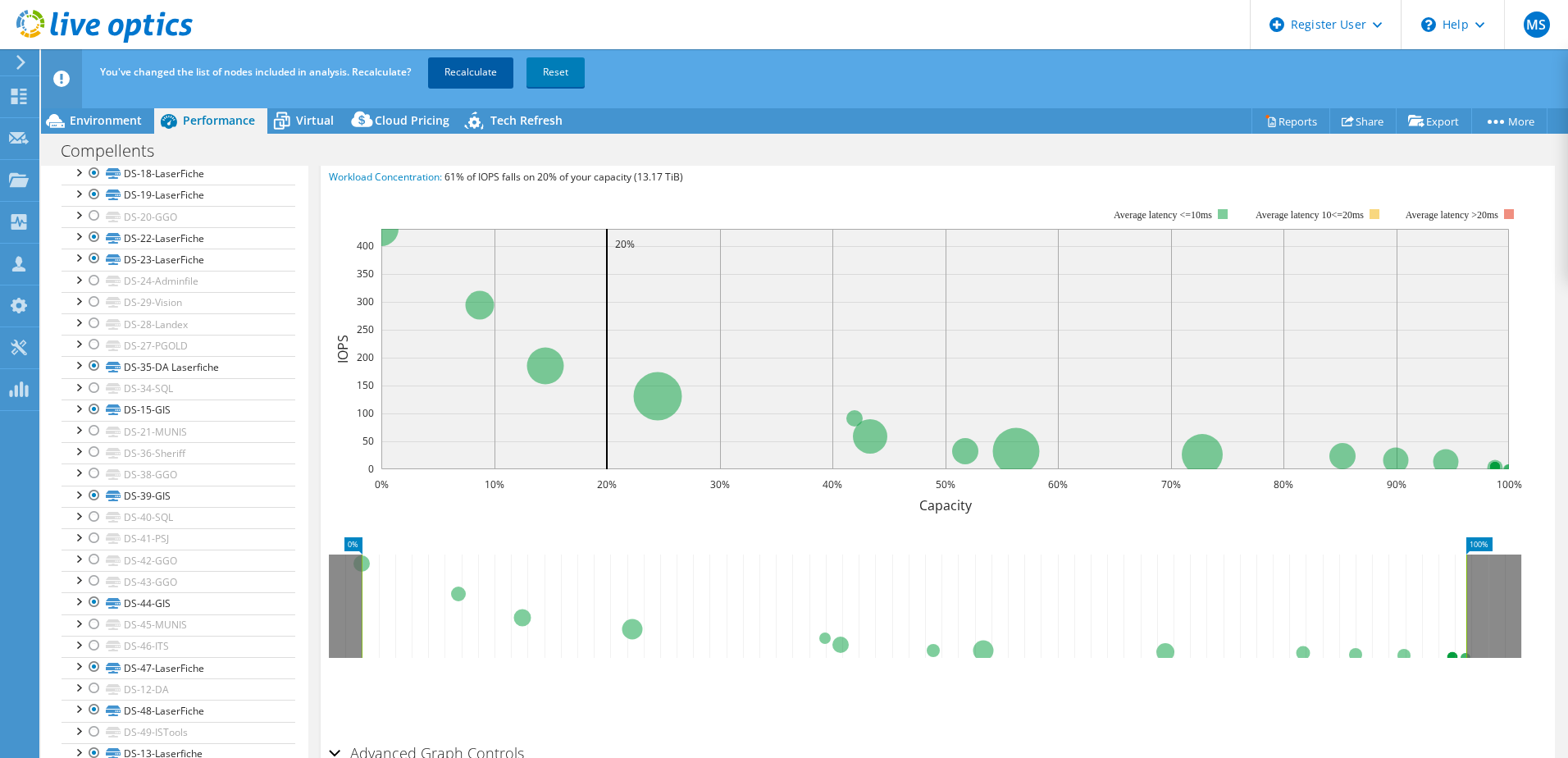
click at [483, 65] on link "Recalculate" at bounding box center [470, 71] width 85 height 30
click at [97, 302] on div at bounding box center [94, 301] width 16 height 19
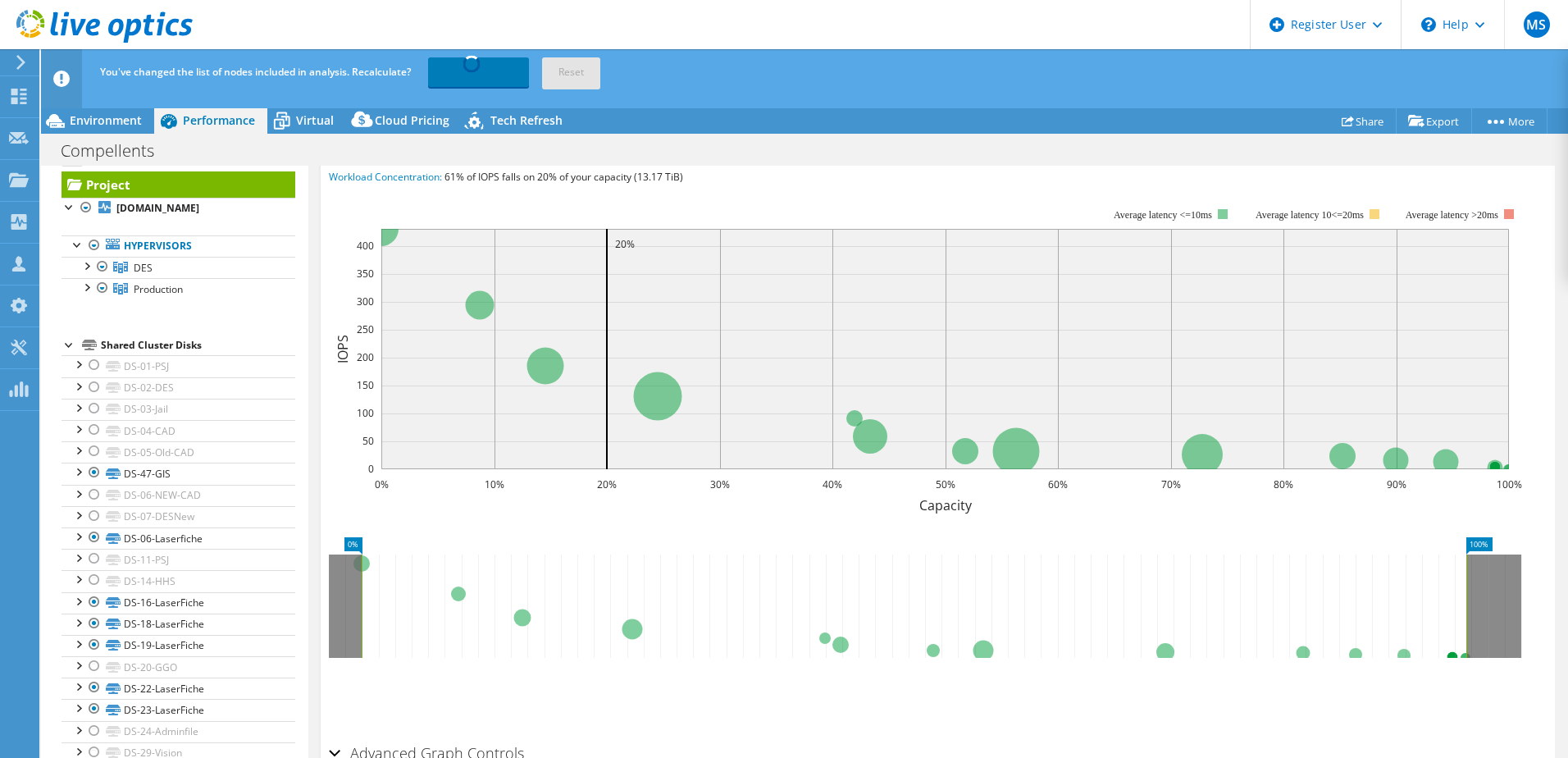
scroll to position [20, 0]
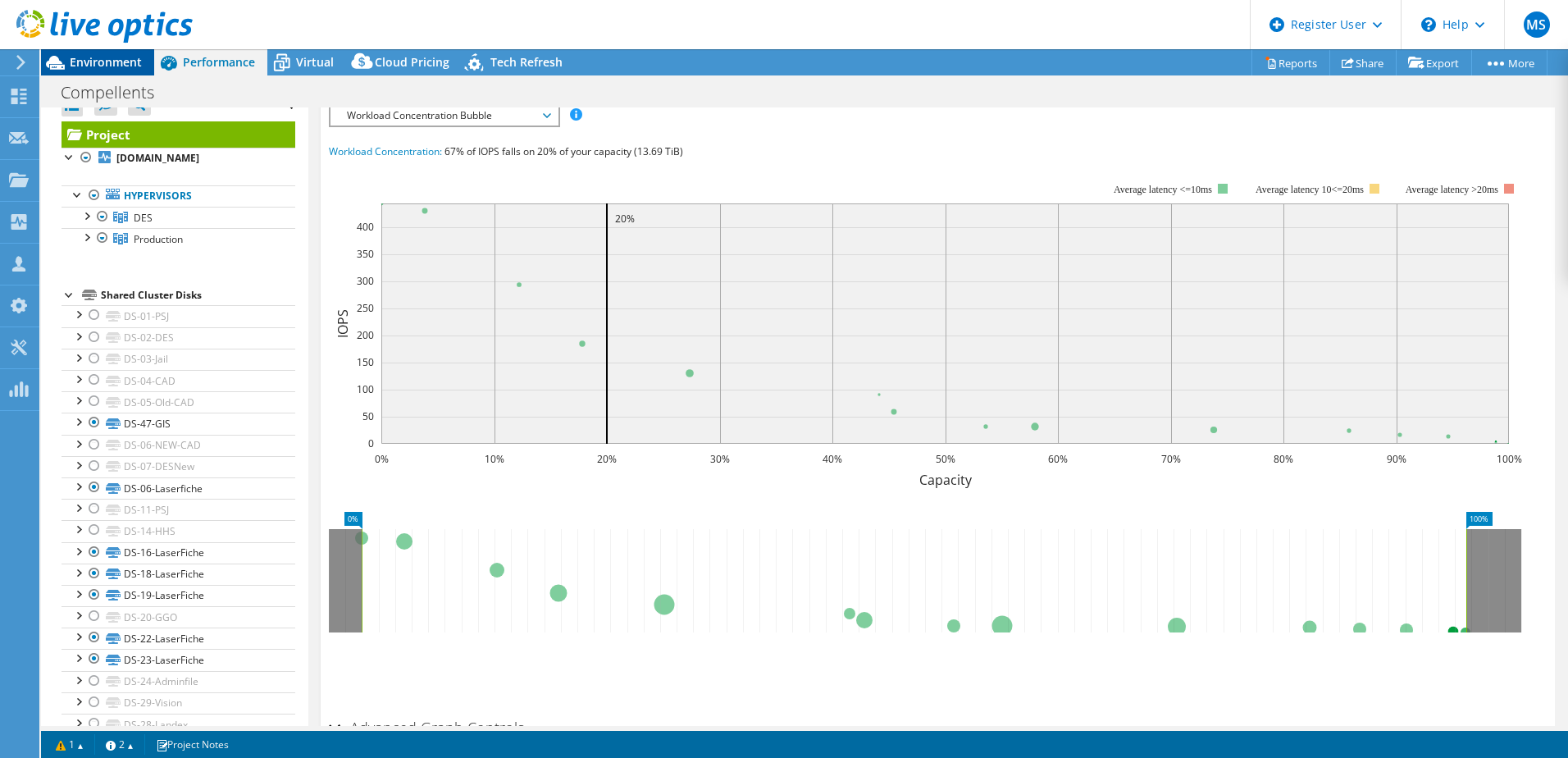
click at [132, 64] on span "Environment" at bounding box center [105, 62] width 72 height 15
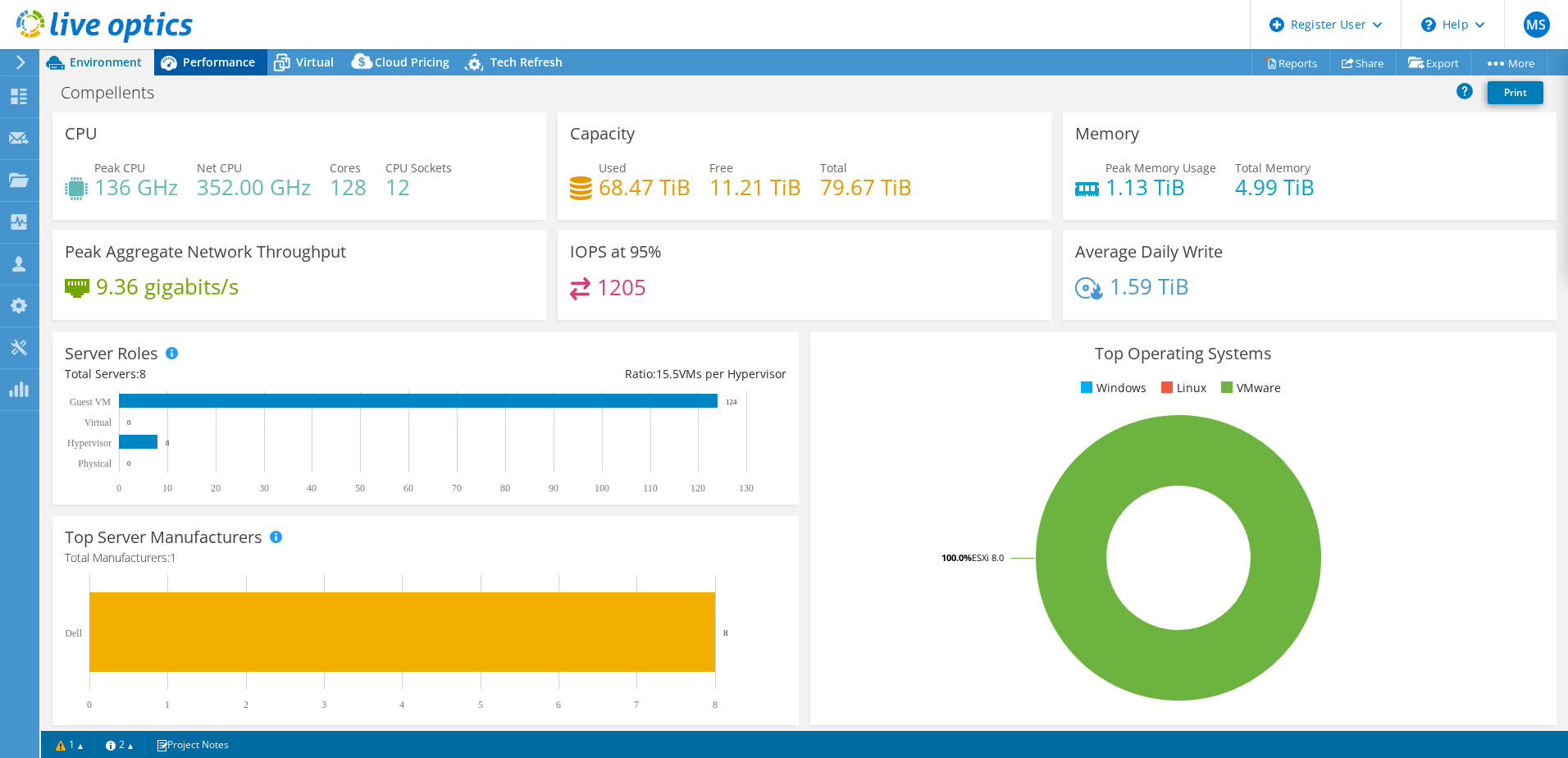
click at [213, 56] on span "Performance" at bounding box center [218, 62] width 72 height 15
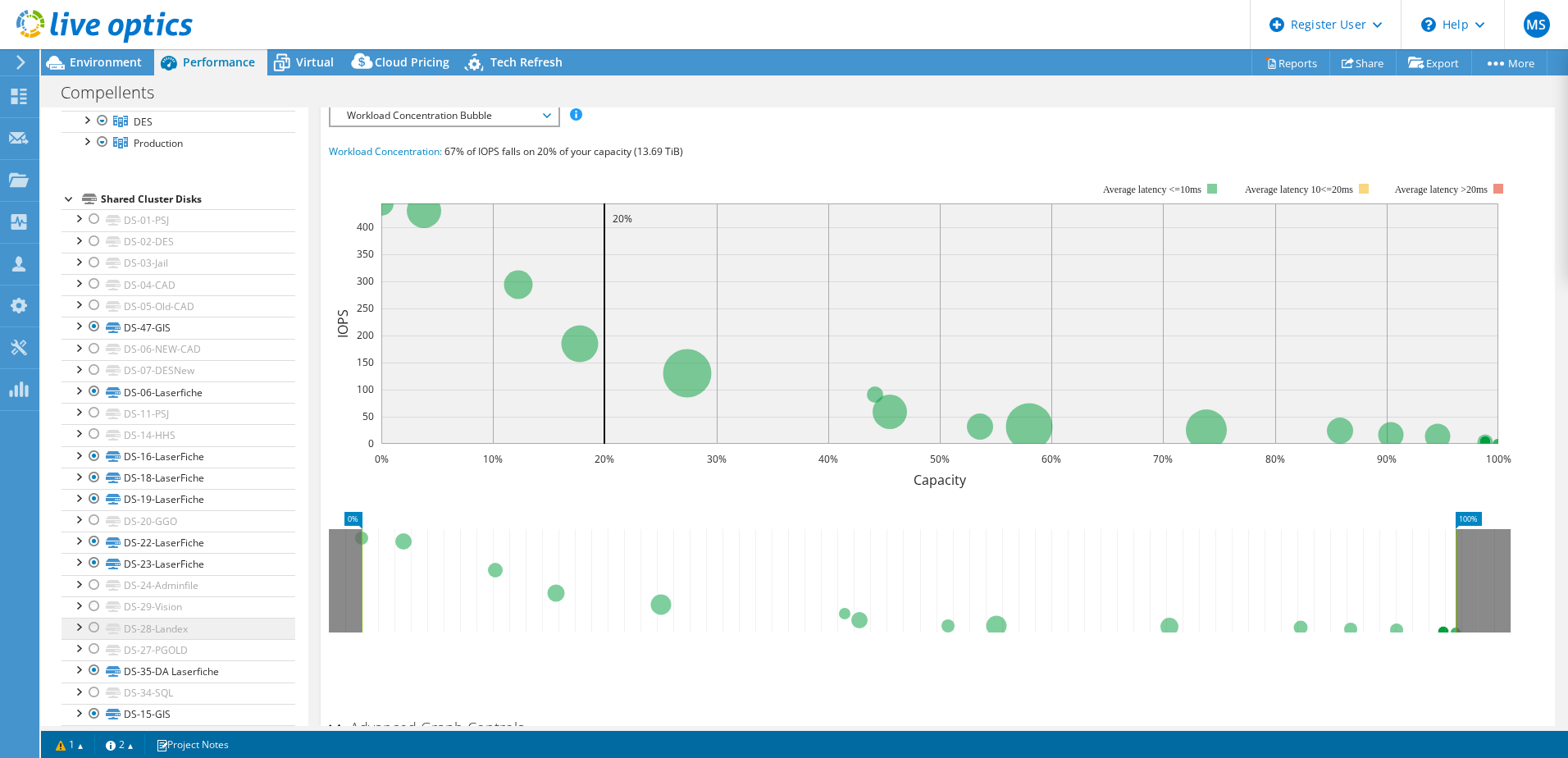
scroll to position [123, 0]
drag, startPoint x: 94, startPoint y: 602, endPoint x: 131, endPoint y: 533, distance: 78.3
click at [94, 527] on div at bounding box center [94, 600] width 16 height 19
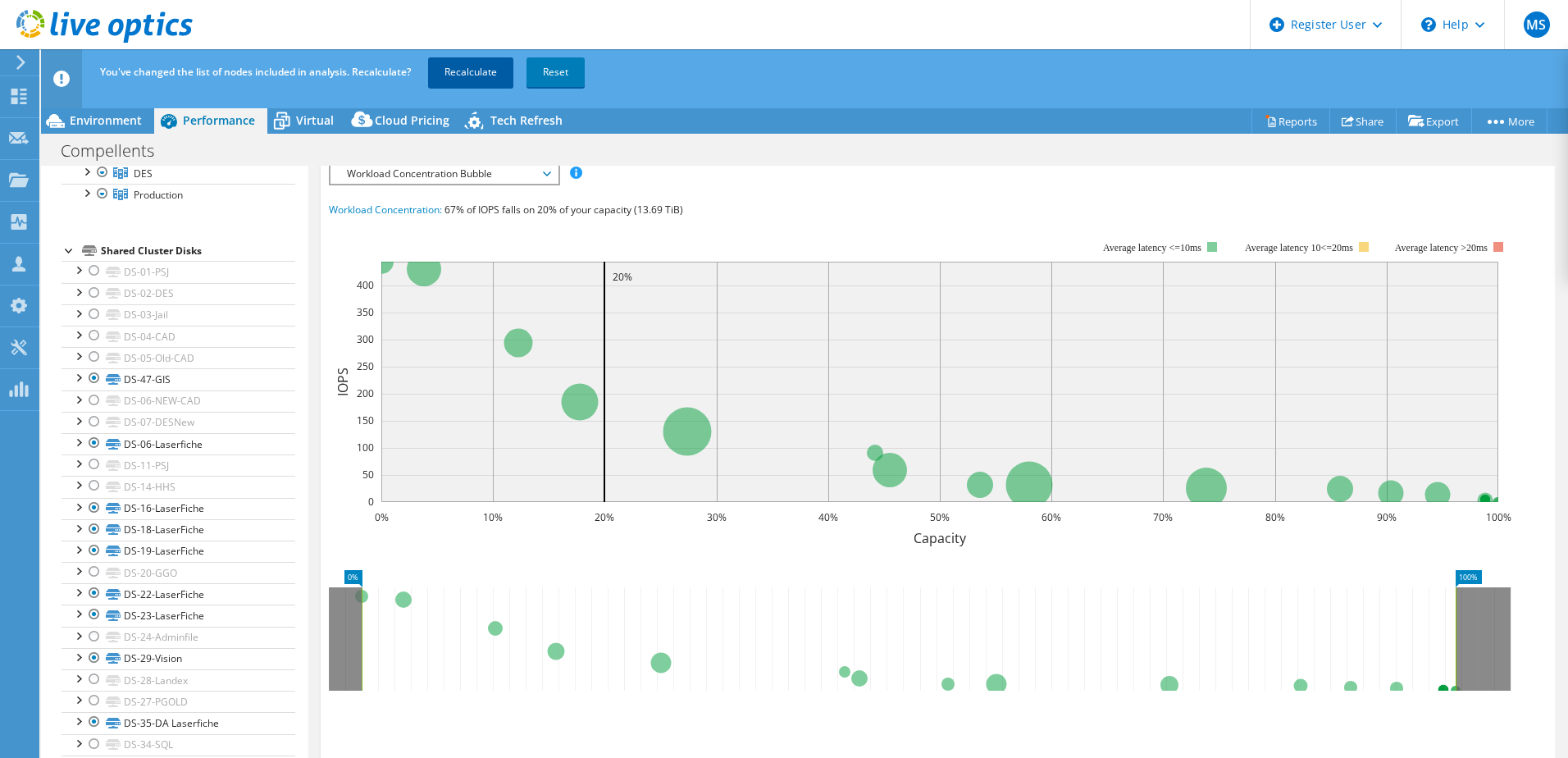
click at [462, 60] on link "Recalculate" at bounding box center [470, 71] width 85 height 30
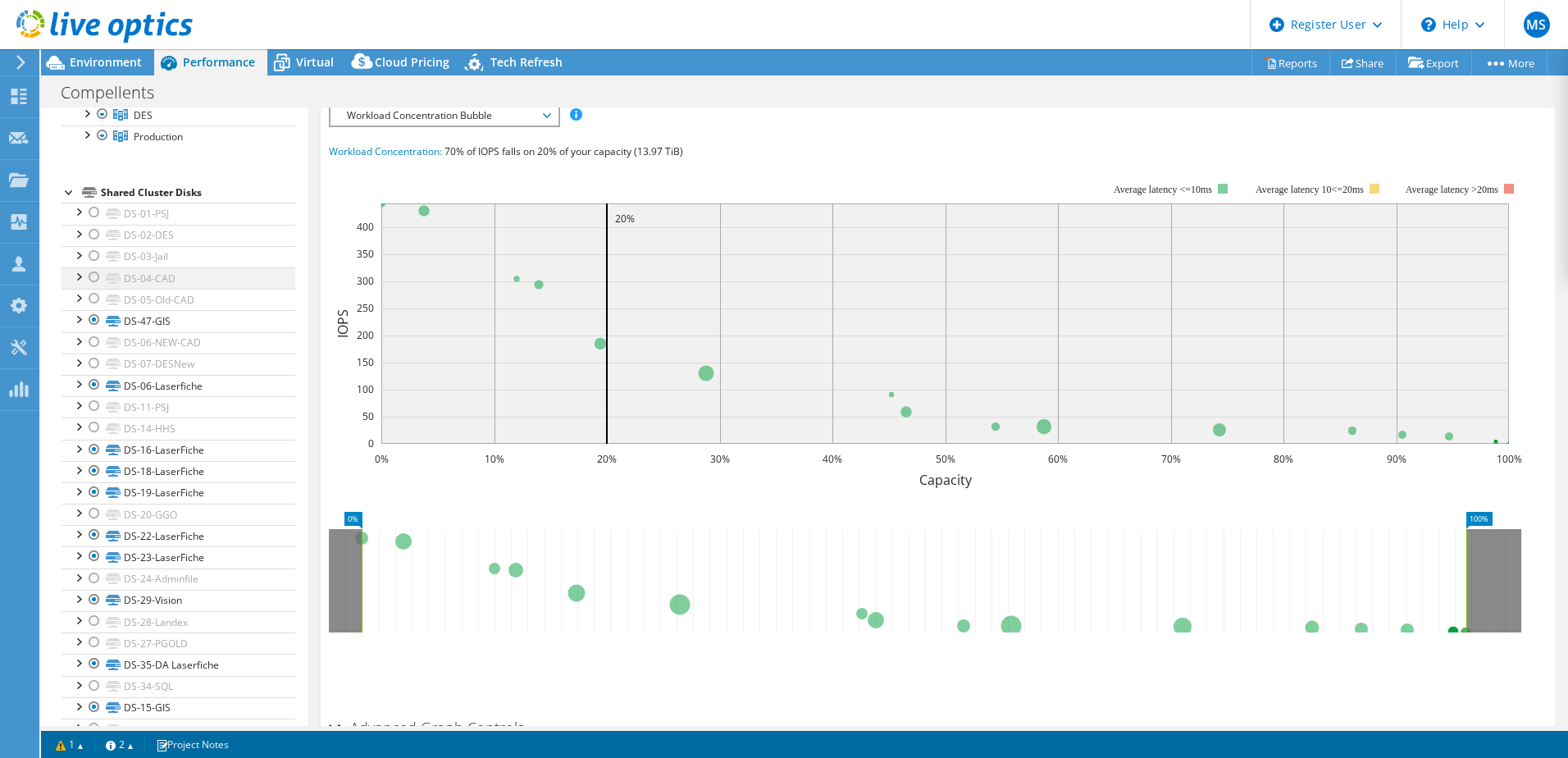
click at [92, 268] on div at bounding box center [94, 277] width 16 height 19
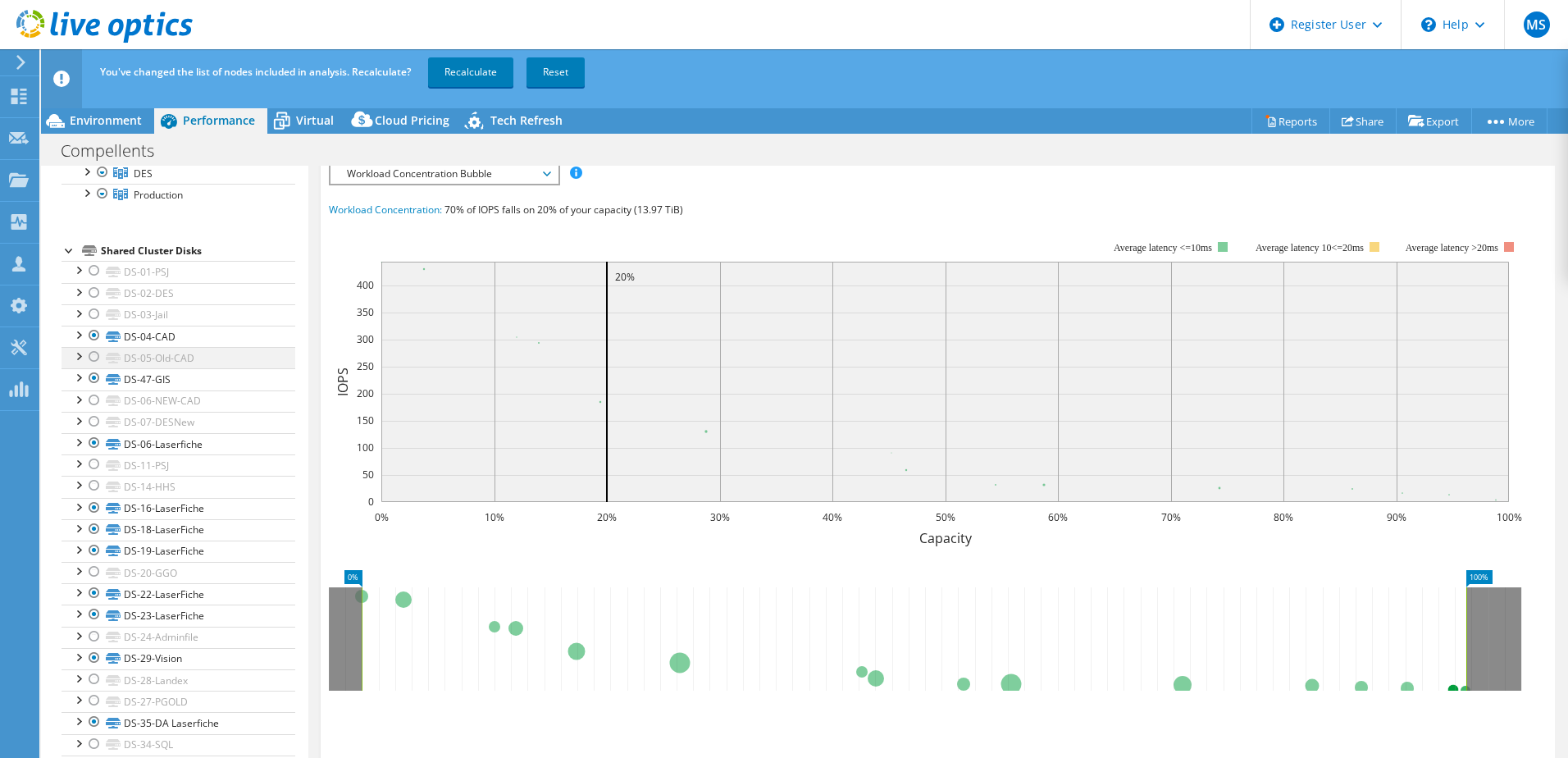
click at [91, 358] on div at bounding box center [94, 356] width 16 height 19
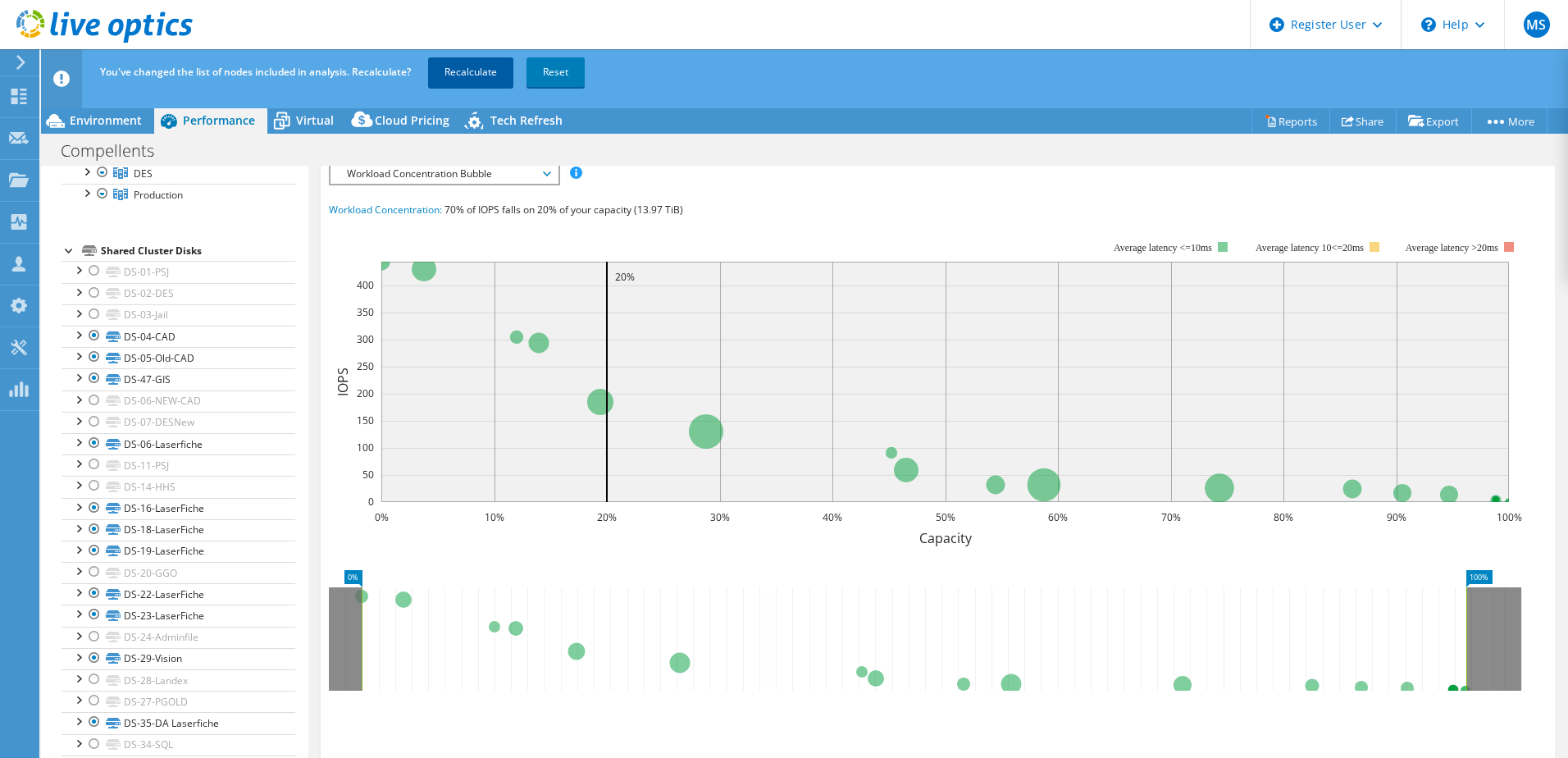
click at [489, 58] on link "Recalculate" at bounding box center [470, 71] width 85 height 30
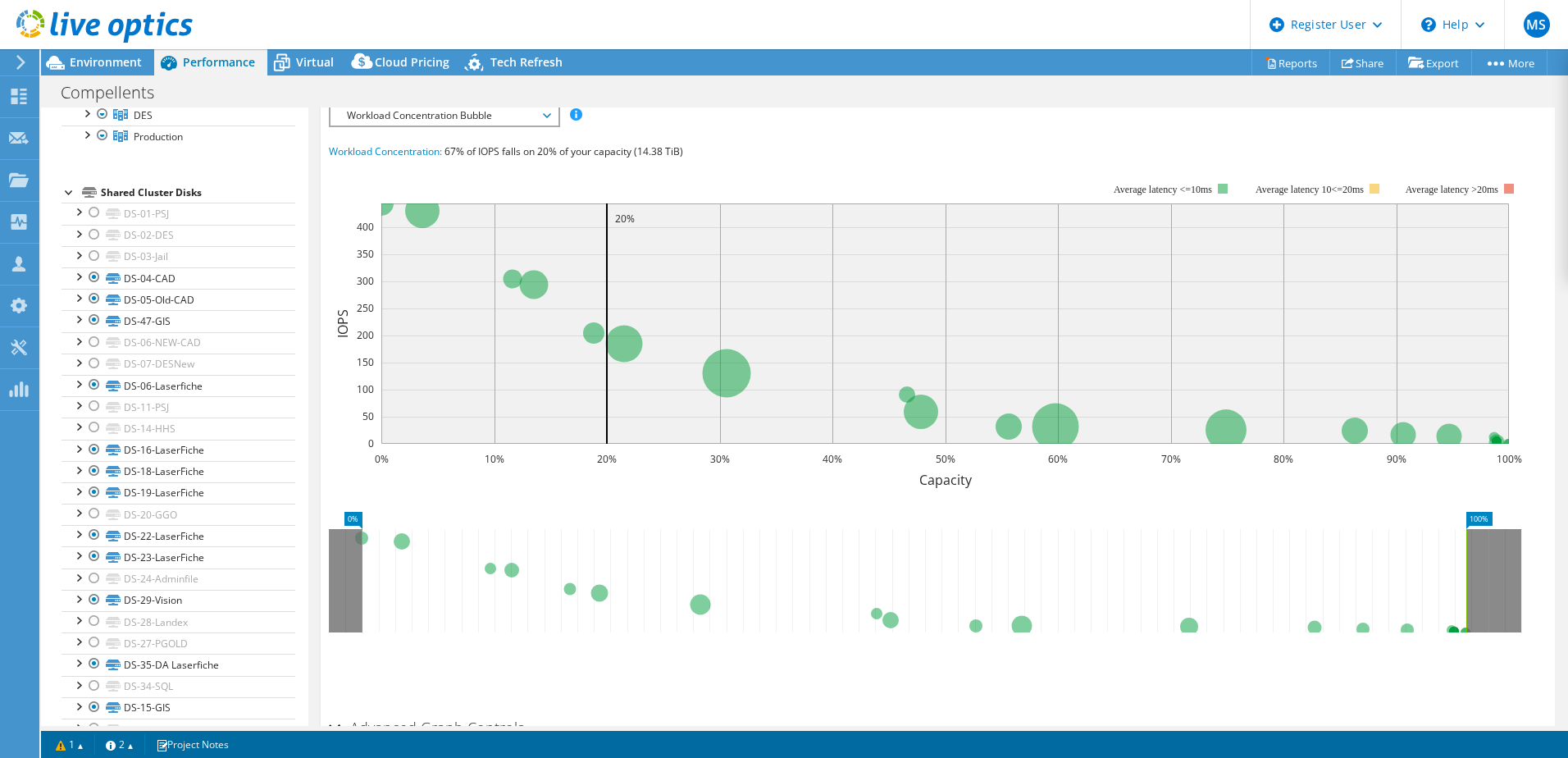
click at [112, 54] on div at bounding box center [97, 27] width 193 height 55
click at [110, 63] on span "Environment" at bounding box center [105, 62] width 72 height 15
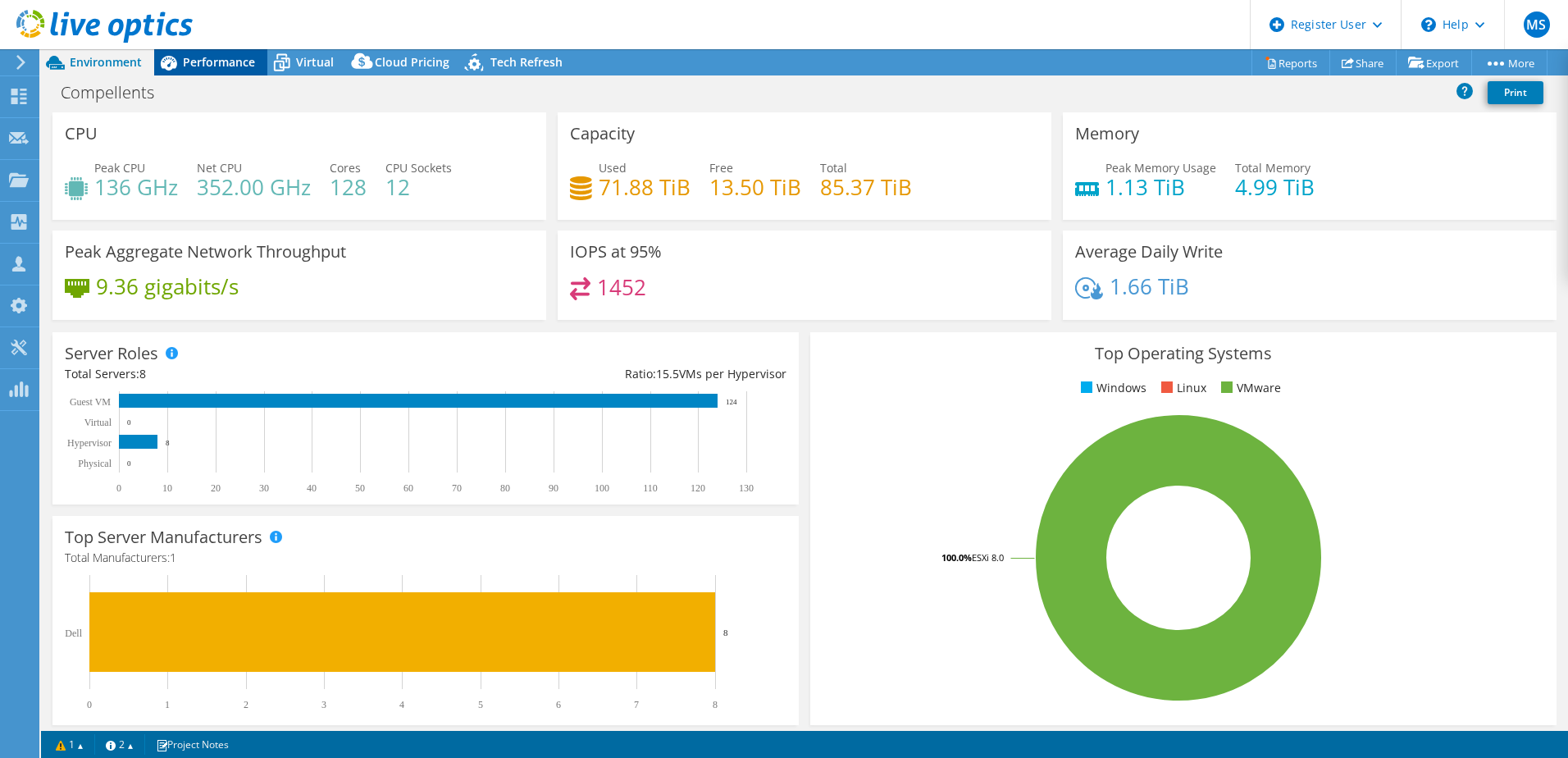
click at [254, 63] on span "Performance" at bounding box center [218, 62] width 72 height 15
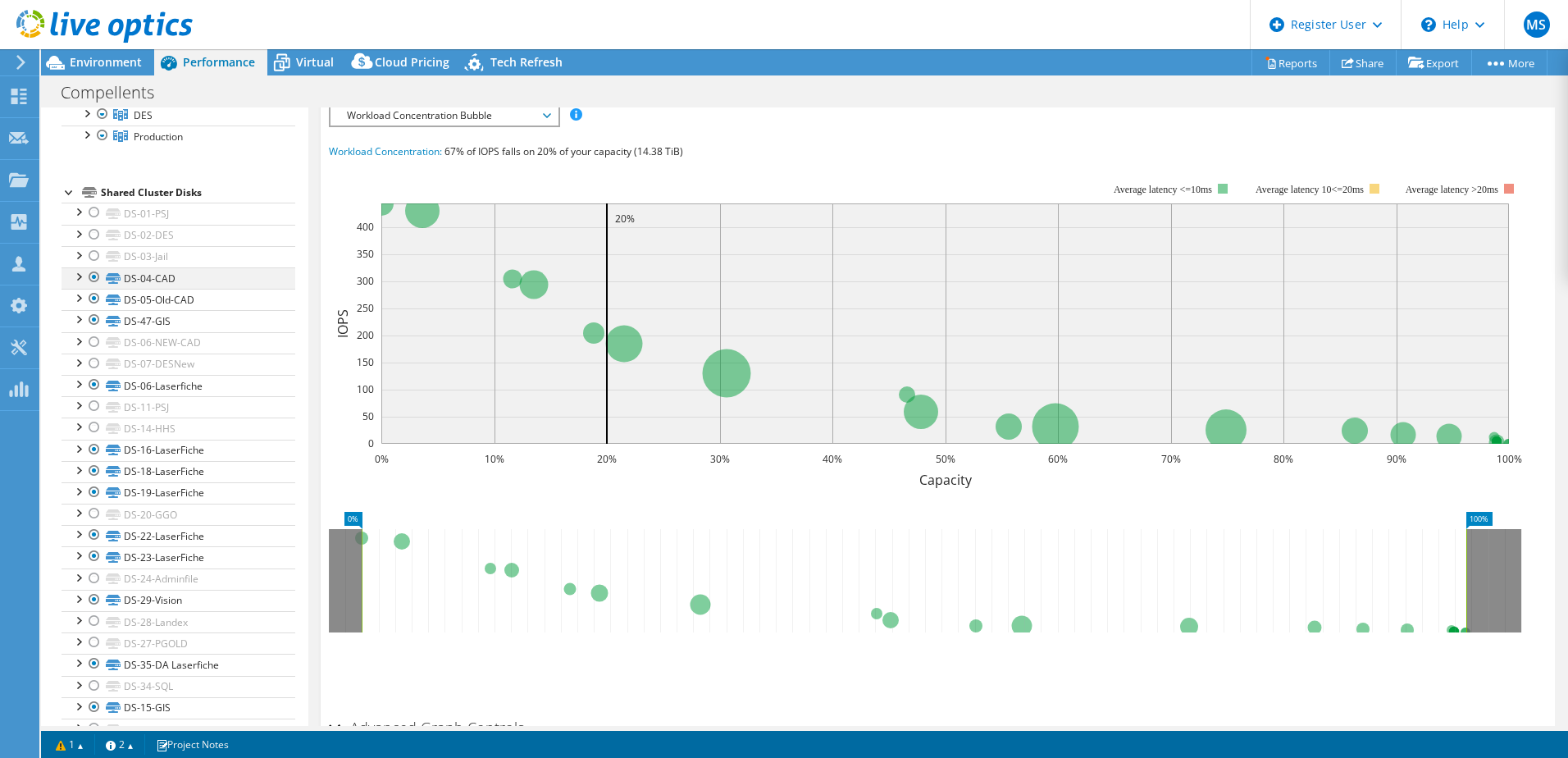
drag, startPoint x: 92, startPoint y: 274, endPoint x: 93, endPoint y: 283, distance: 9.1
click at [92, 274] on div at bounding box center [94, 277] width 16 height 19
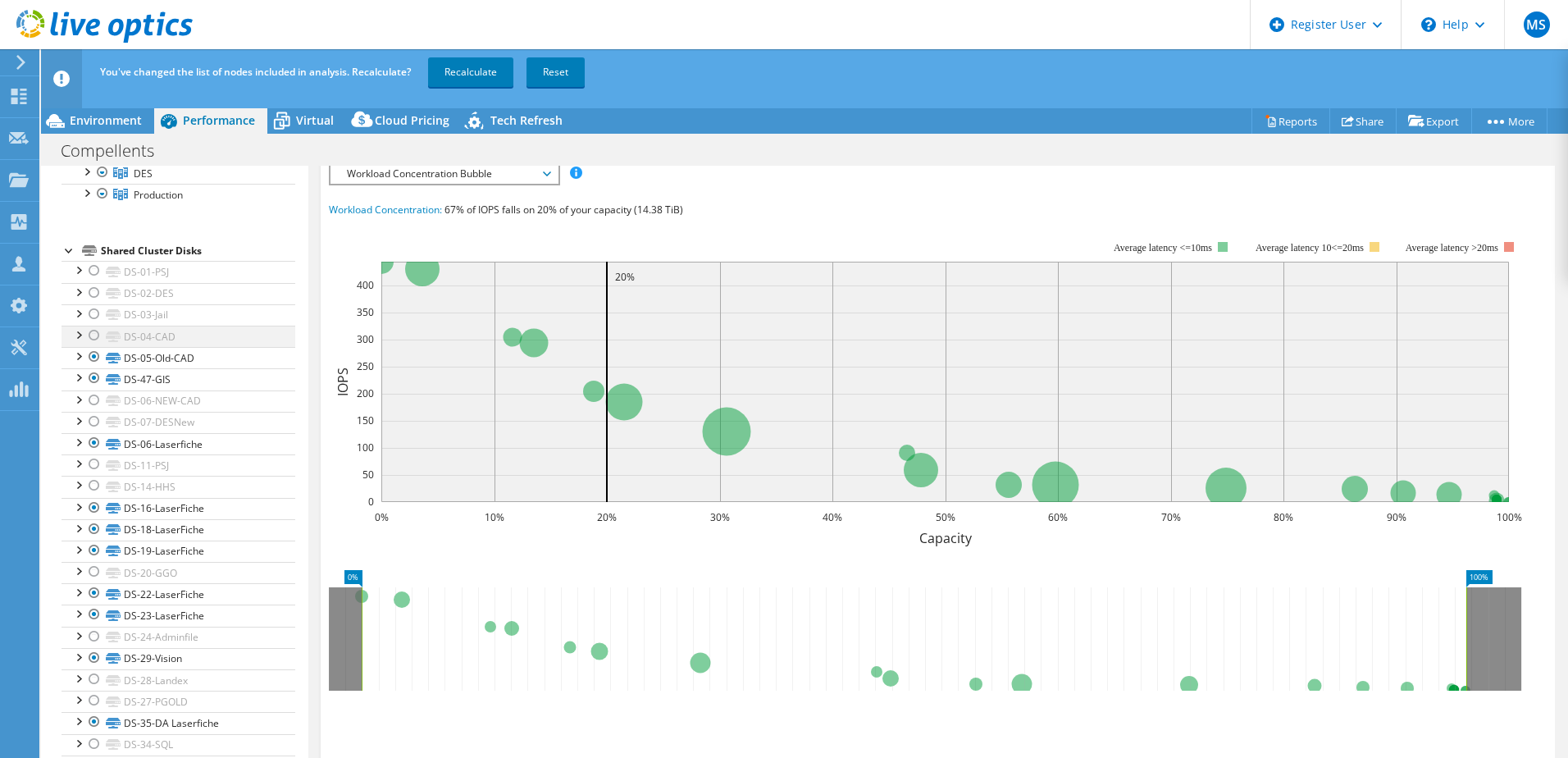
click at [93, 337] on div at bounding box center [94, 335] width 16 height 19
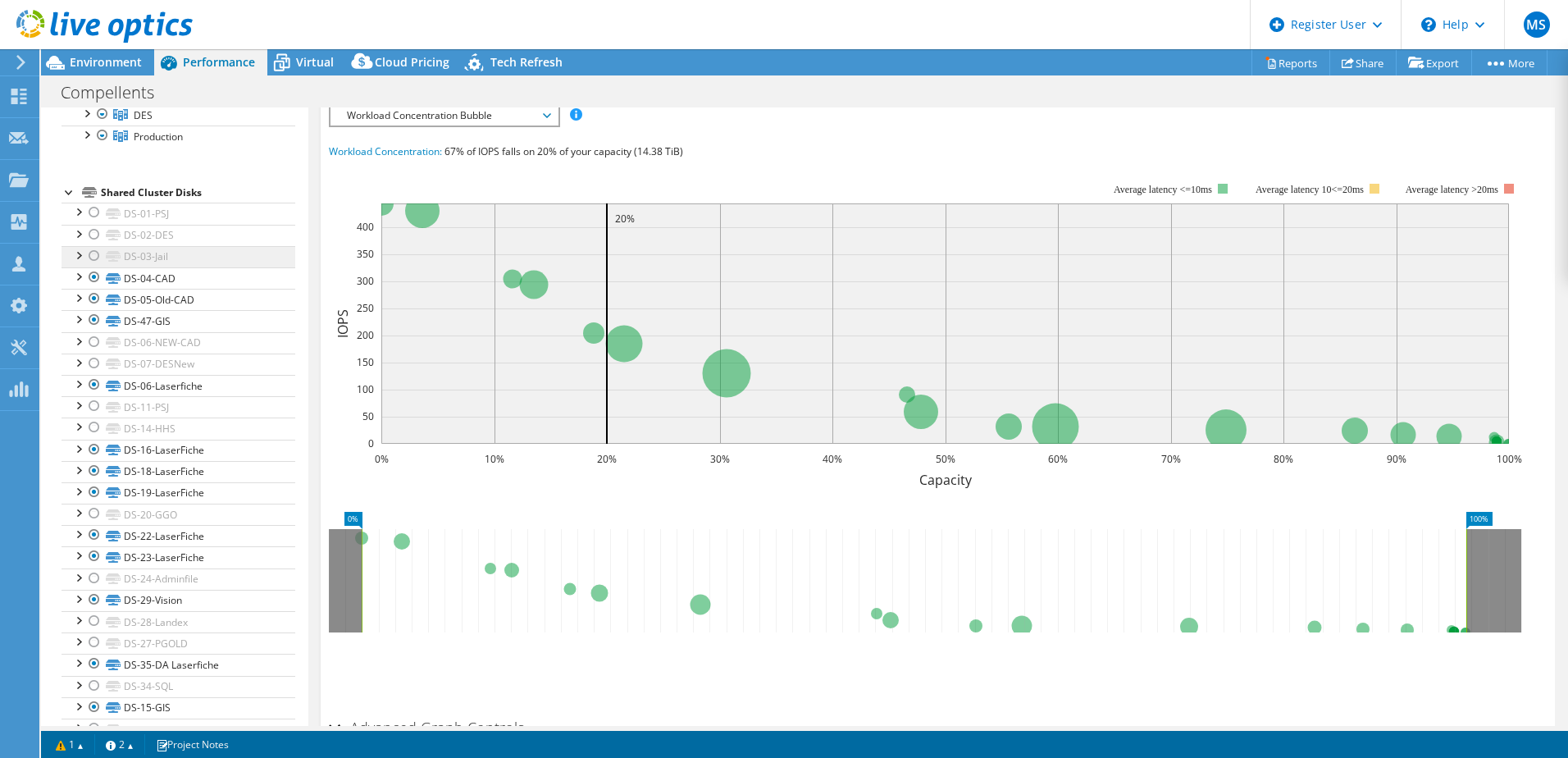
scroll to position [0, 0]
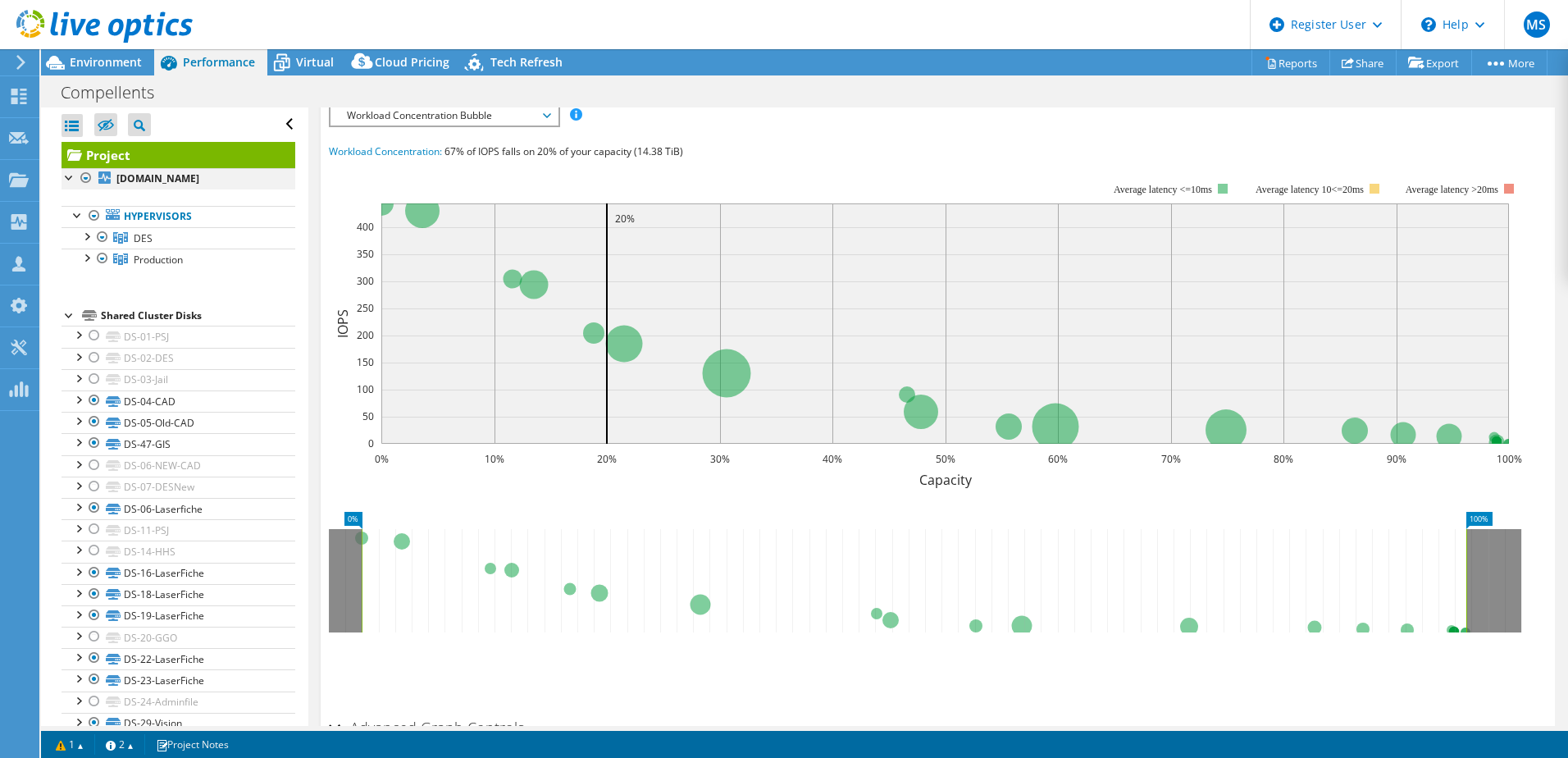
click at [90, 173] on div at bounding box center [86, 178] width 16 height 19
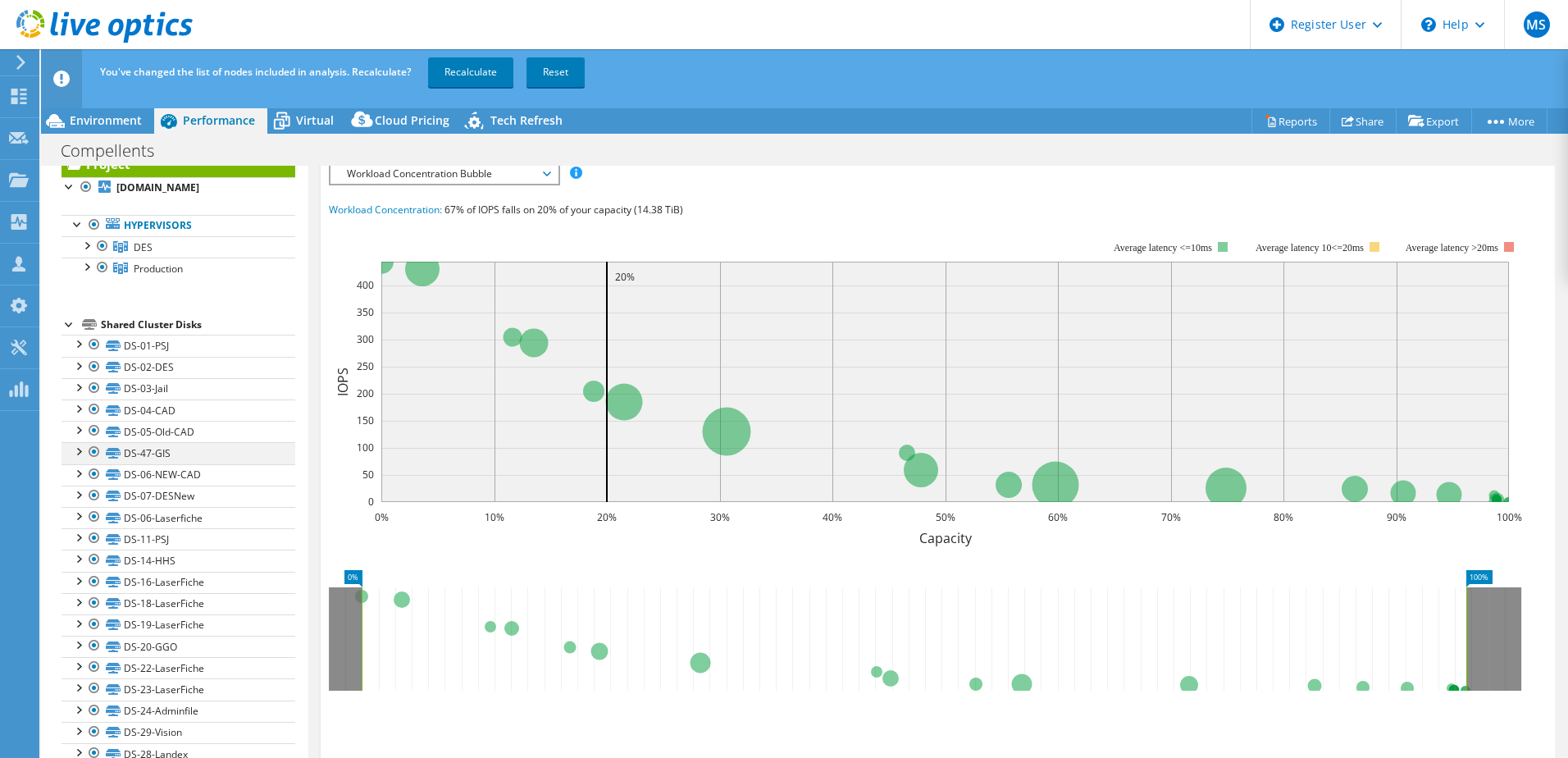
scroll to position [182, 0]
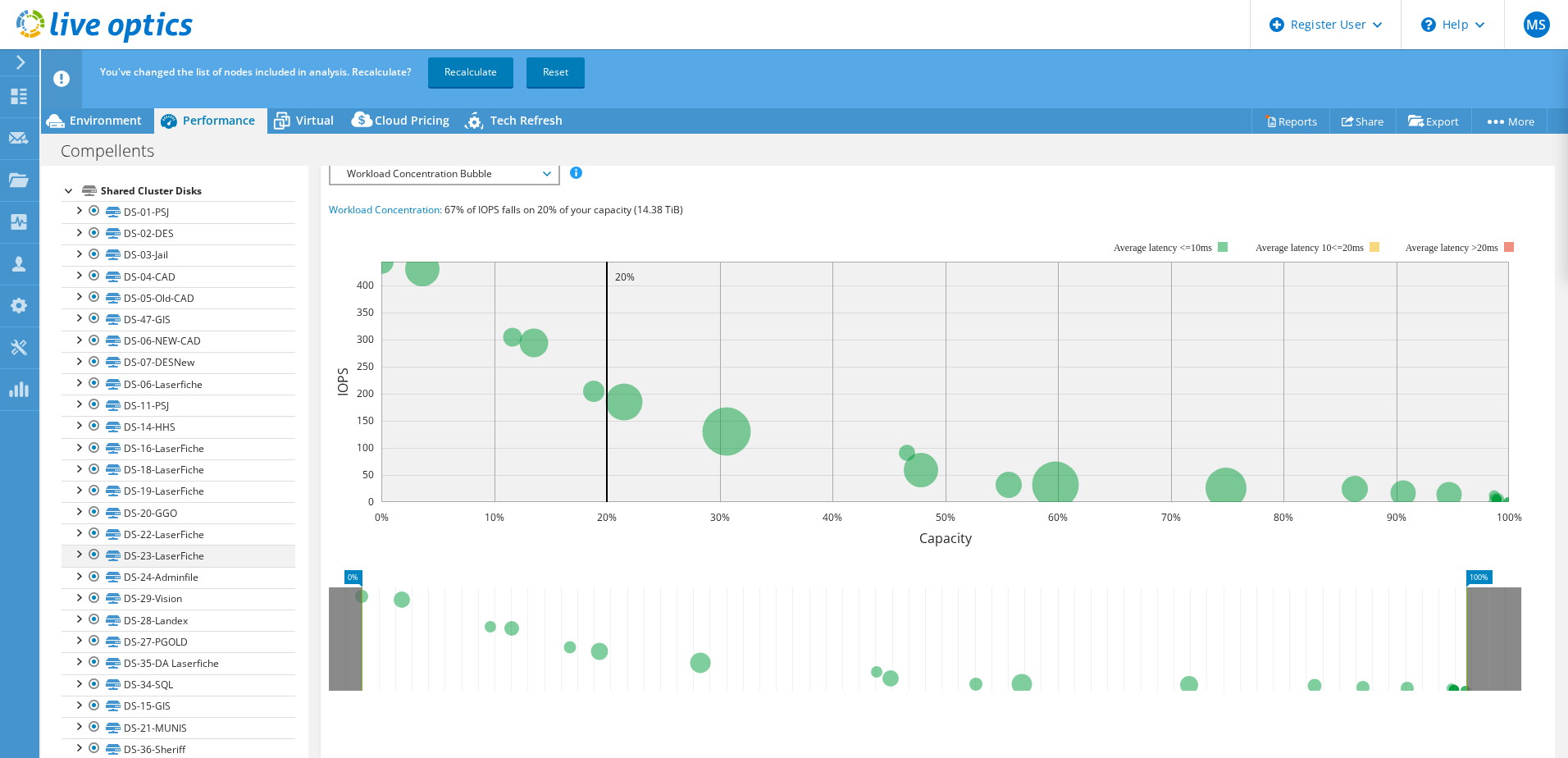
click at [96, 527] on div at bounding box center [94, 554] width 16 height 19
click at [93, 527] on div at bounding box center [94, 533] width 16 height 19
click at [94, 516] on div at bounding box center [94, 512] width 16 height 19
click at [94, 492] on div at bounding box center [94, 491] width 16 height 19
click at [96, 470] on div at bounding box center [94, 469] width 16 height 19
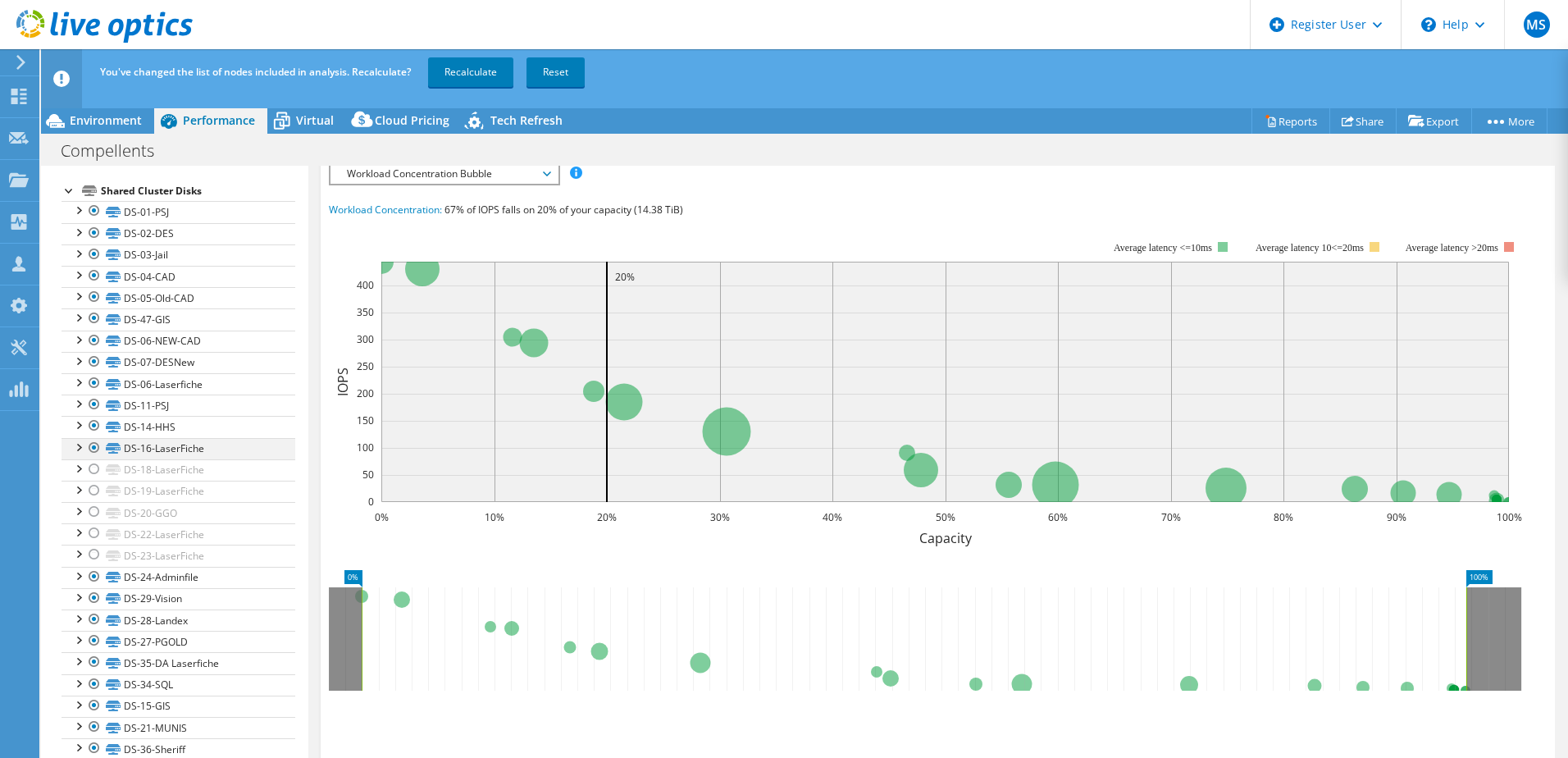
click at [98, 445] on div at bounding box center [94, 448] width 16 height 19
click at [99, 423] on div at bounding box center [94, 426] width 16 height 19
click at [100, 411] on div at bounding box center [94, 405] width 16 height 19
click at [98, 386] on div at bounding box center [94, 383] width 16 height 19
click at [88, 340] on div at bounding box center [94, 340] width 16 height 19
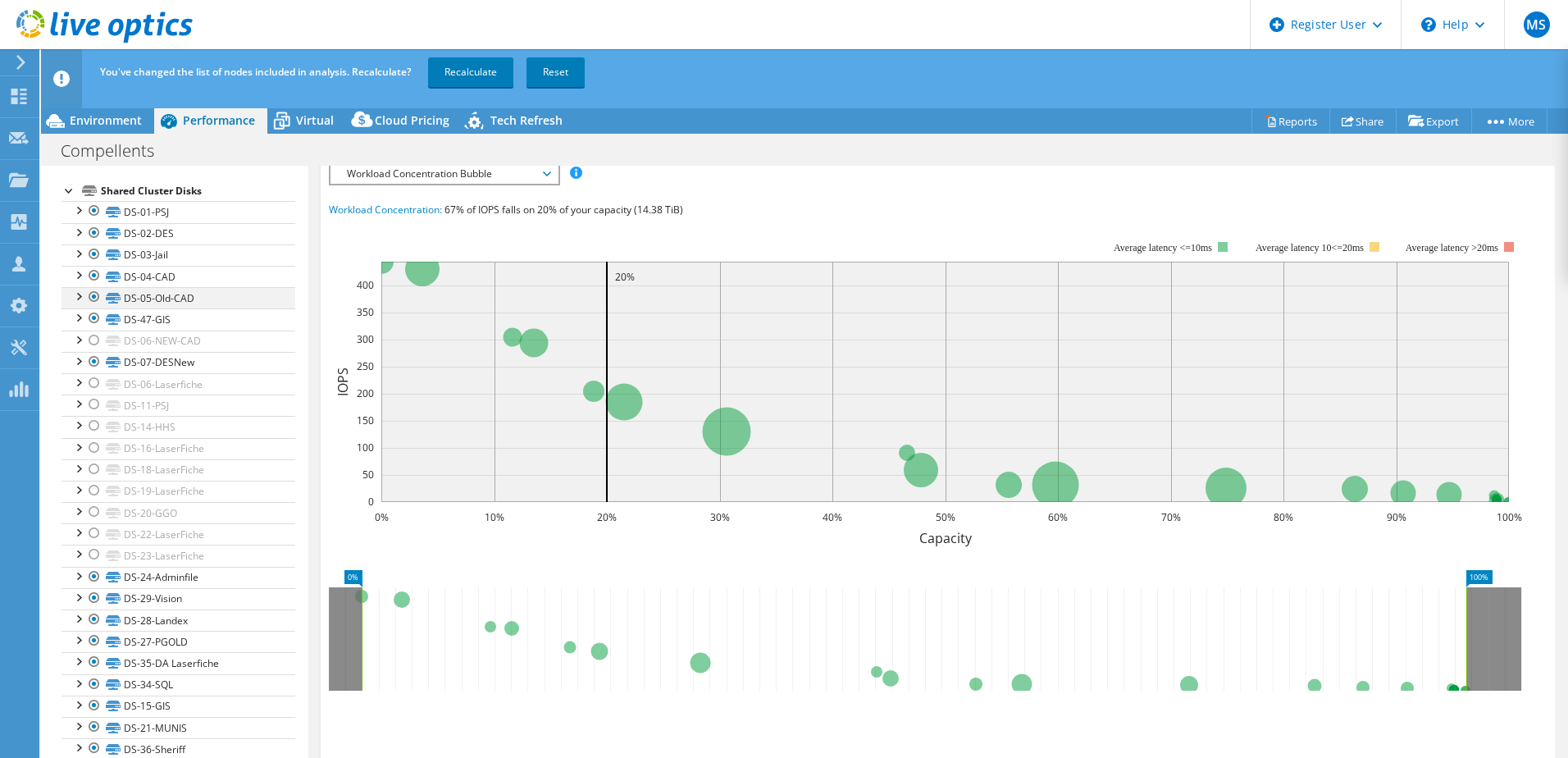
click at [95, 296] on div at bounding box center [94, 296] width 16 height 19
click at [95, 265] on link "DS-03-Jail" at bounding box center [179, 255] width 234 height 21
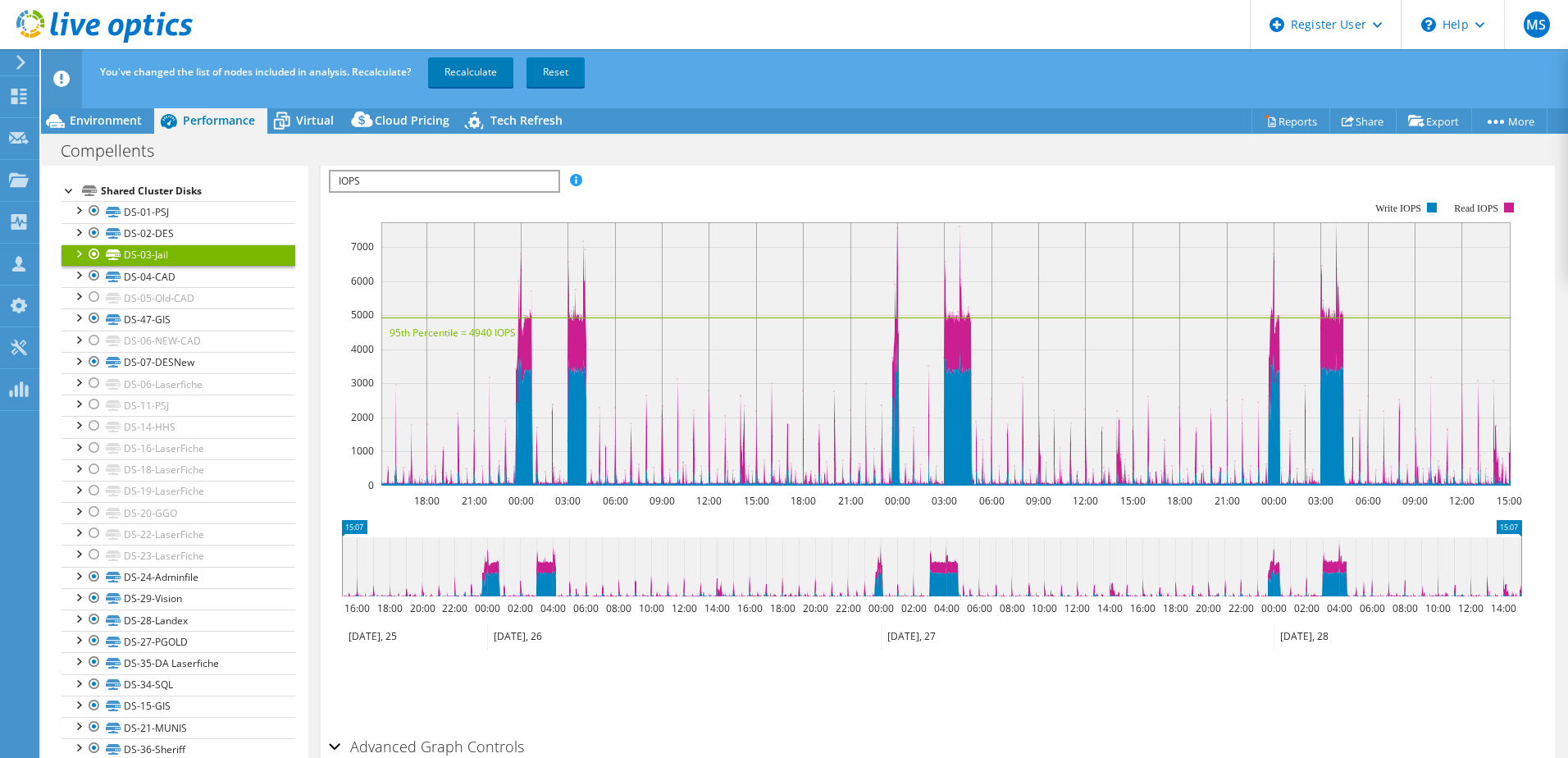
scroll to position [385, 0]
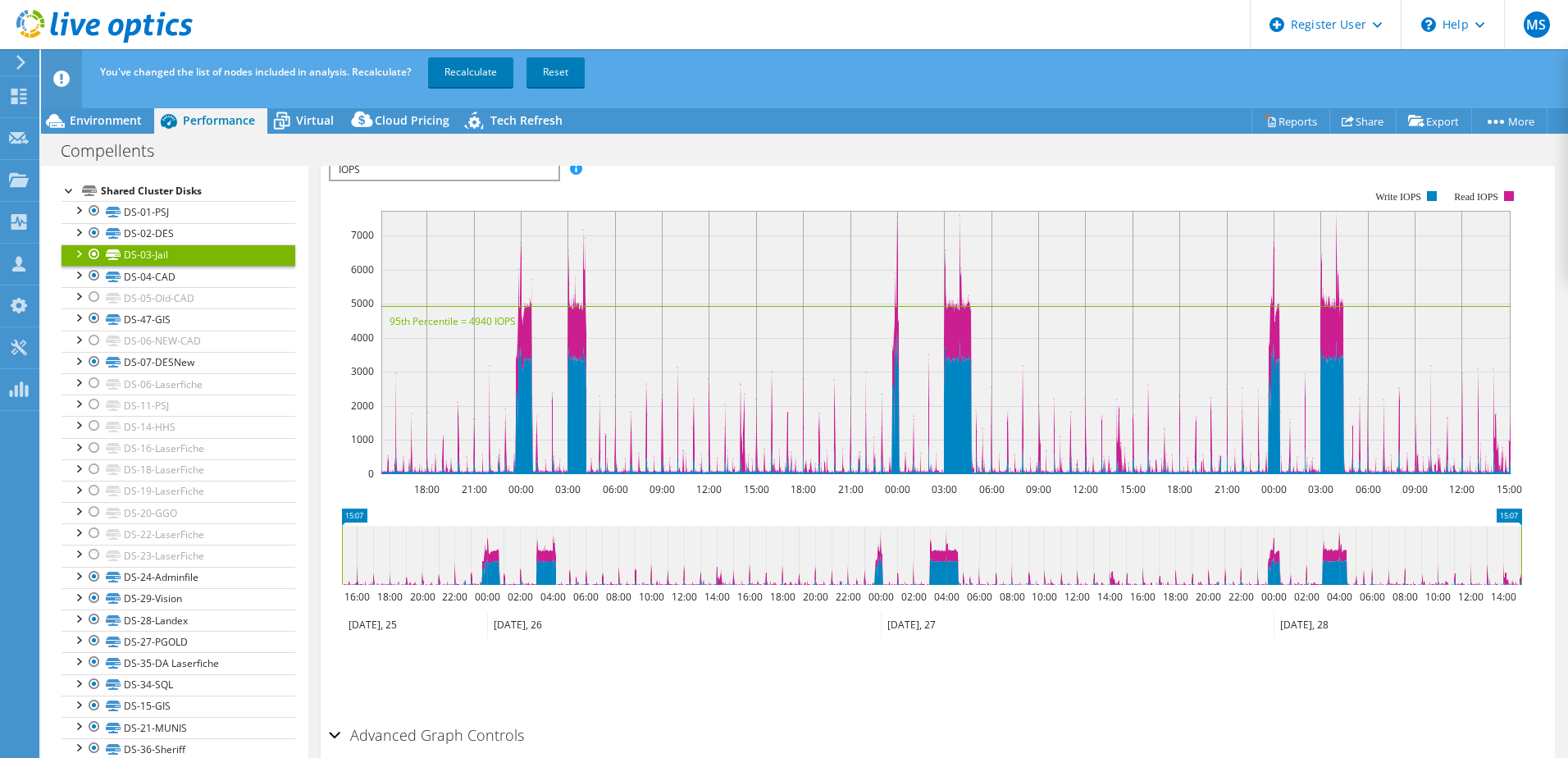
click at [96, 259] on div at bounding box center [94, 254] width 16 height 19
click at [98, 276] on div at bounding box center [94, 275] width 16 height 19
click at [94, 252] on div at bounding box center [94, 254] width 16 height 19
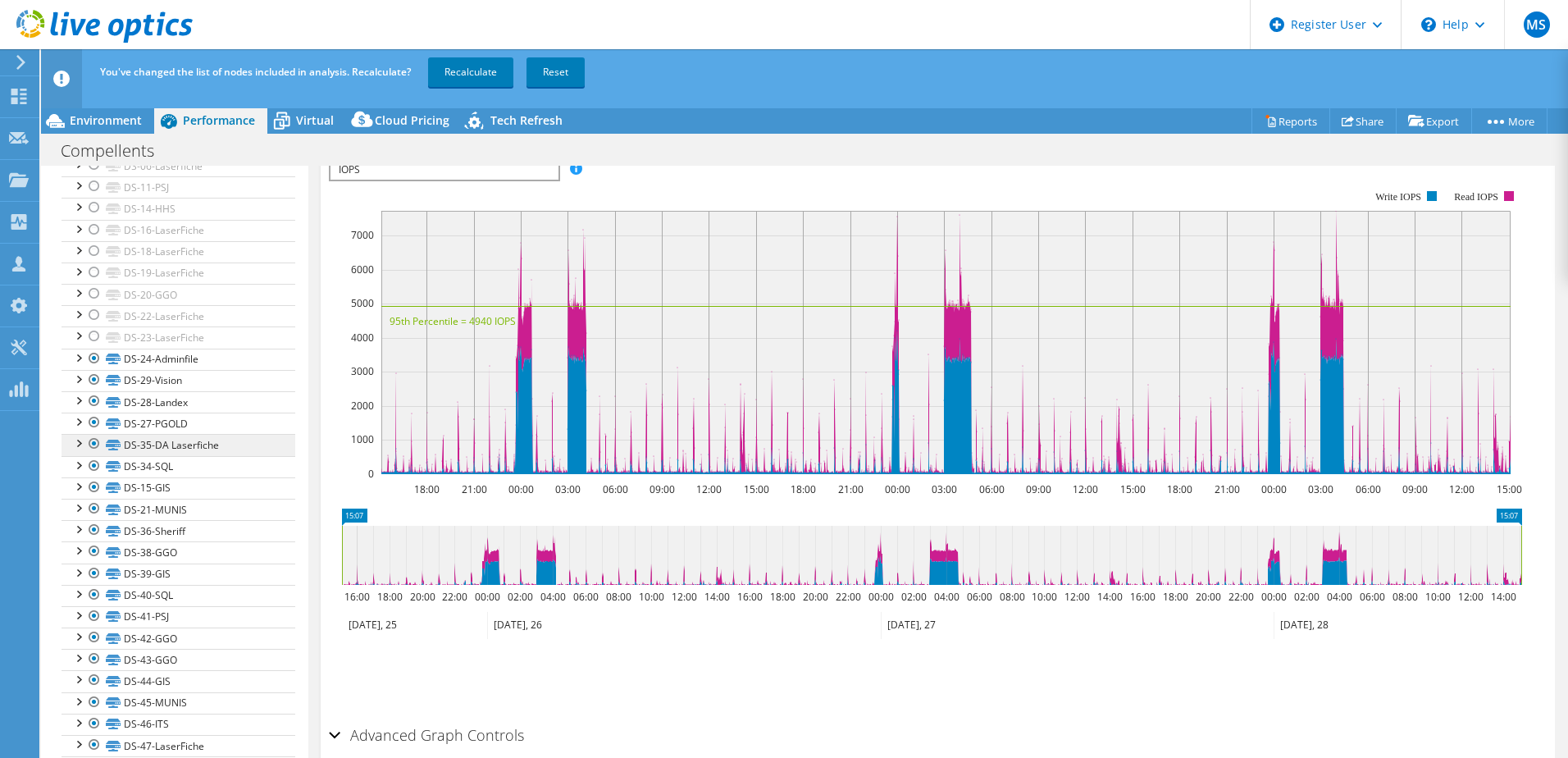
scroll to position [450, 0]
click at [96, 333] on div at bounding box center [94, 331] width 16 height 19
click at [95, 360] on div at bounding box center [94, 352] width 16 height 19
click at [93, 374] on div at bounding box center [94, 374] width 16 height 19
click at [94, 395] on div at bounding box center [94, 395] width 16 height 19
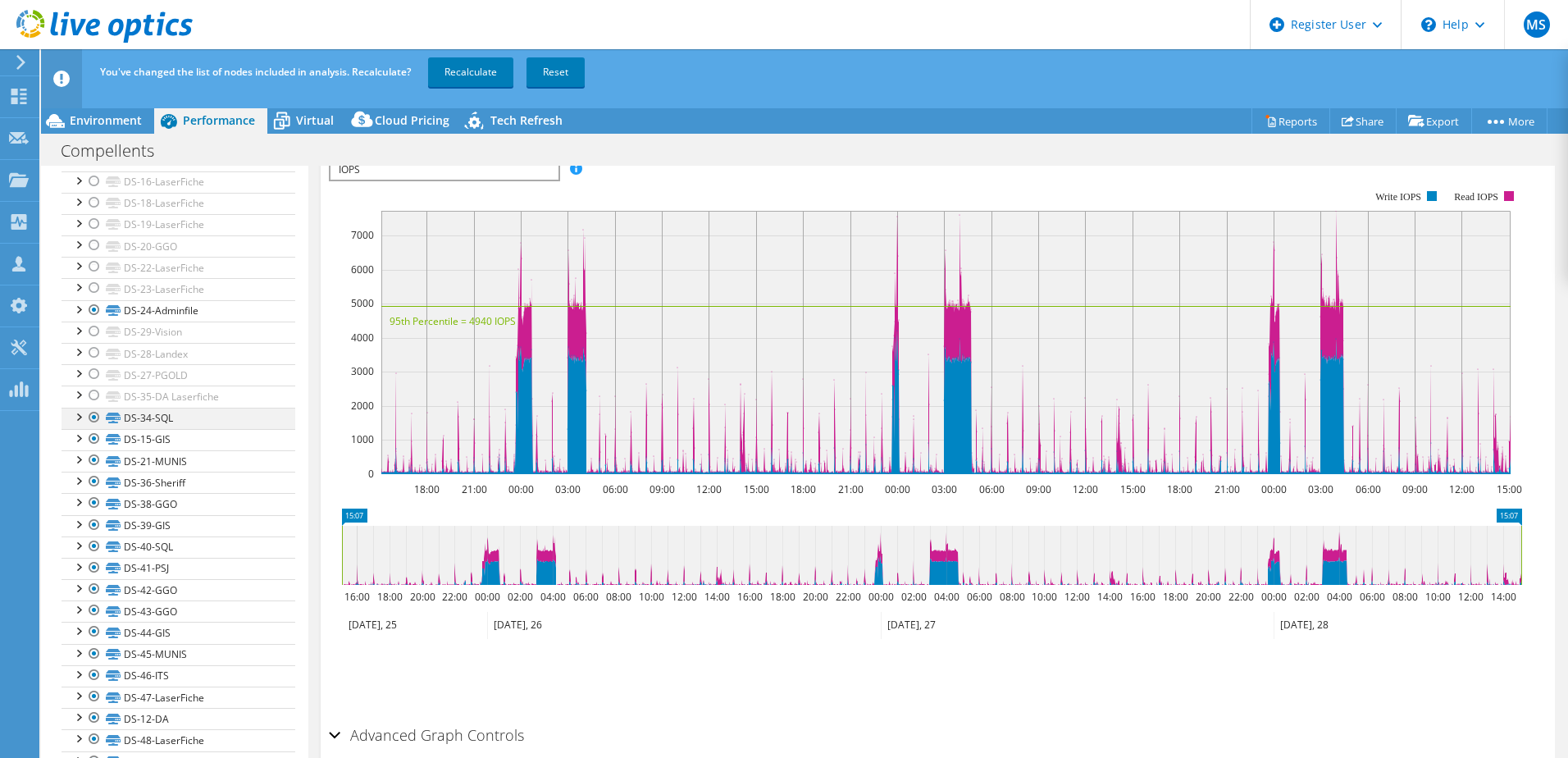
click at [98, 416] on div at bounding box center [94, 417] width 16 height 19
click at [96, 440] on div at bounding box center [94, 438] width 16 height 19
click at [90, 475] on div at bounding box center [94, 481] width 16 height 19
click at [91, 458] on div at bounding box center [94, 460] width 16 height 19
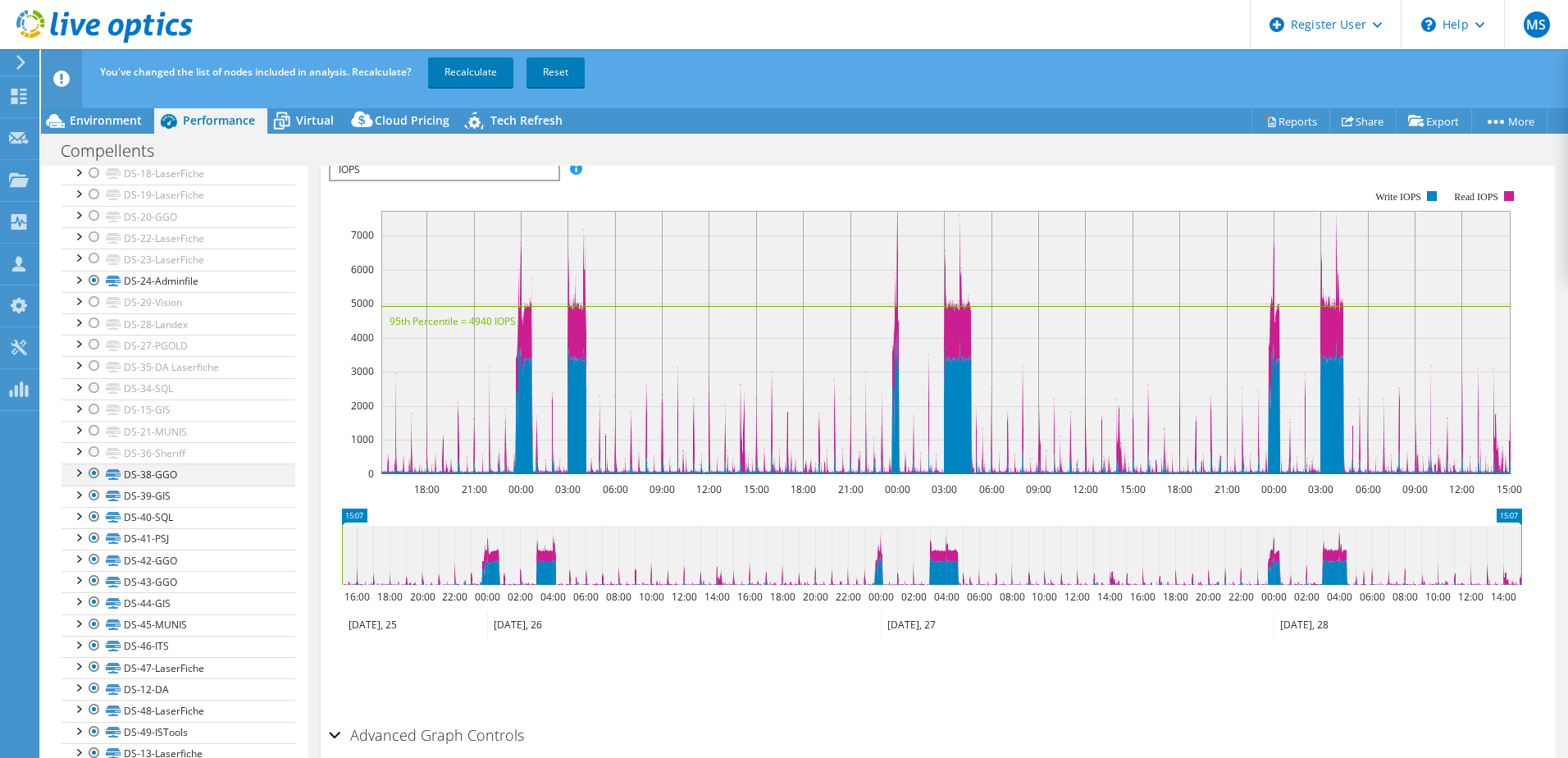
click at [90, 471] on div at bounding box center [94, 473] width 16 height 19
click at [92, 507] on div at bounding box center [94, 517] width 16 height 19
click at [91, 527] on div at bounding box center [94, 538] width 16 height 19
drag, startPoint x: 91, startPoint y: 569, endPoint x: 91, endPoint y: 581, distance: 12.0
click at [91, 527] on li "DS-42-GGO DS-42-GGO | [DOMAIN_NAME] DS-42-GGO | [DOMAIN_NAME]" at bounding box center [179, 560] width 234 height 21
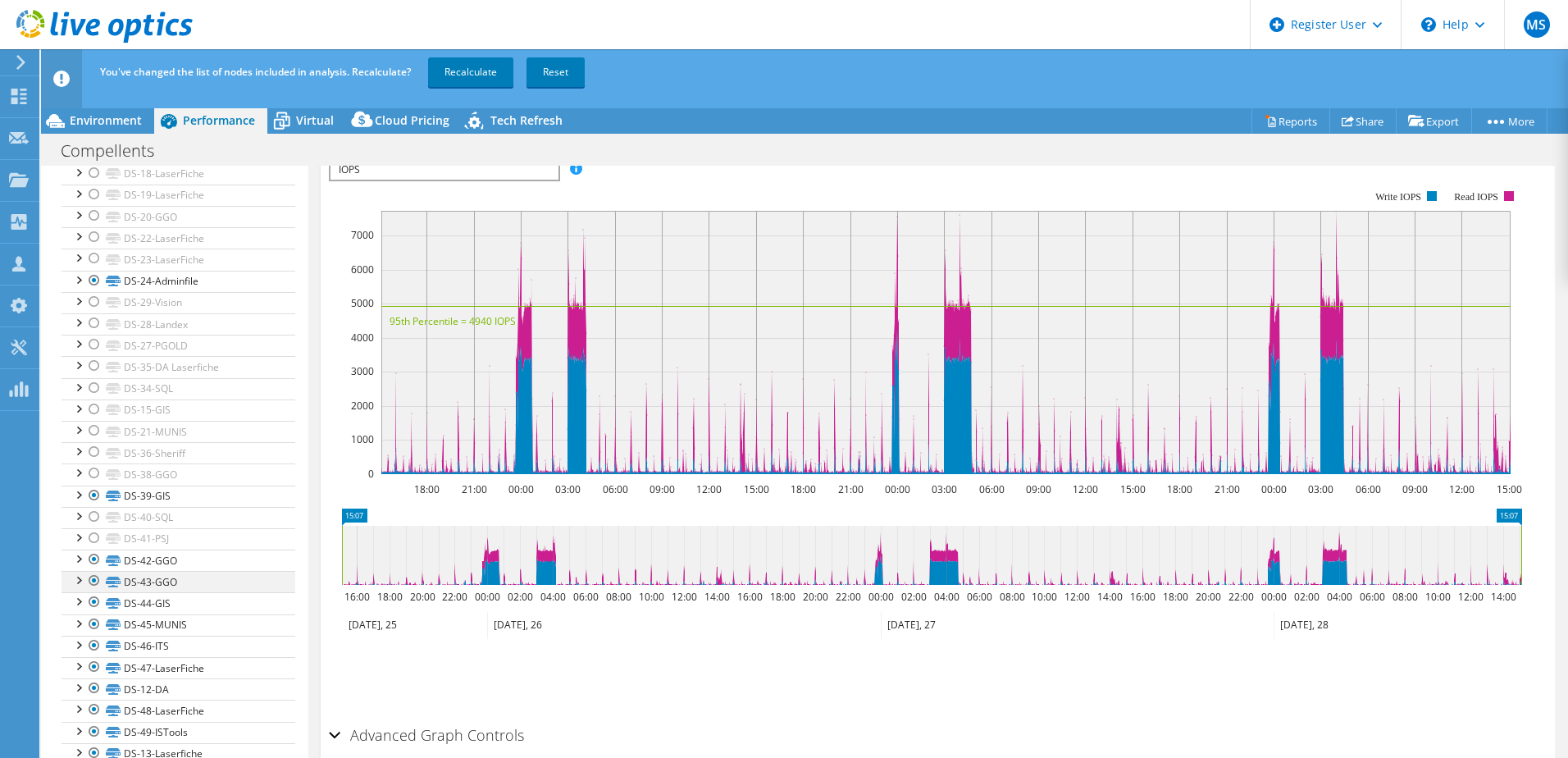
click at [91, 527] on div at bounding box center [94, 580] width 16 height 19
click at [93, 527] on div at bounding box center [94, 602] width 16 height 19
click at [96, 527] on div at bounding box center [94, 624] width 16 height 19
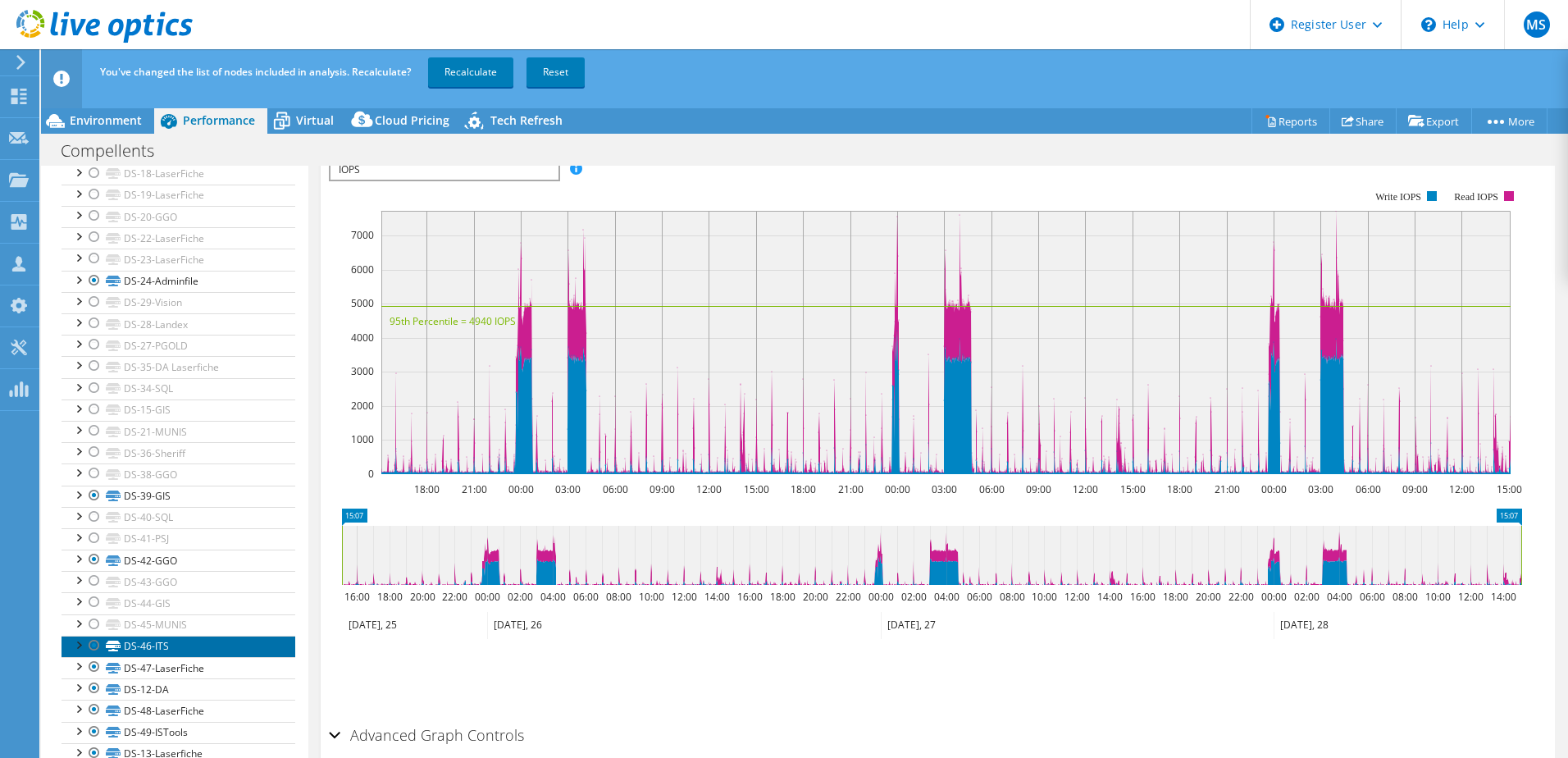
click at [94, 527] on link "DS-46-ITS" at bounding box center [179, 646] width 234 height 21
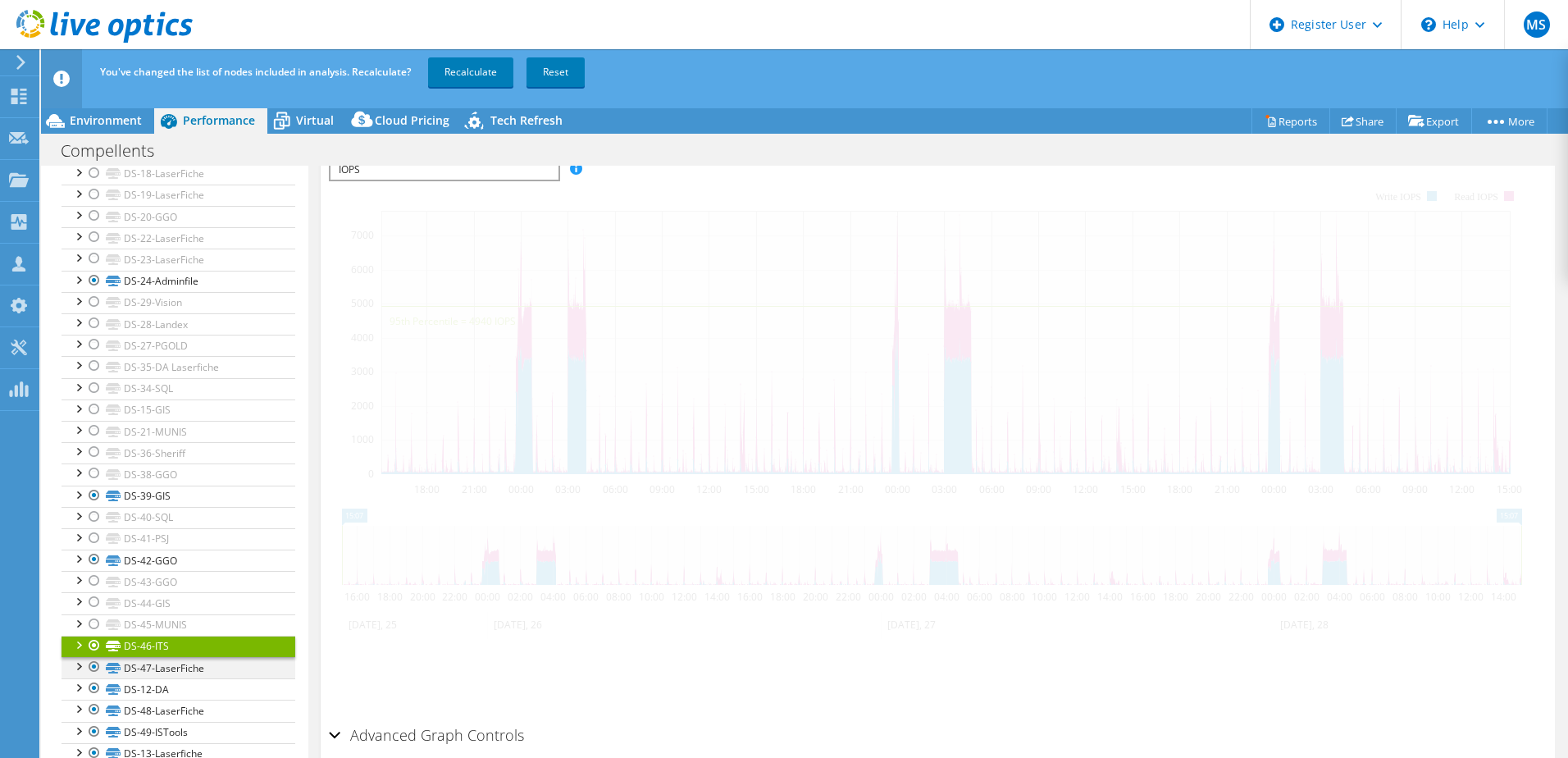
click at [93, 527] on div at bounding box center [94, 666] width 16 height 19
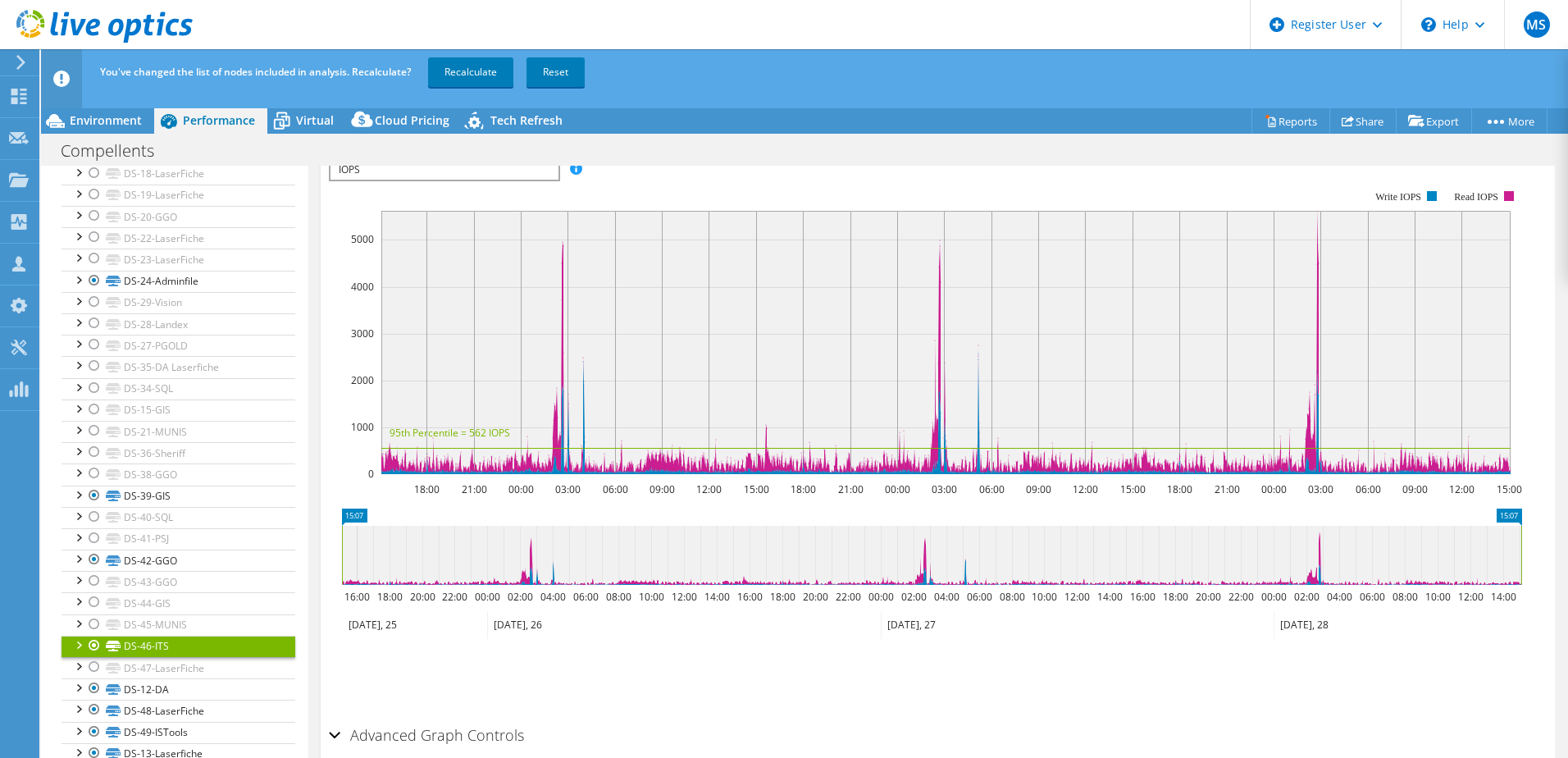
click at [94, 527] on div at bounding box center [94, 645] width 16 height 19
drag, startPoint x: 96, startPoint y: 560, endPoint x: 96, endPoint y: 549, distance: 11.0
click at [96, 527] on div at bounding box center [94, 559] width 16 height 19
click at [95, 492] on div at bounding box center [94, 495] width 16 height 19
click at [90, 527] on div at bounding box center [94, 688] width 16 height 19
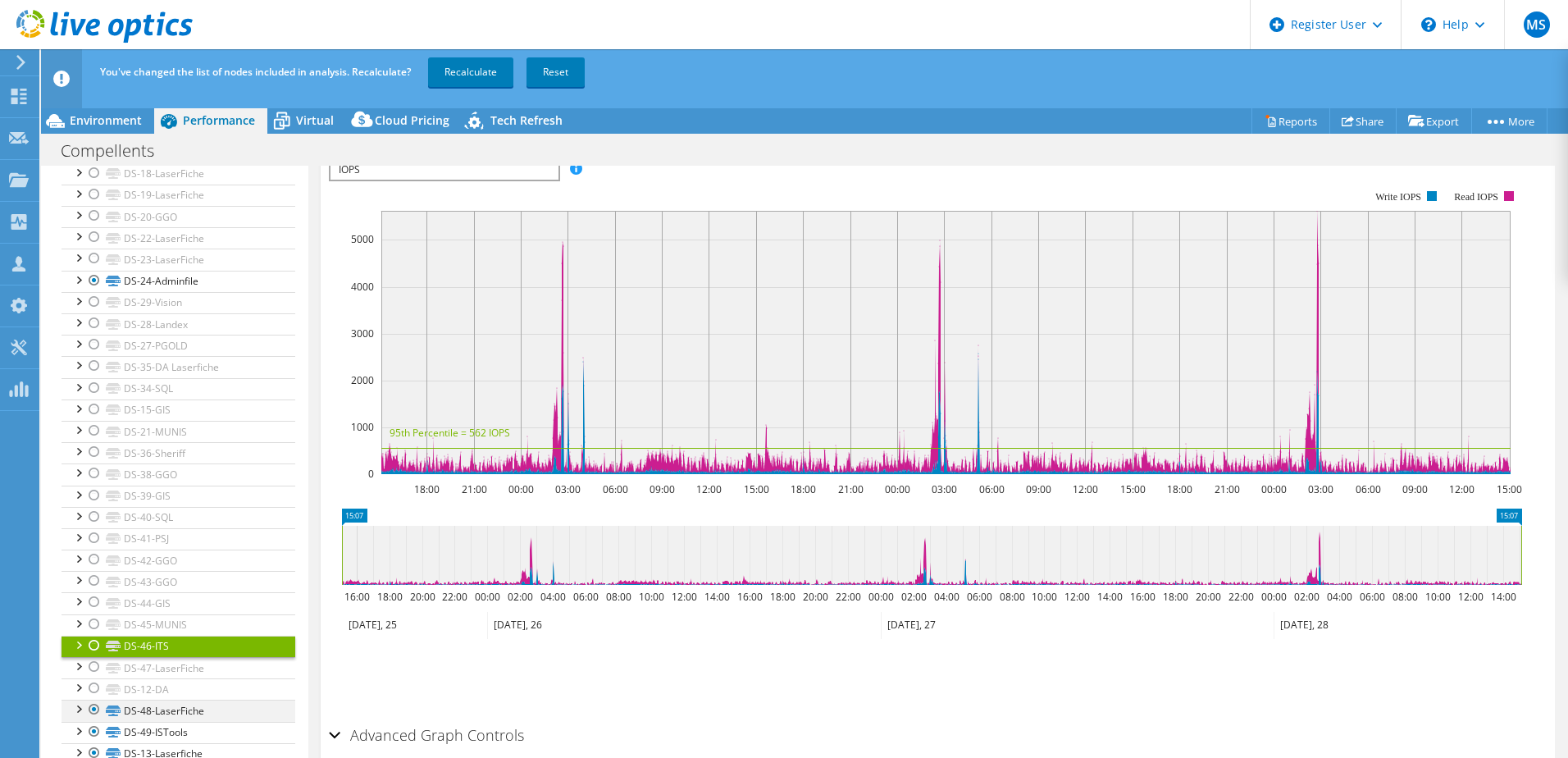
click at [96, 527] on div at bounding box center [94, 710] width 16 height 19
click at [89, 527] on div at bounding box center [94, 732] width 16 height 19
click at [97, 527] on div at bounding box center [94, 753] width 16 height 19
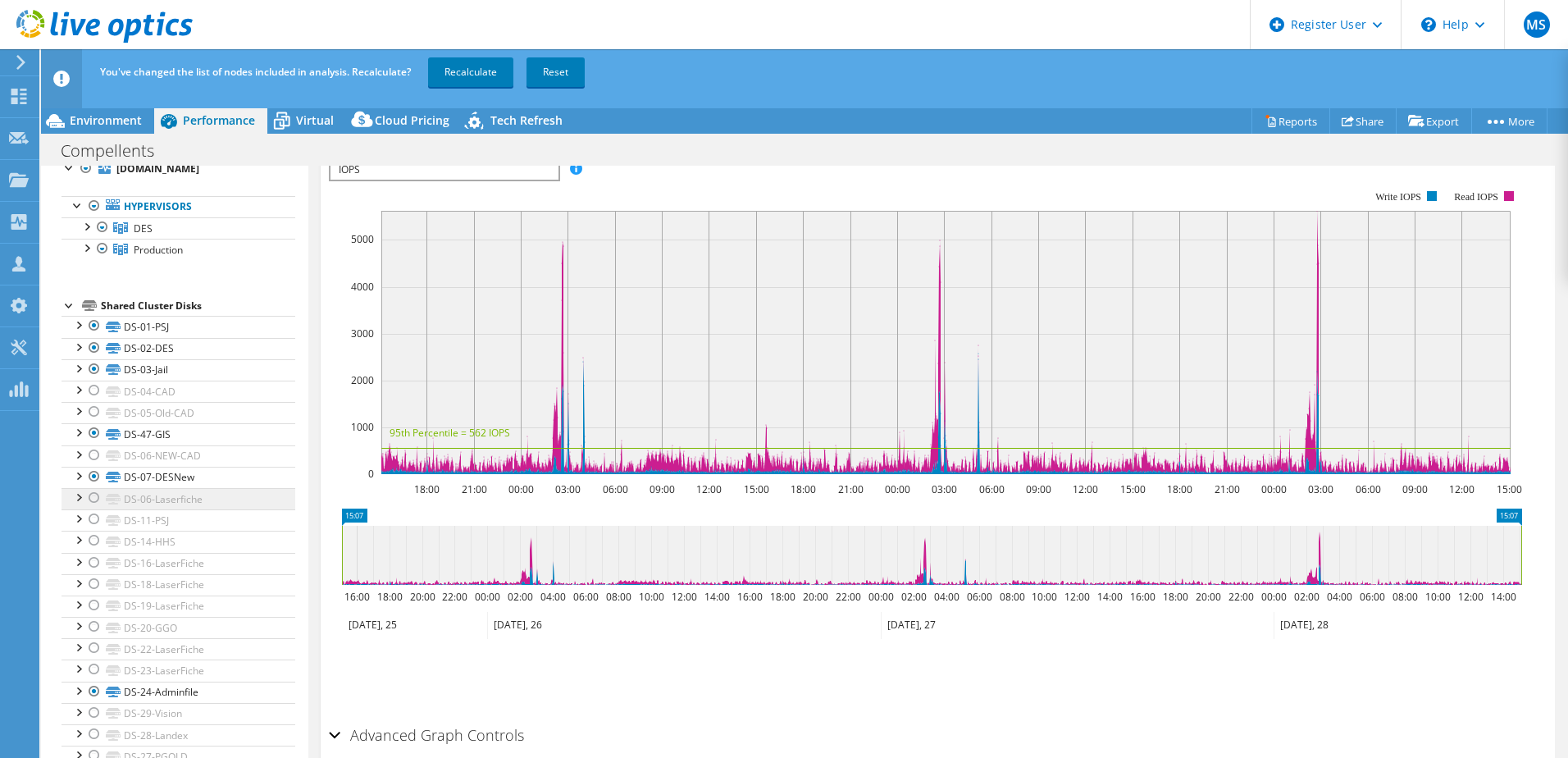
scroll to position [66, 0]
click at [93, 478] on div at bounding box center [94, 479] width 16 height 19
click at [94, 434] on div at bounding box center [94, 435] width 16 height 19
click at [85, 369] on div at bounding box center [77, 370] width 16 height 16
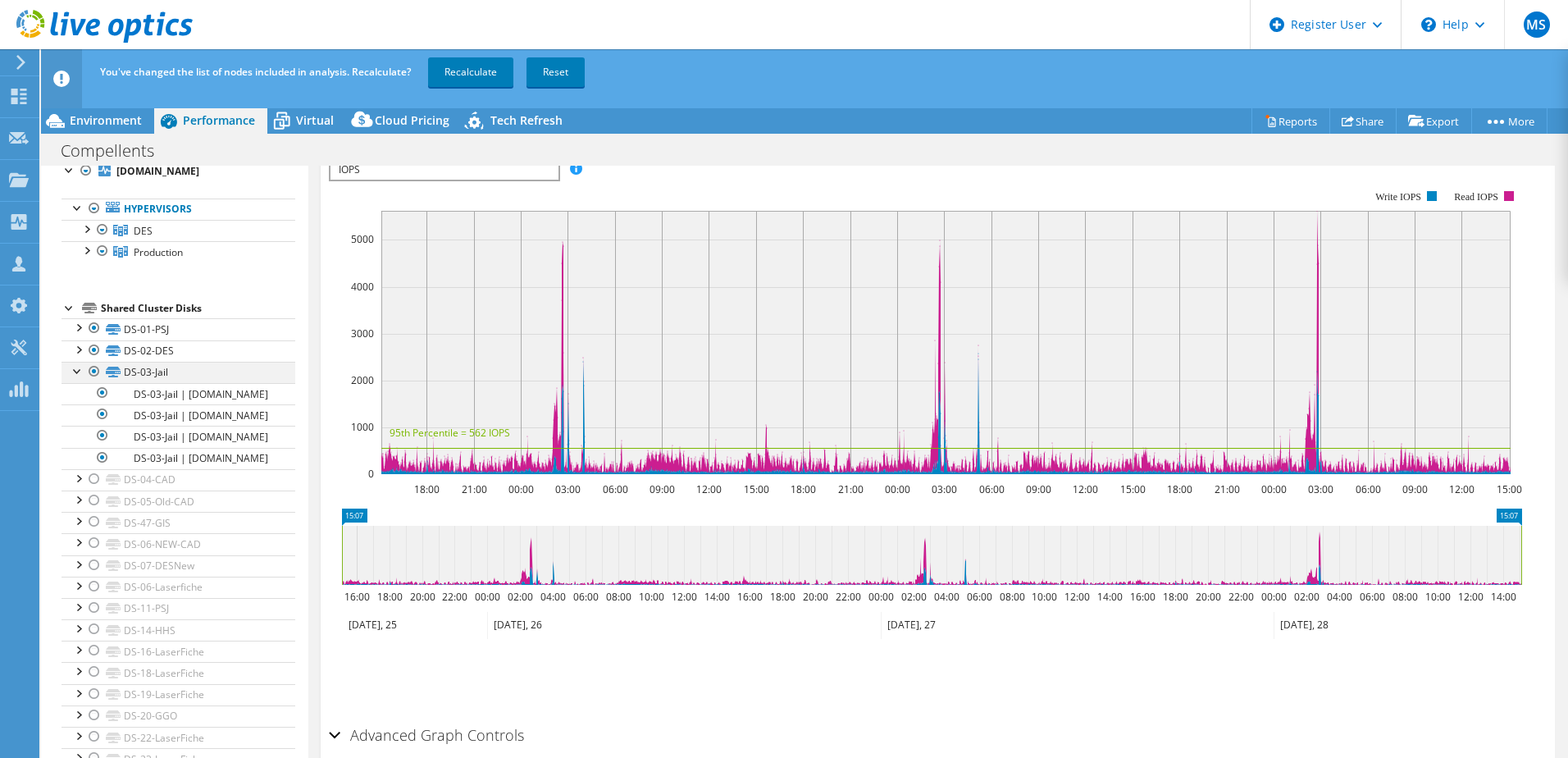
click at [92, 371] on div at bounding box center [94, 372] width 16 height 19
click at [93, 350] on div at bounding box center [94, 351] width 16 height 19
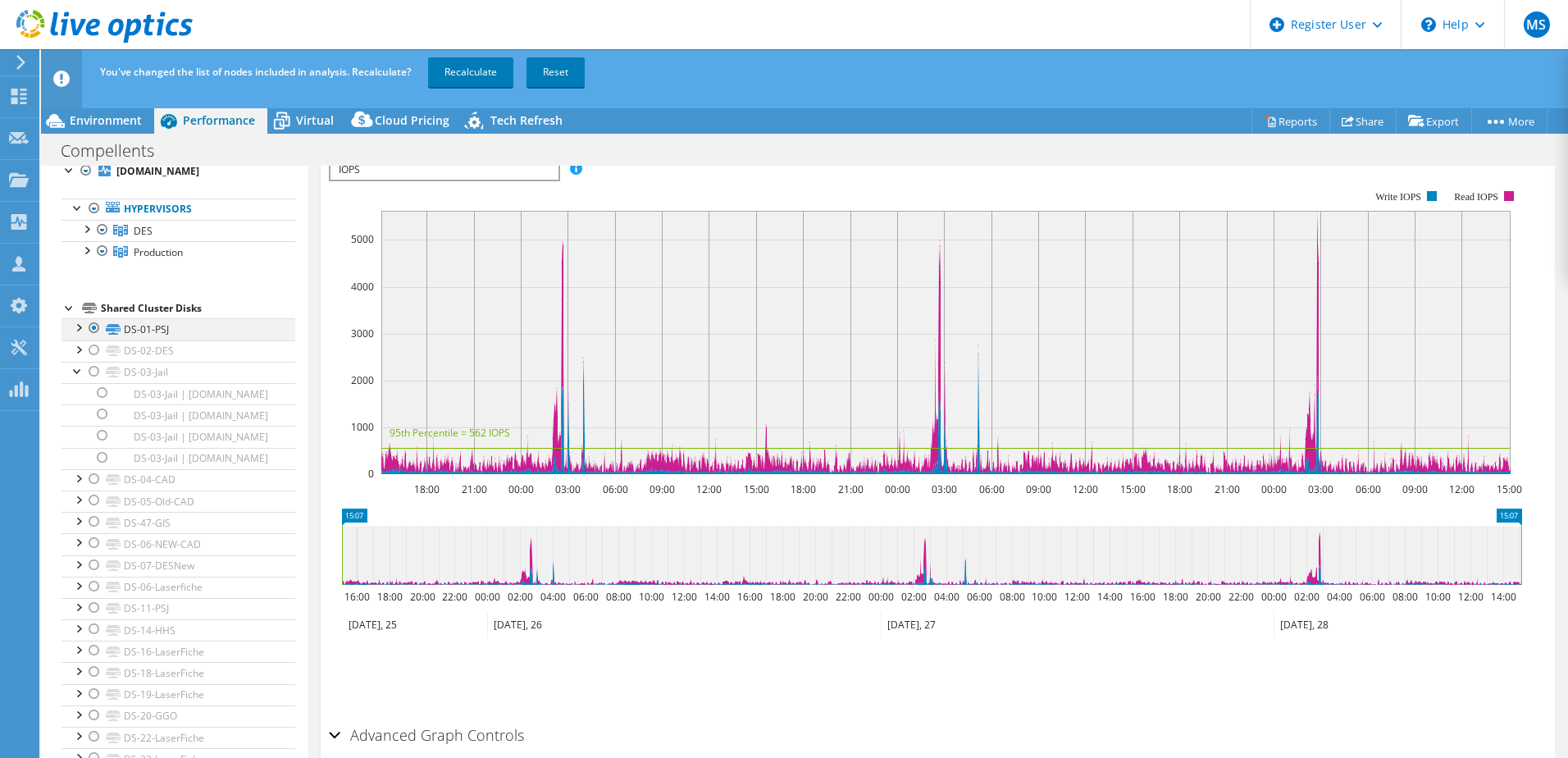
click at [91, 328] on div at bounding box center [94, 328] width 16 height 19
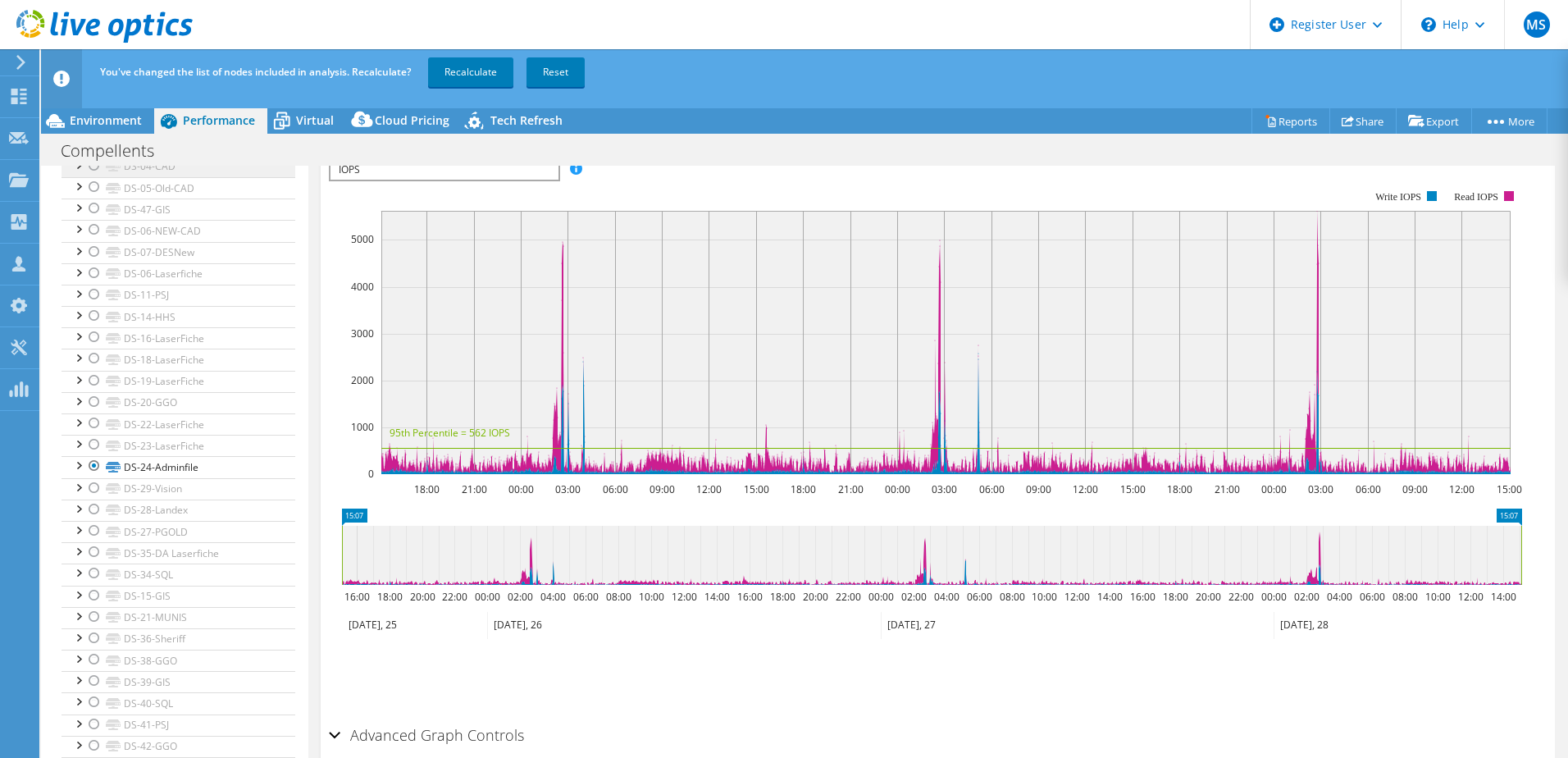
scroll to position [608, 0]
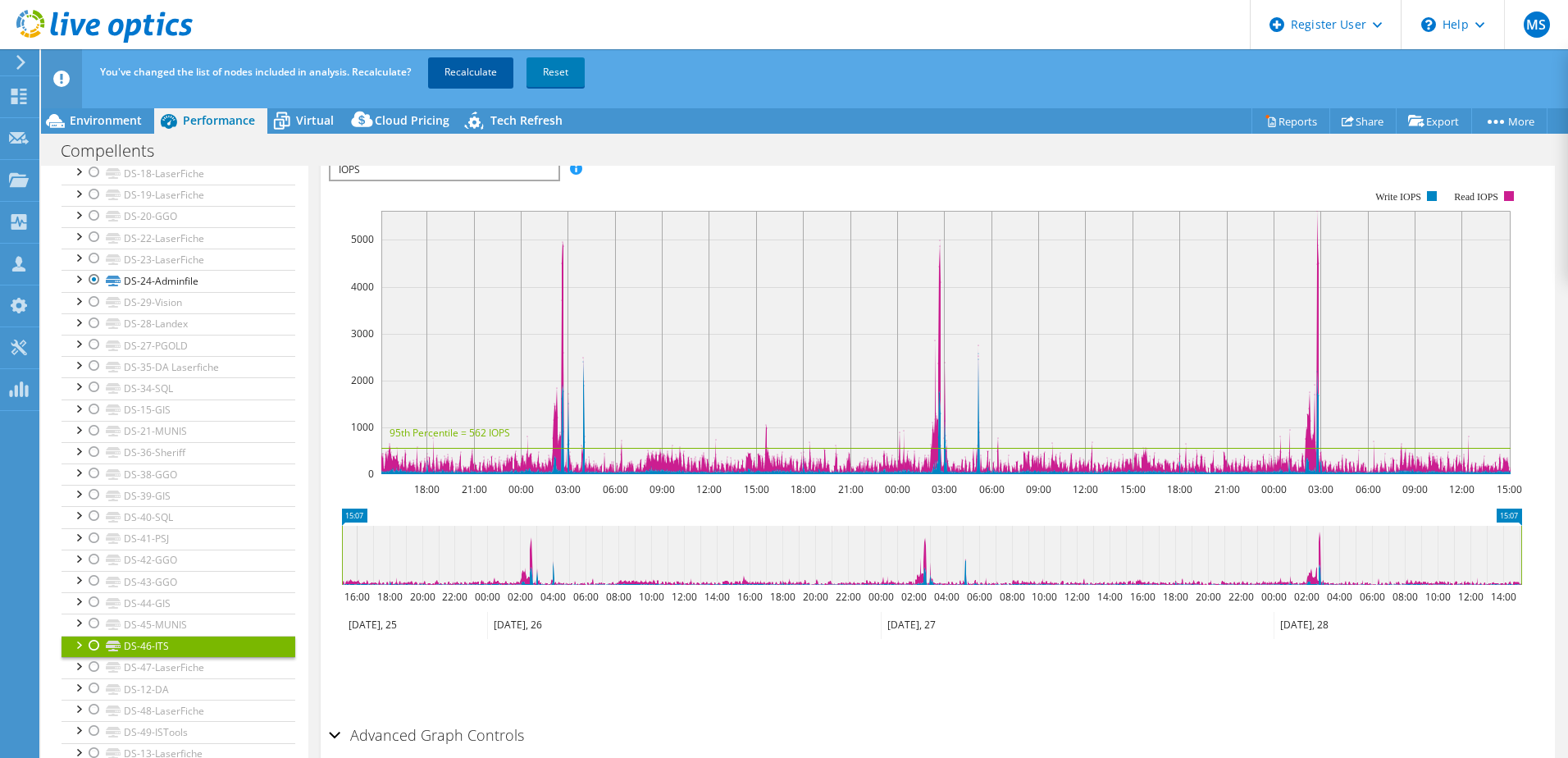
click at [474, 65] on link "Recalculate" at bounding box center [470, 71] width 85 height 30
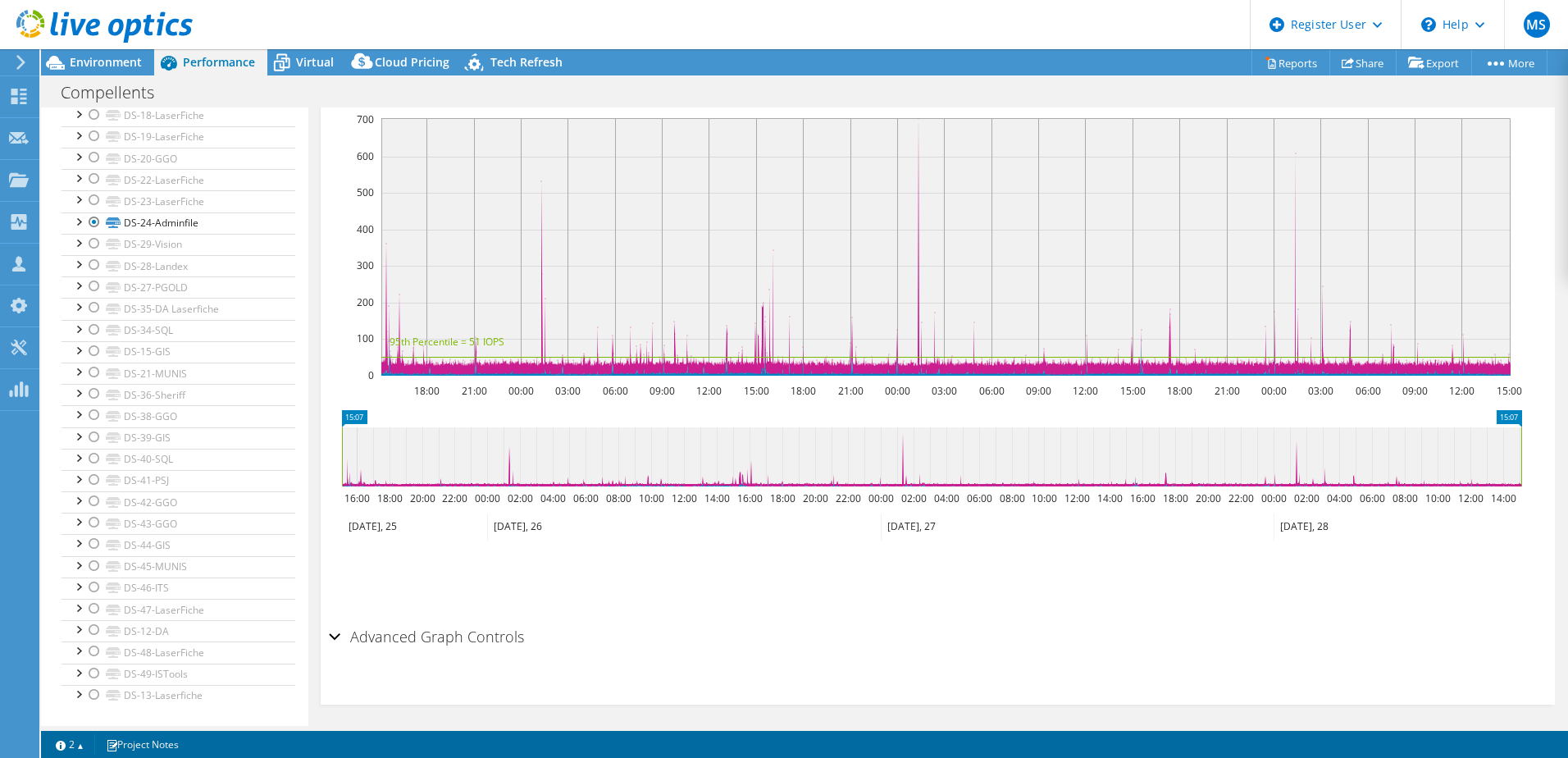
scroll to position [346, 0]
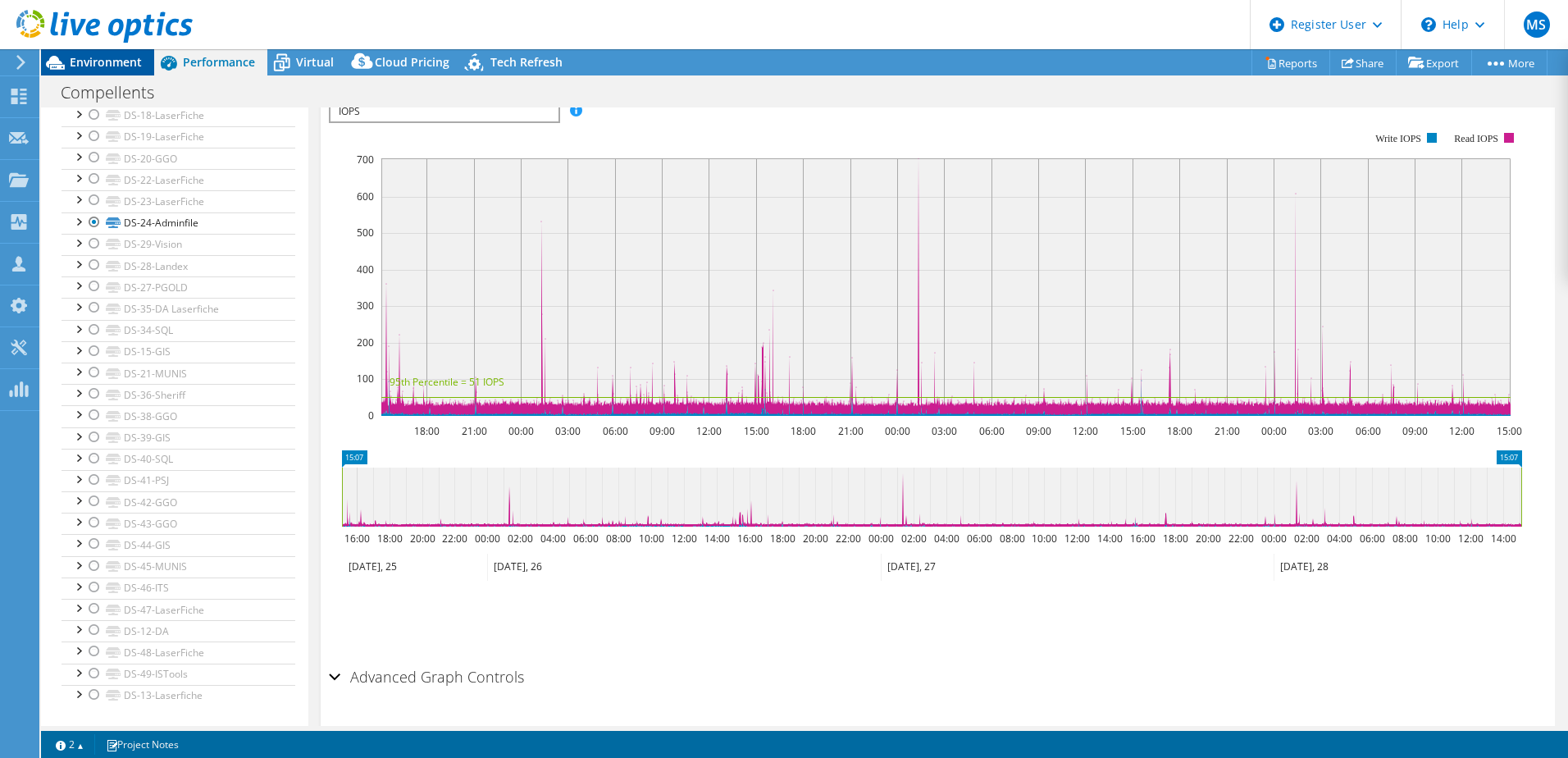
click at [126, 63] on span "Environment" at bounding box center [105, 62] width 72 height 15
